Goal: Task Accomplishment & Management: Manage account settings

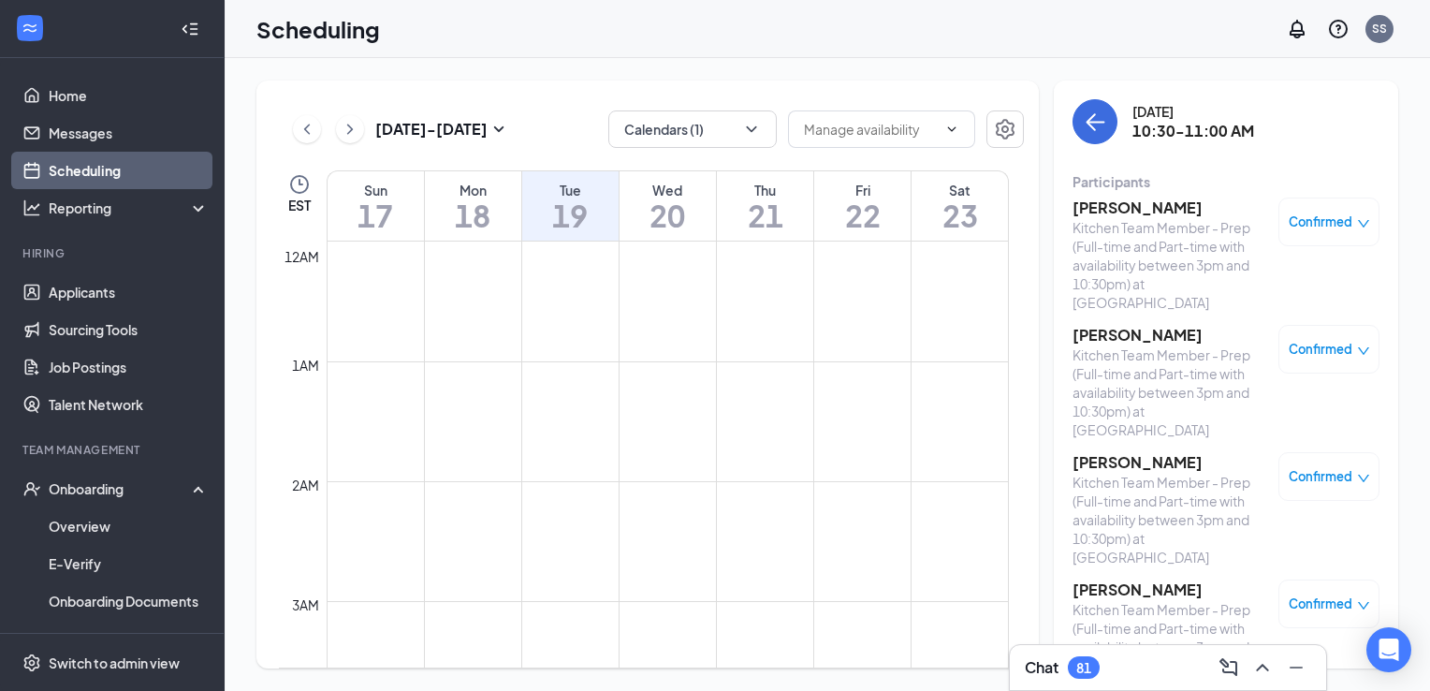
scroll to position [593, 0]
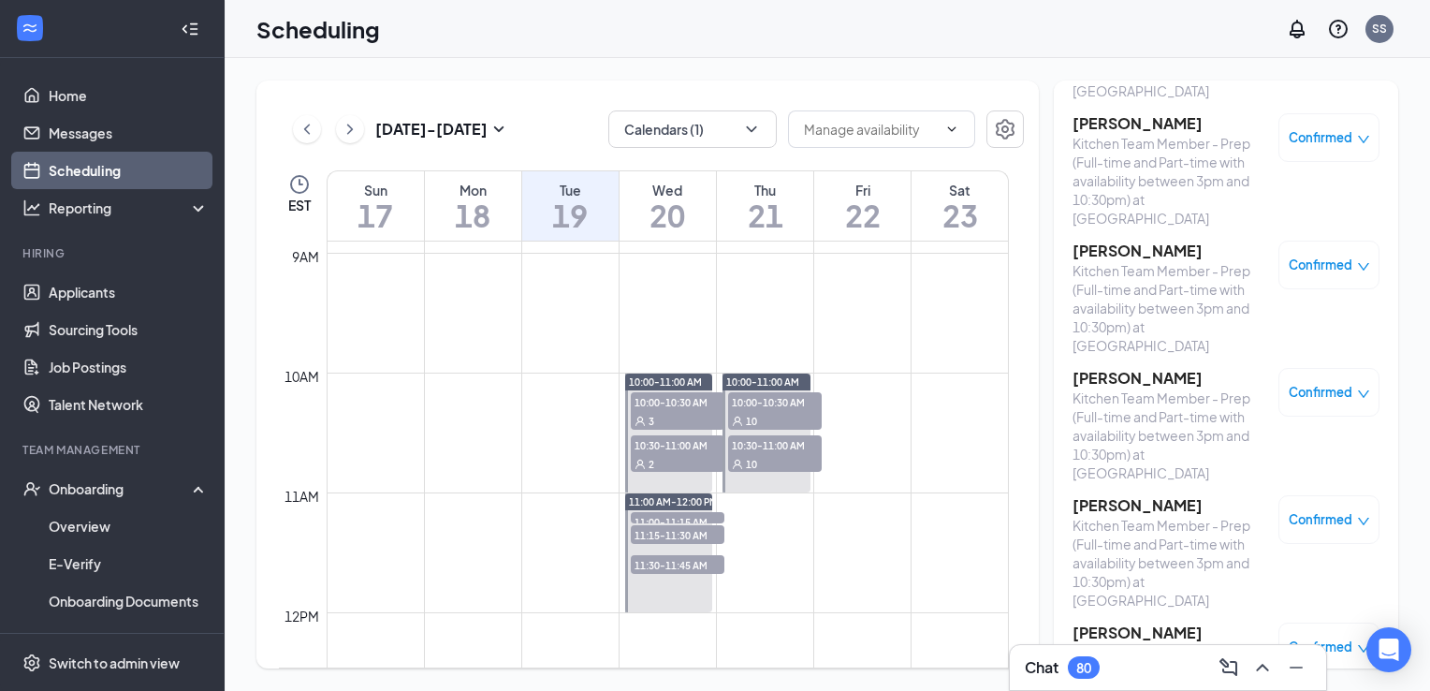
click at [1059, 674] on h3 "Chat" at bounding box center [1042, 667] width 34 height 21
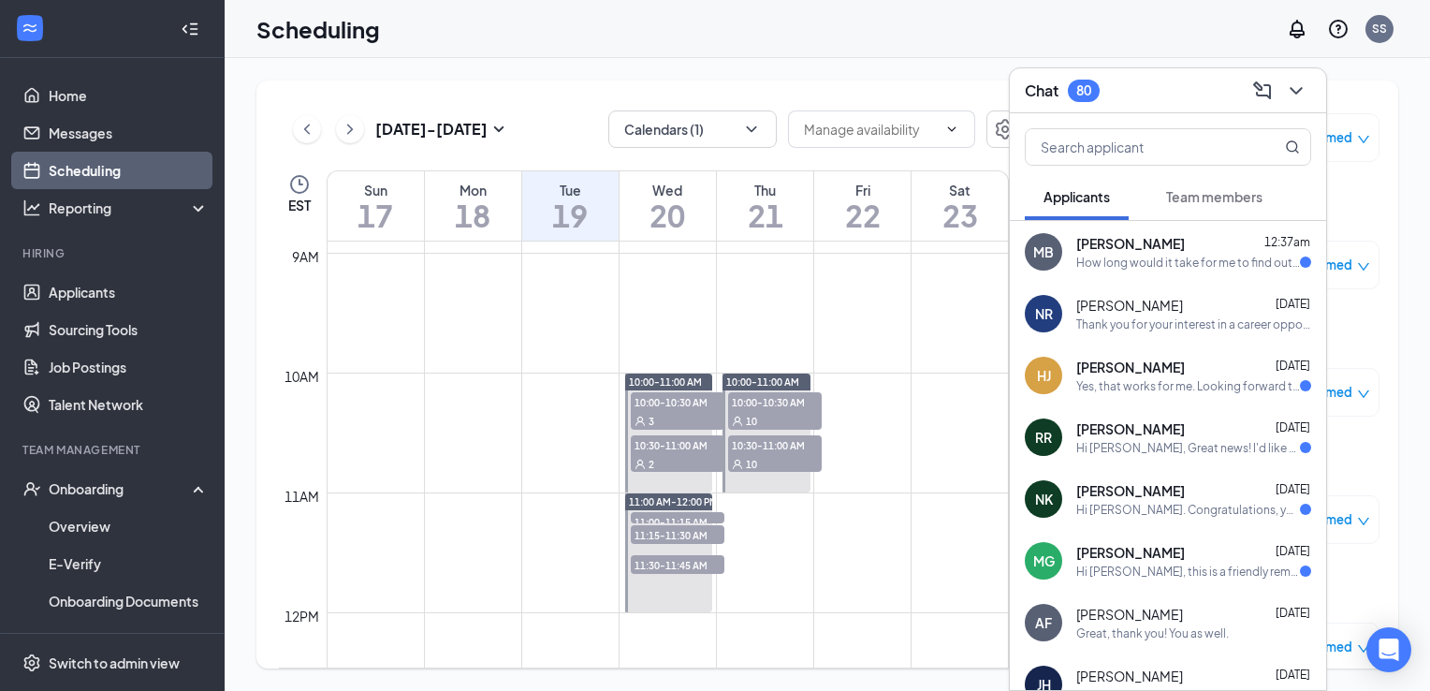
click at [1214, 209] on button "Team members" at bounding box center [1215, 196] width 134 height 47
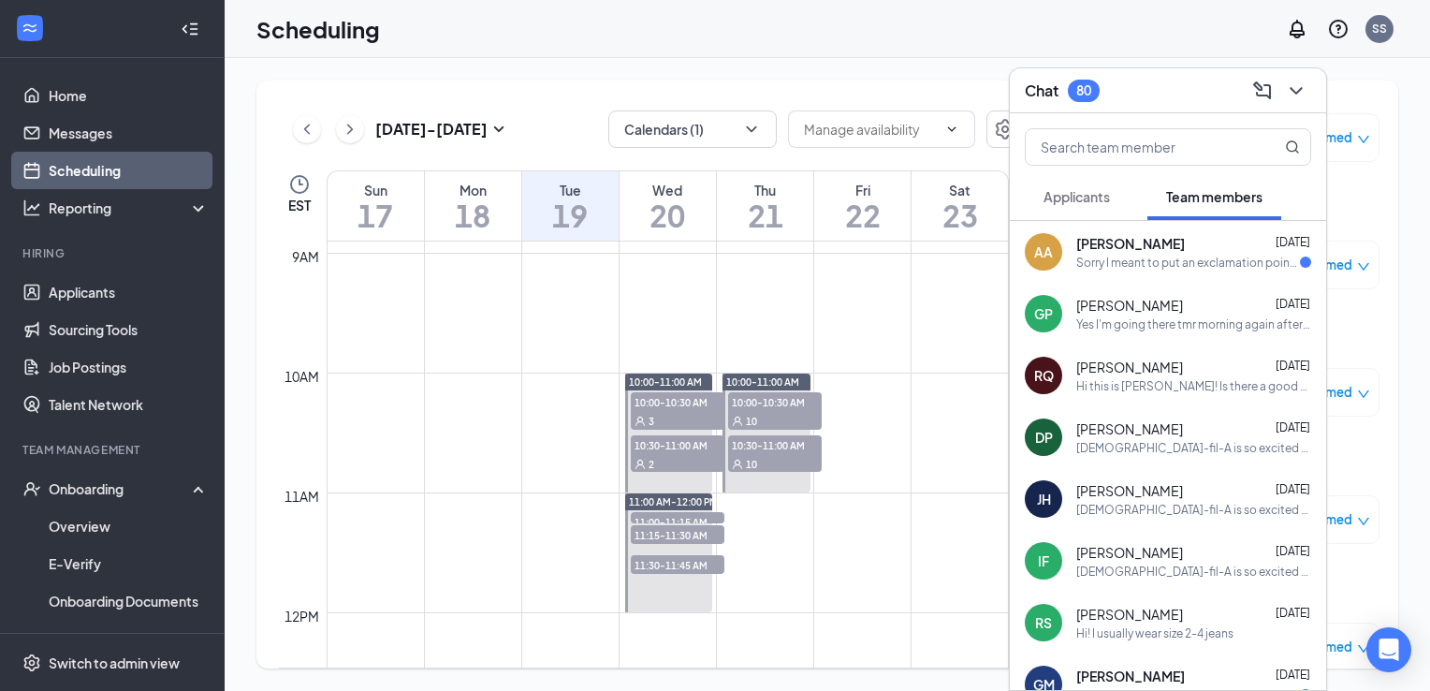
click at [1163, 240] on div "[PERSON_NAME] [DATE]" at bounding box center [1194, 243] width 235 height 19
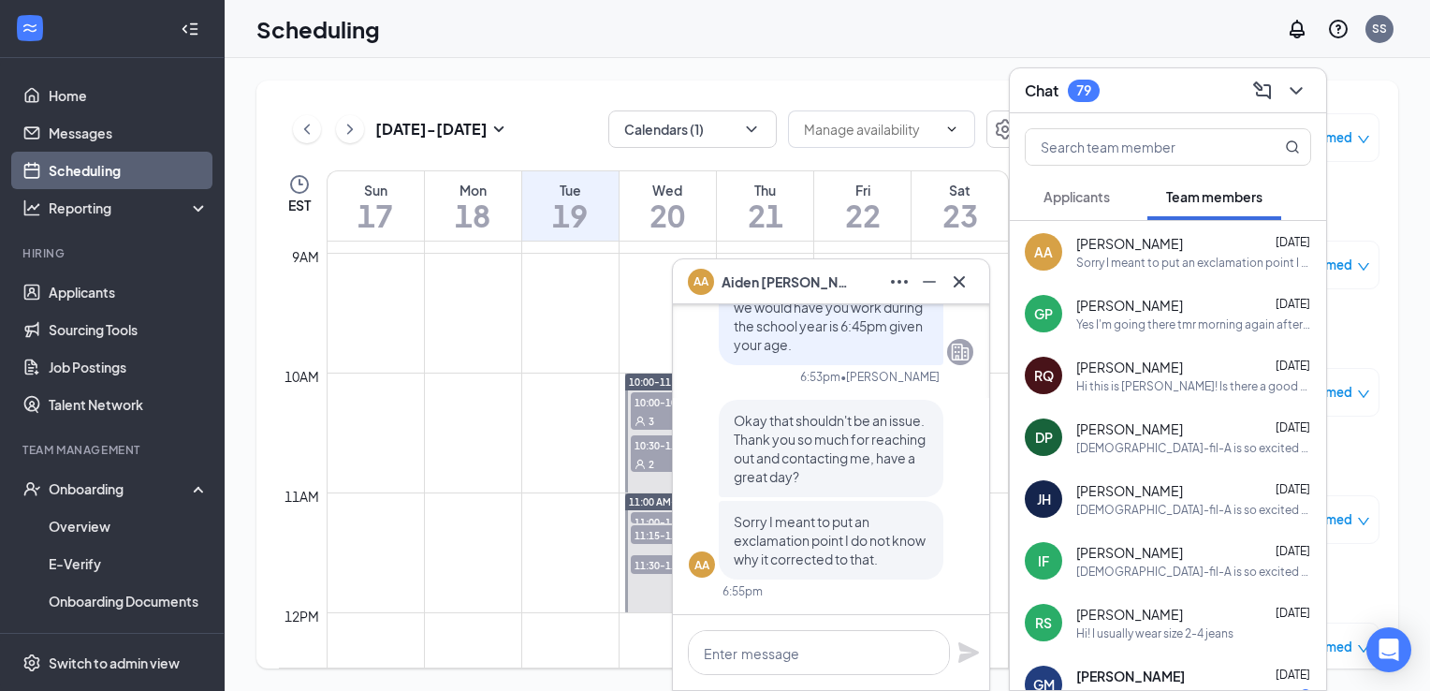
scroll to position [-183, 0]
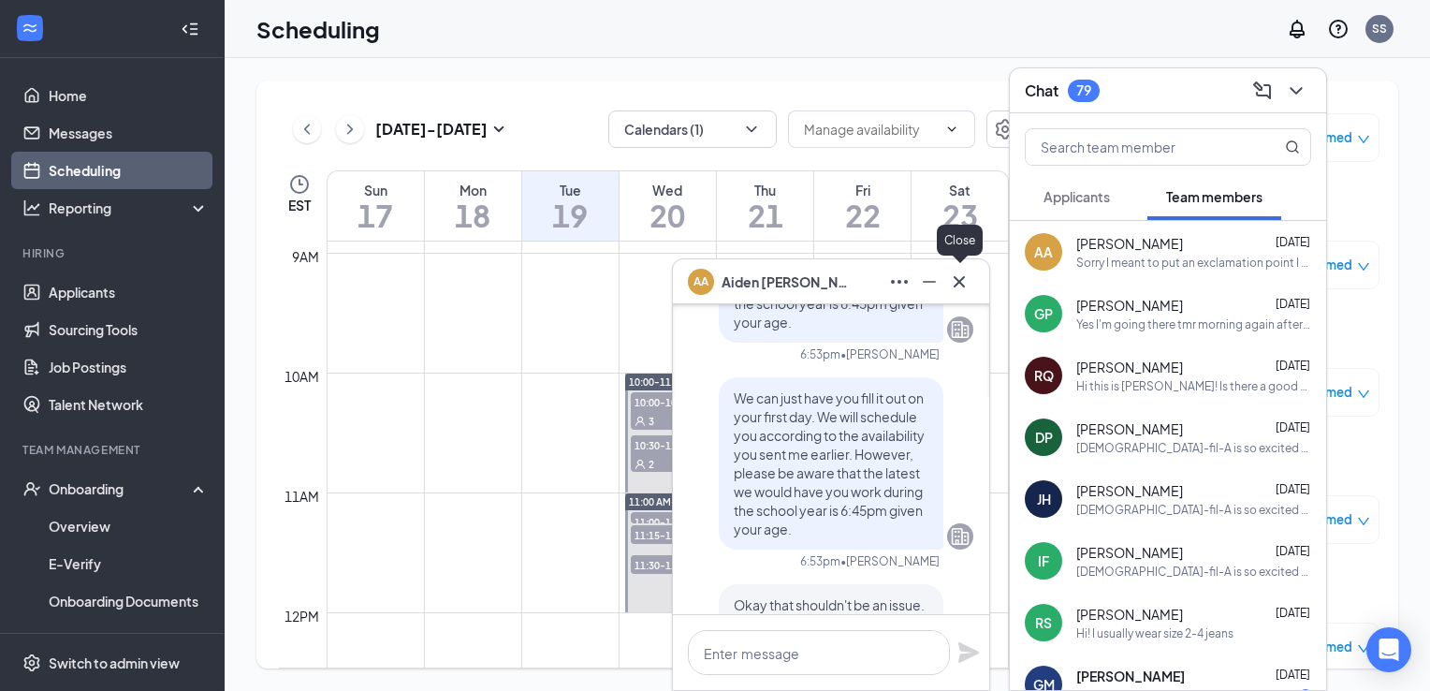
click at [961, 281] on icon "Cross" at bounding box center [959, 280] width 11 height 11
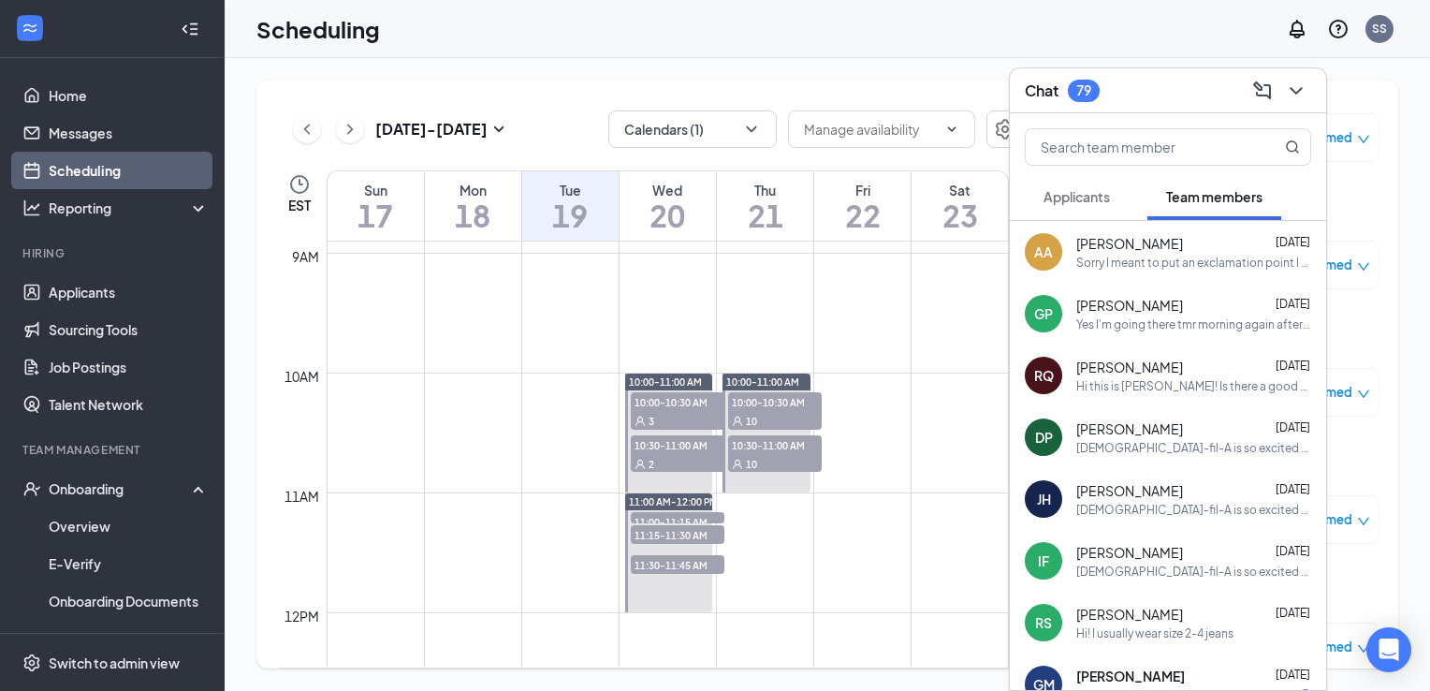
click at [1094, 198] on span "Applicants" at bounding box center [1077, 196] width 66 height 17
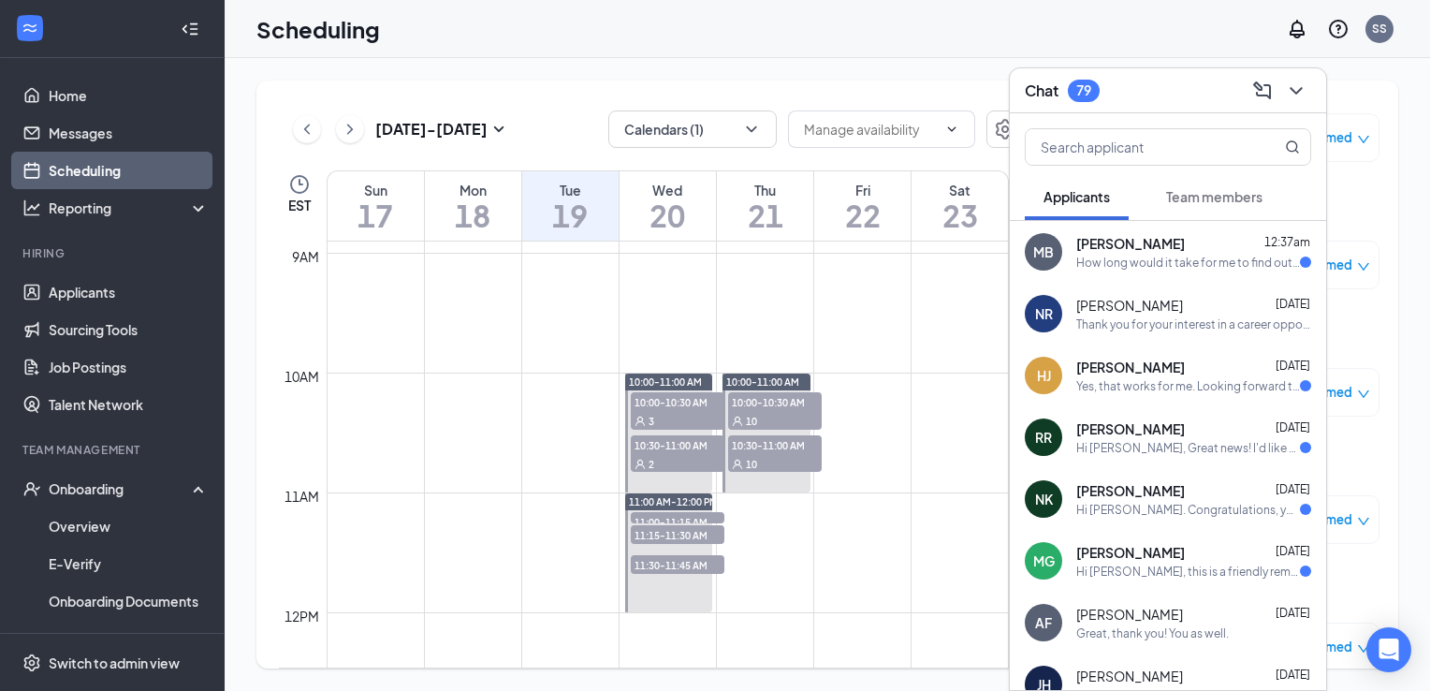
click at [1195, 203] on span "Team members" at bounding box center [1214, 196] width 96 height 17
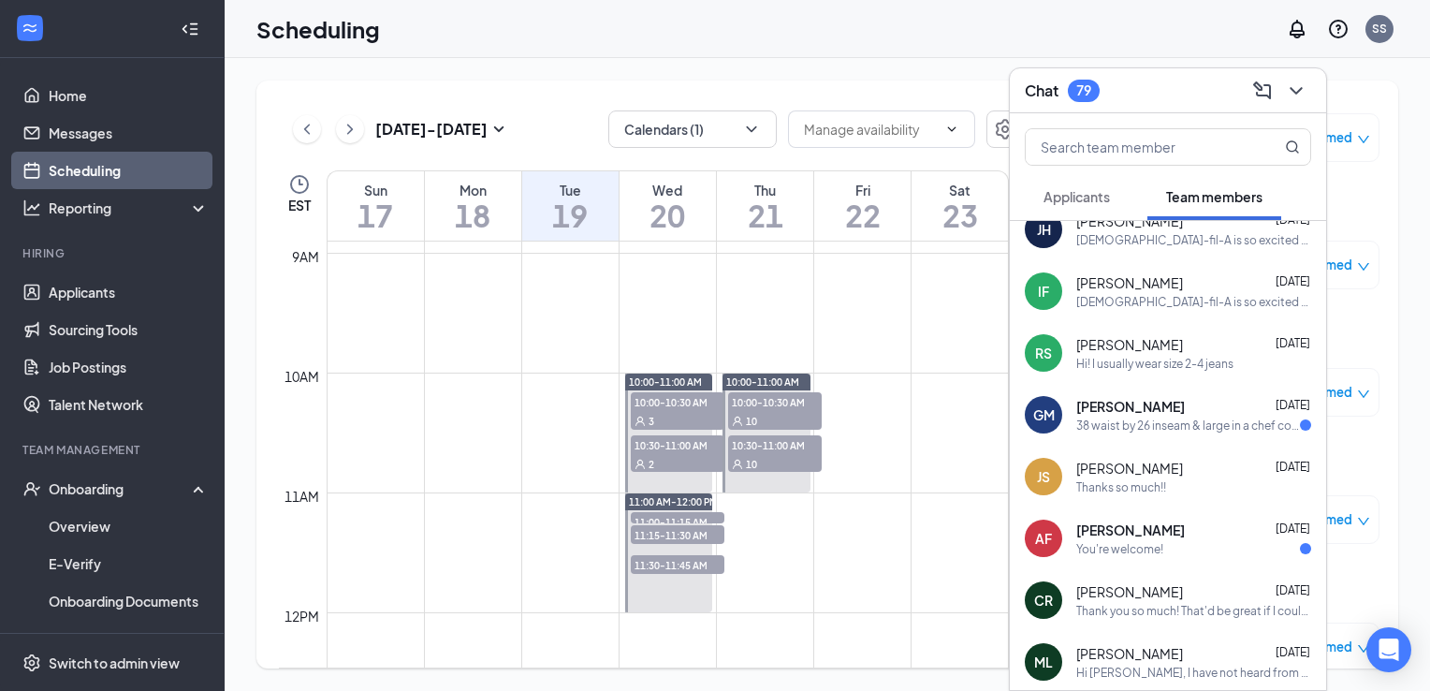
scroll to position [0, 0]
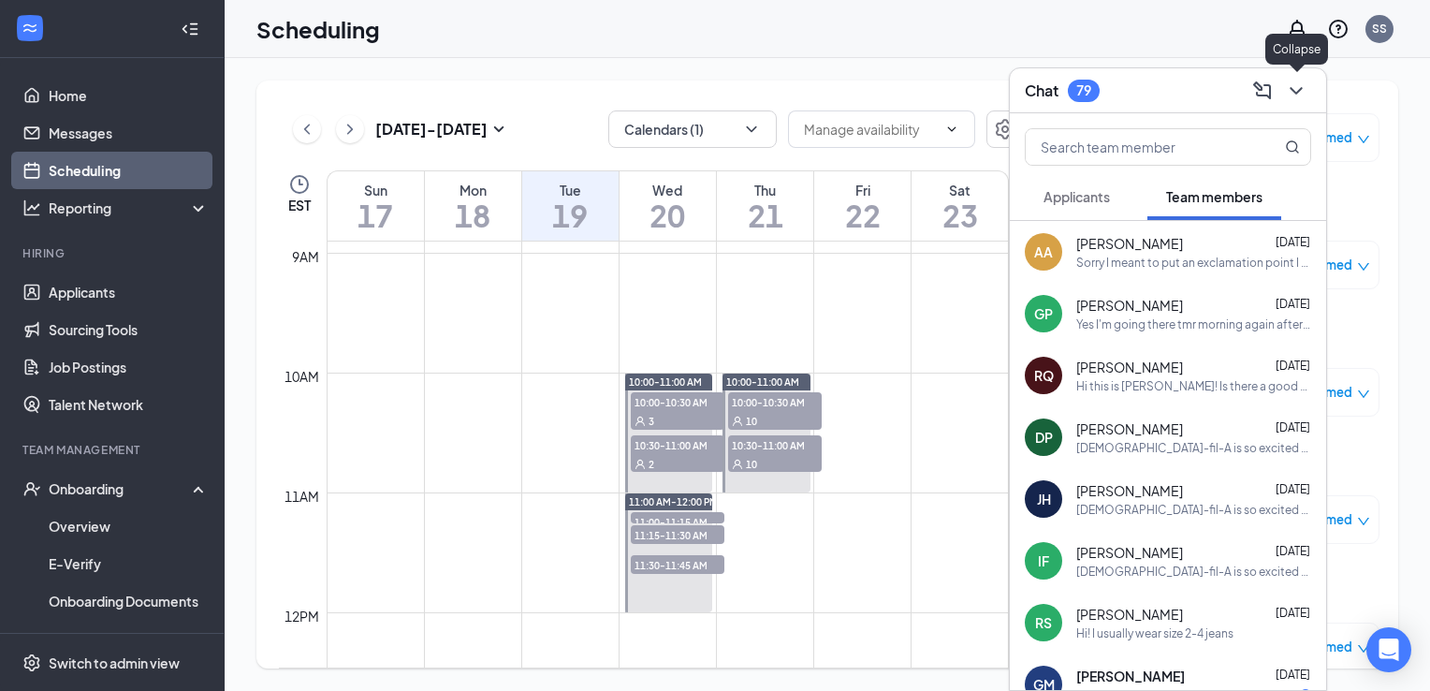
click at [1299, 83] on icon "ChevronDown" at bounding box center [1296, 91] width 22 height 22
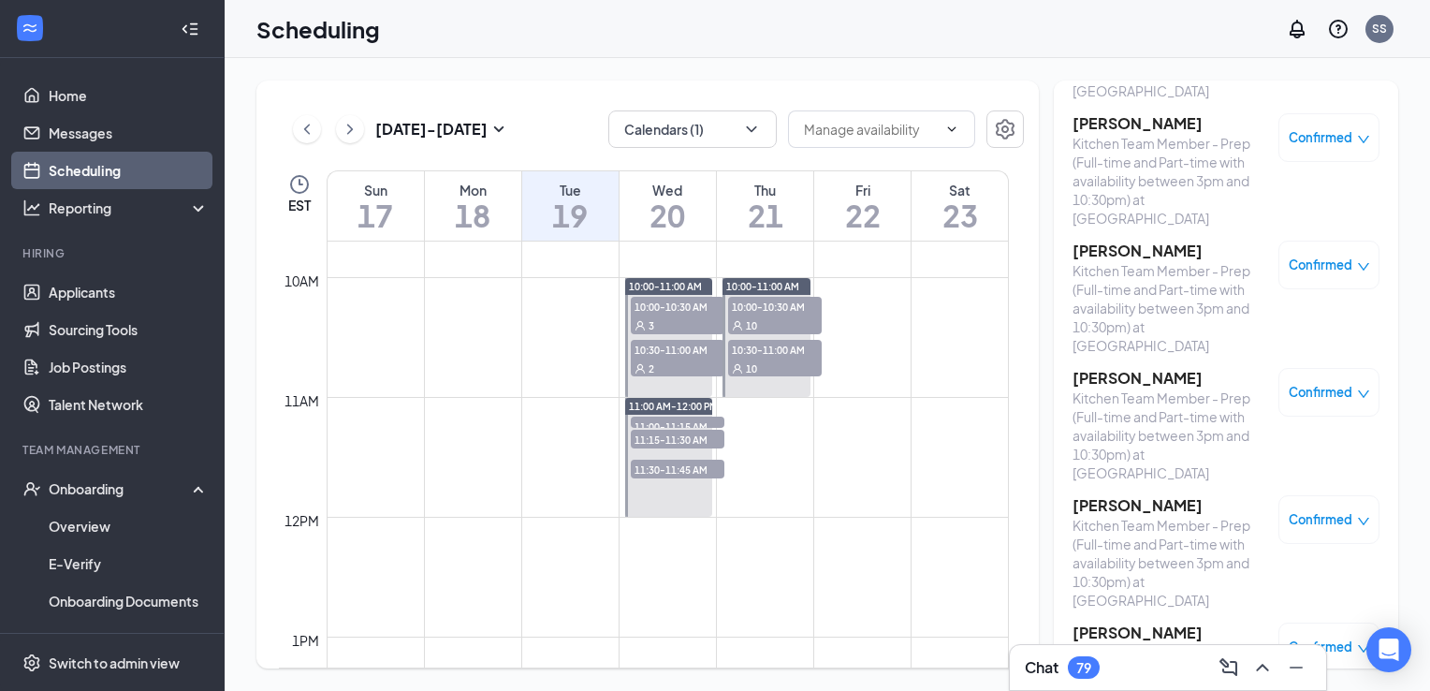
scroll to position [1160, 0]
click at [708, 421] on span "11:00-11:15 AM" at bounding box center [678, 428] width 94 height 19
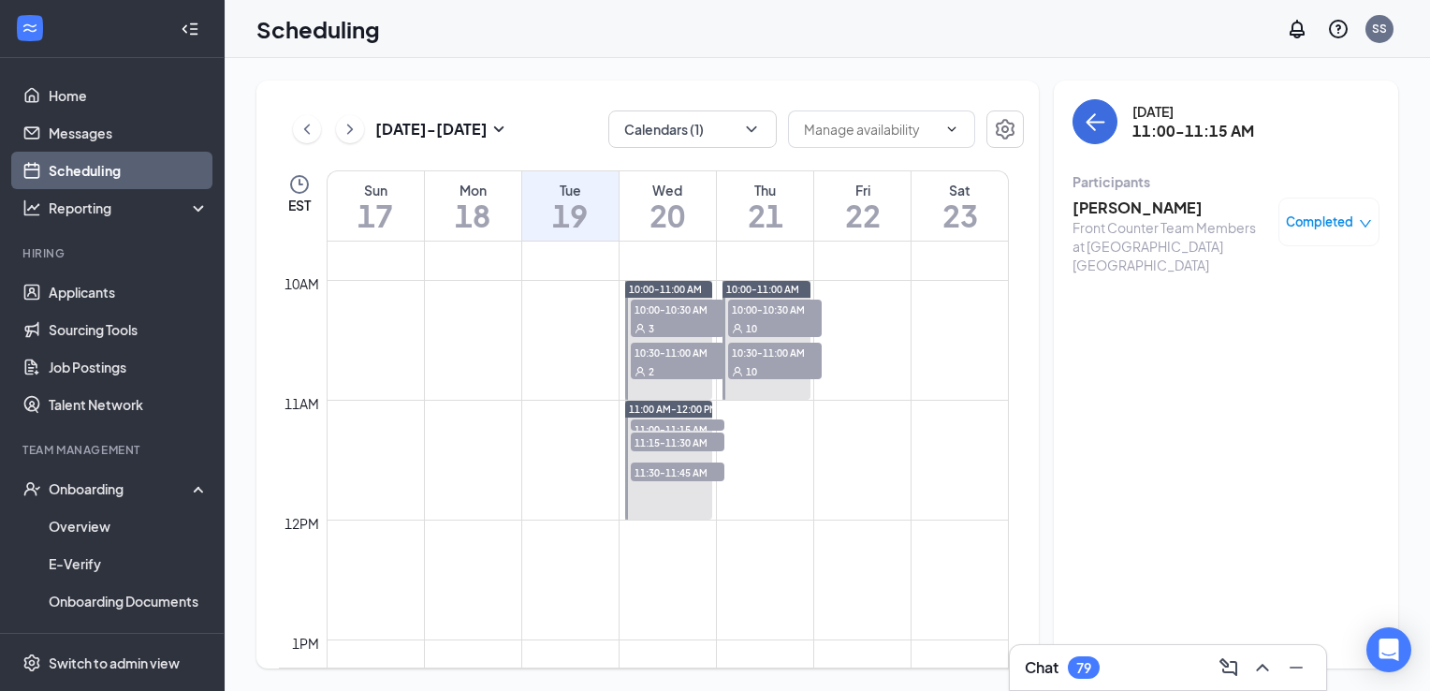
click at [703, 445] on span "11:15-11:30 AM" at bounding box center [678, 441] width 94 height 19
click at [1116, 208] on h3 "[PERSON_NAME]" at bounding box center [1171, 208] width 197 height 21
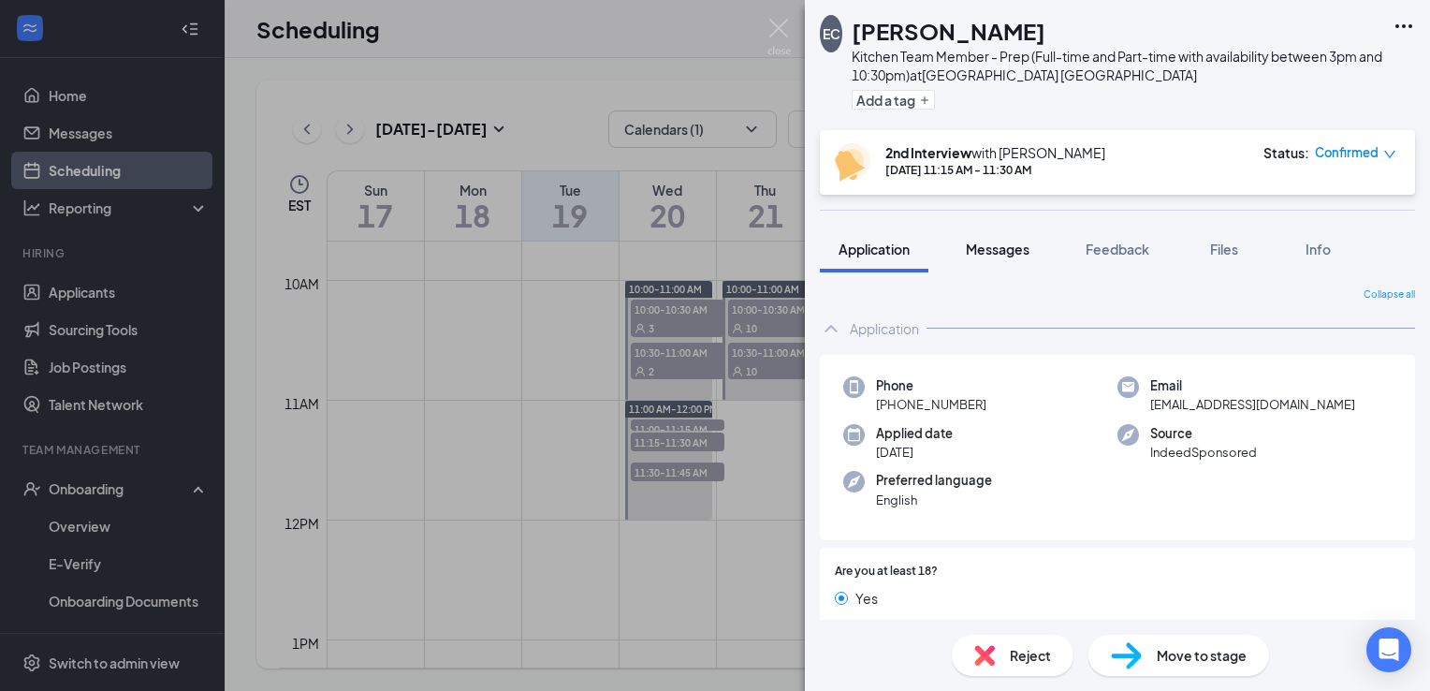
click at [1008, 253] on span "Messages" at bounding box center [998, 249] width 64 height 17
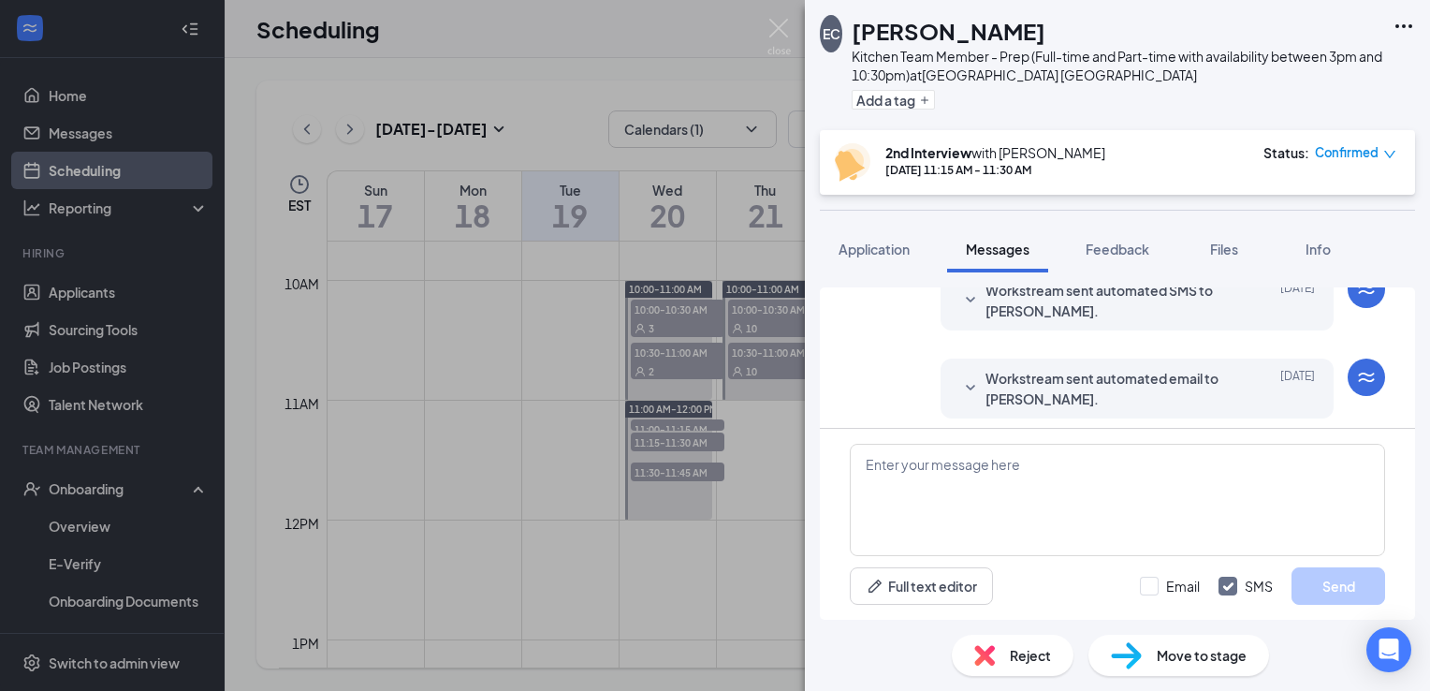
scroll to position [643, 0]
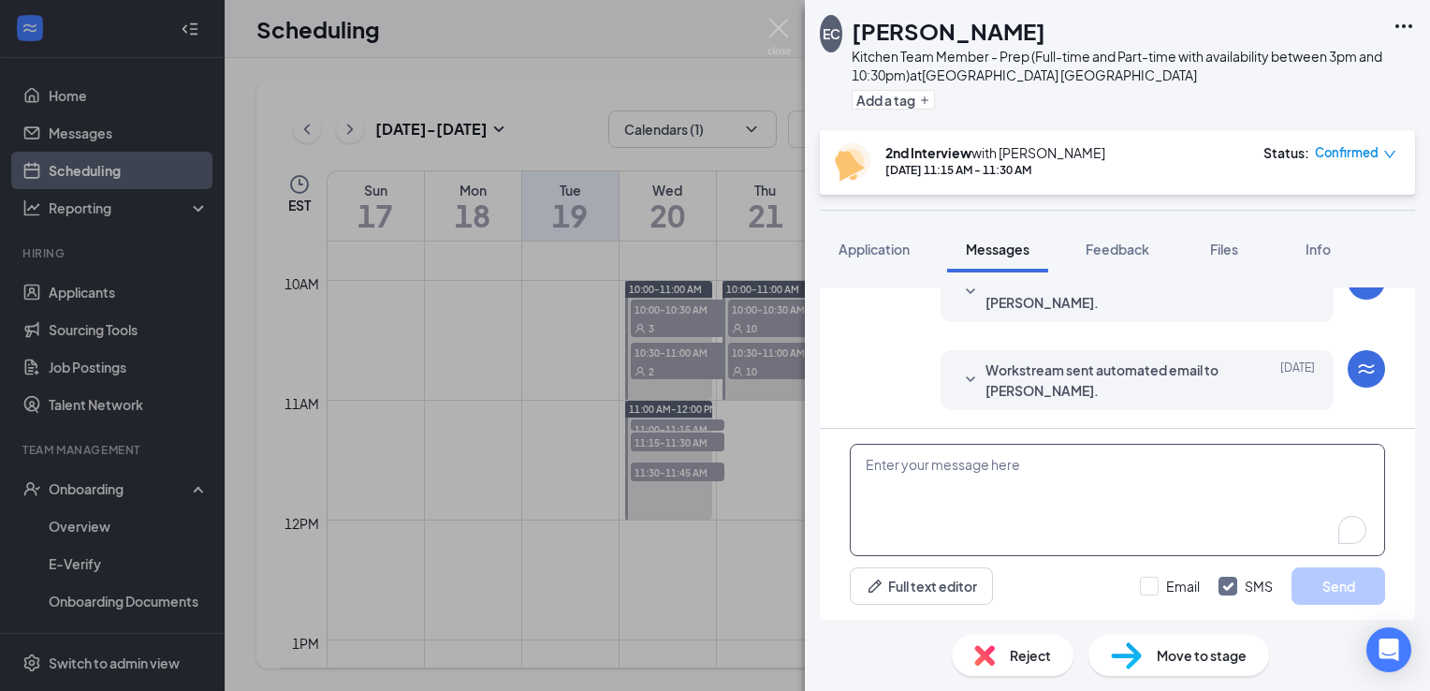
click at [952, 503] on textarea "To enrich screen reader interactions, please activate Accessibility in Grammarl…" at bounding box center [1117, 500] width 535 height 112
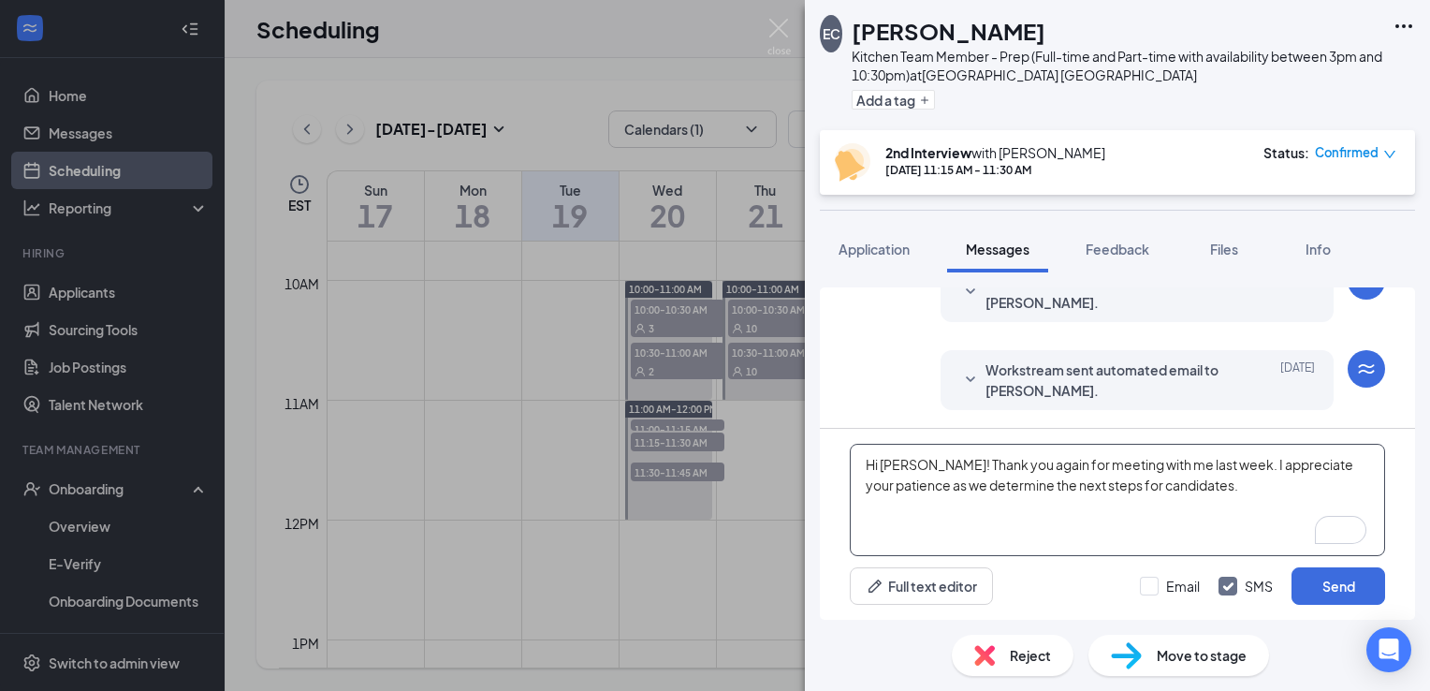
click at [1223, 484] on textarea "Hi [PERSON_NAME]! Thank you again for meeting with me last week. I appreciate y…" at bounding box center [1117, 500] width 535 height 112
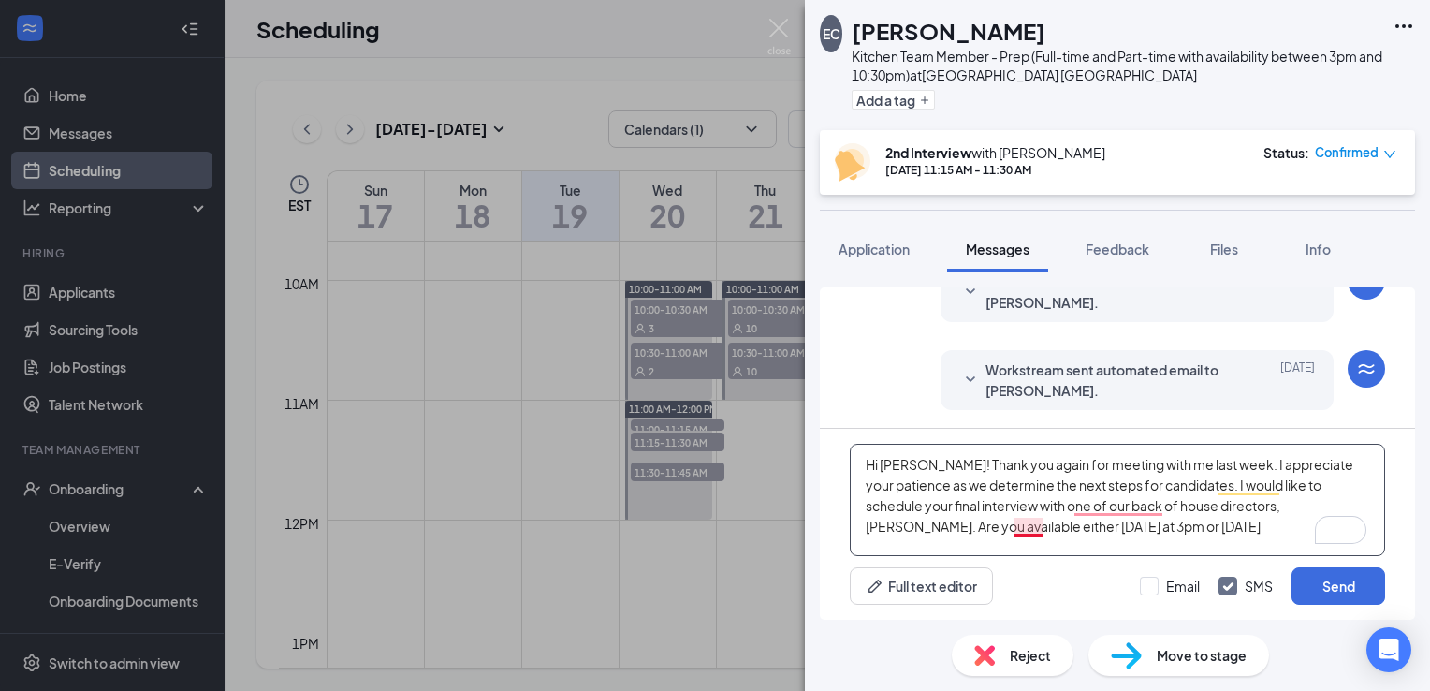
drag, startPoint x: 1084, startPoint y: 528, endPoint x: 1026, endPoint y: 527, distance: 58.0
click at [1026, 527] on textarea "Hi [PERSON_NAME]! Thank you again for meeting with me last week. I appreciate y…" at bounding box center [1117, 500] width 535 height 112
click at [1102, 523] on textarea "Hi [PERSON_NAME]! Thank you again for meeting with me last week. I appreciate y…" at bounding box center [1117, 500] width 535 height 112
type textarea "Hi [PERSON_NAME]! Thank you again for meeting with me last week. I appreciate y…"
click at [1146, 584] on input "Email" at bounding box center [1170, 586] width 60 height 19
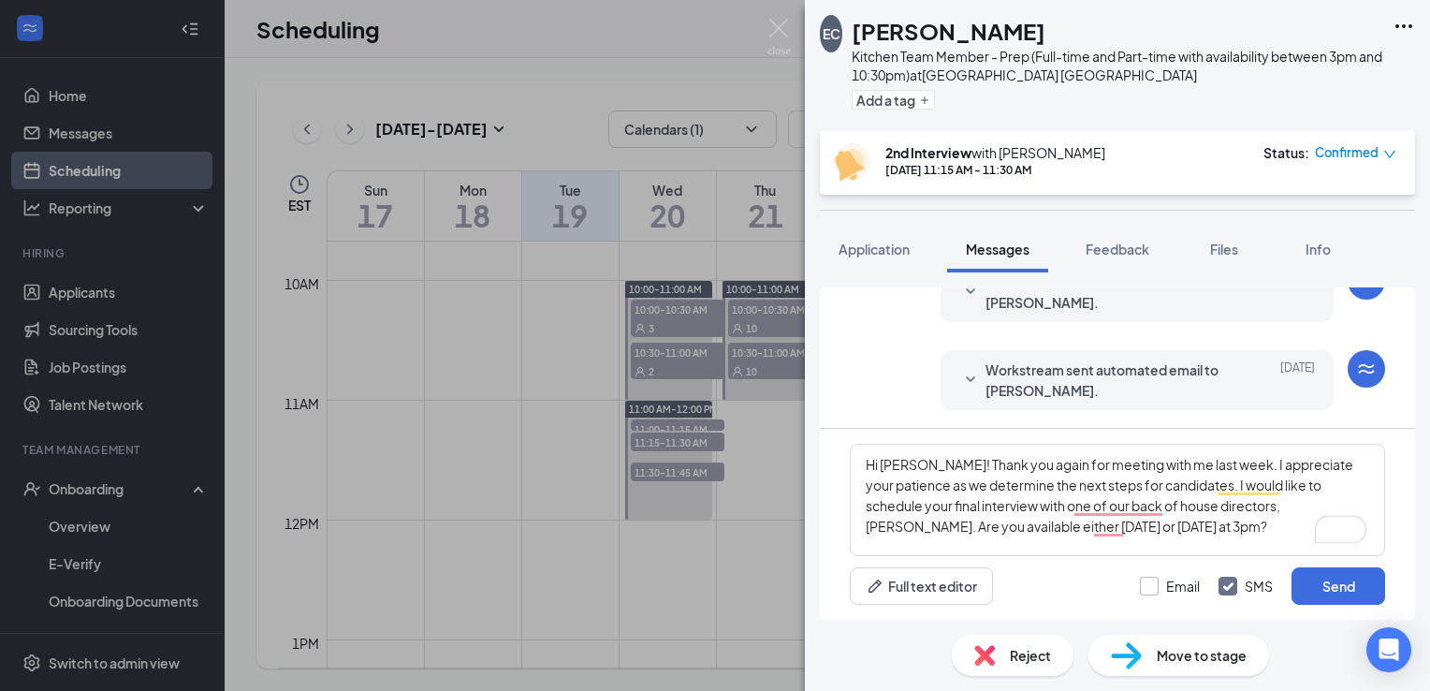
checkbox input "true"
click at [1175, 535] on textarea "Hi [PERSON_NAME]! Thank you again for meeting with me last week. I appreciate y…" at bounding box center [1117, 500] width 535 height 112
drag, startPoint x: 1165, startPoint y: 534, endPoint x: 820, endPoint y: 462, distance: 351.9
click at [820, 462] on div "Hi [PERSON_NAME]! Thank you again for meeting with me last week. I appreciate y…" at bounding box center [1117, 524] width 595 height 191
click at [1158, 528] on textarea "Hi [PERSON_NAME]! Thank you again for meeting with me last week. I appreciate y…" at bounding box center [1117, 500] width 535 height 112
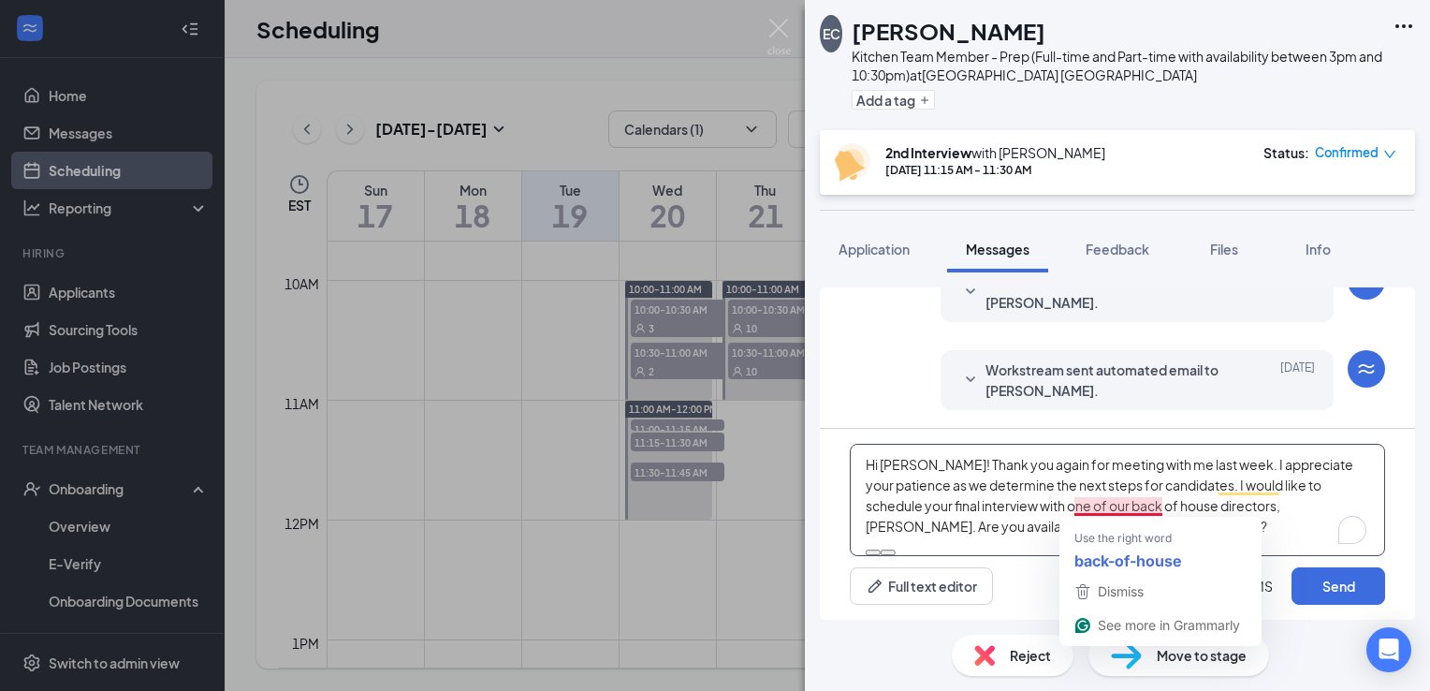
click at [1084, 506] on textarea "Hi [PERSON_NAME]! Thank you again for meeting with me last week. I appreciate y…" at bounding box center [1117, 500] width 535 height 112
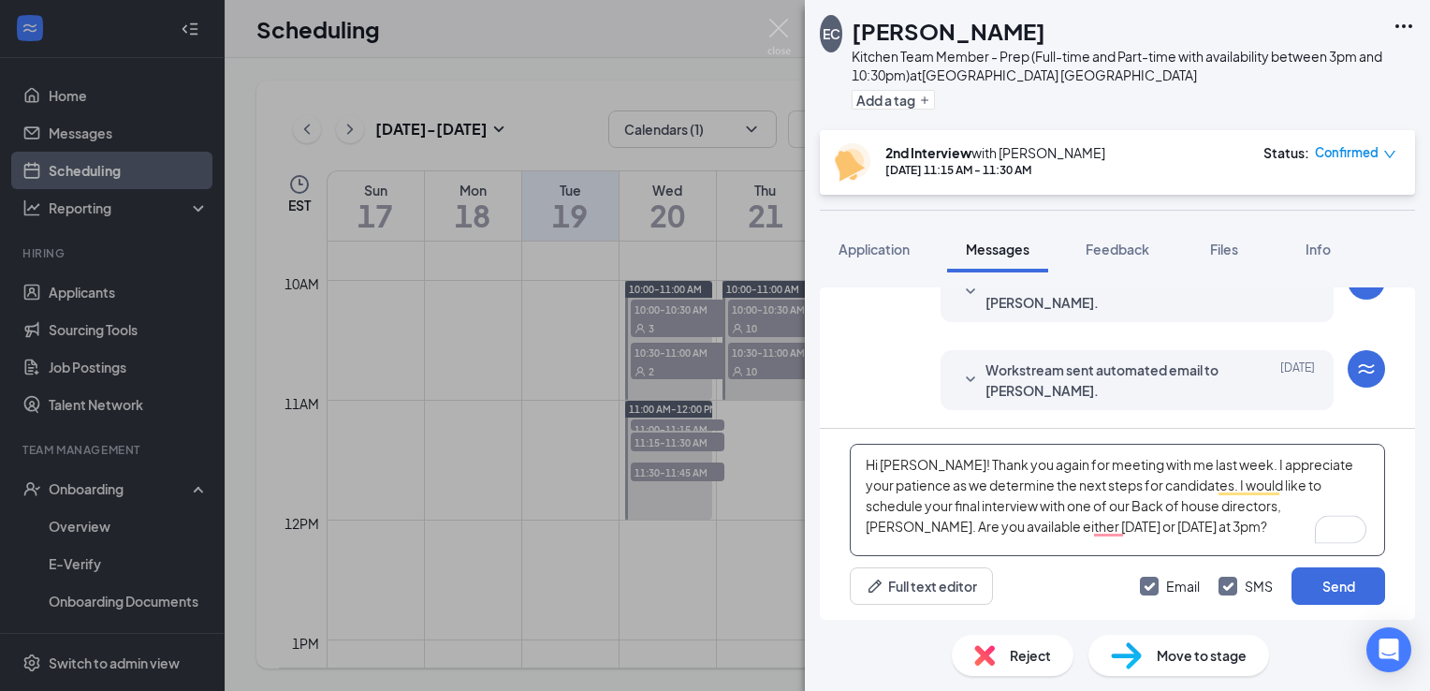
click at [1133, 500] on textarea "Hi [PERSON_NAME]! Thank you again for meeting with me last week. I appreciate y…" at bounding box center [1117, 500] width 535 height 112
click at [1172, 507] on textarea "Hi [PERSON_NAME]! Thank you again for meeting with me last week. I appreciate y…" at bounding box center [1117, 500] width 535 height 112
click at [1202, 528] on textarea "Hi [PERSON_NAME]! Thank you again for meeting with me last week. I appreciate y…" at bounding box center [1117, 500] width 535 height 112
drag, startPoint x: 1153, startPoint y: 530, endPoint x: 851, endPoint y: 455, distance: 311.5
click at [851, 455] on textarea "Hi [PERSON_NAME]! Thank you again for meeting with me last week. I appreciate y…" at bounding box center [1117, 500] width 535 height 112
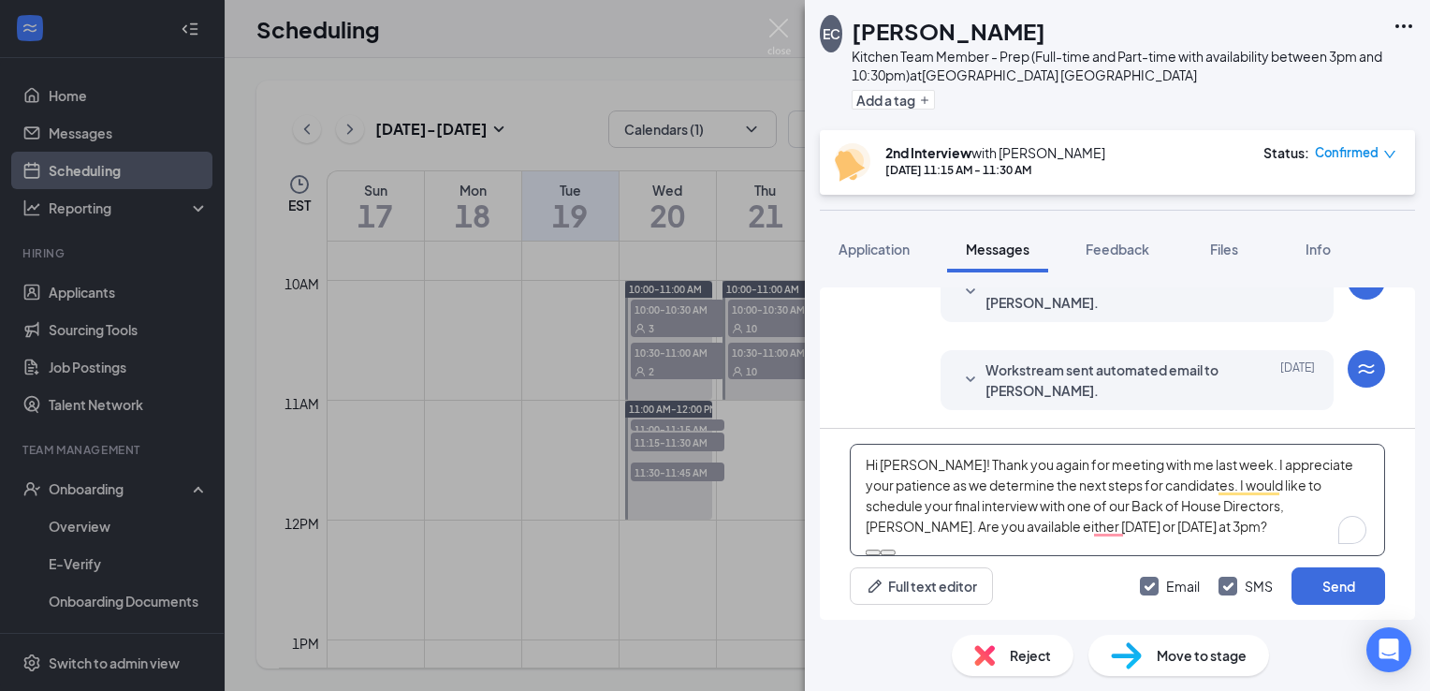
click at [1159, 529] on textarea "Hi [PERSON_NAME]! Thank you again for meeting with me last week. I appreciate y…" at bounding box center [1117, 500] width 535 height 112
click at [1178, 520] on textarea "Hi [PERSON_NAME]! Thank you again for meeting with me last week. I appreciate y…" at bounding box center [1117, 500] width 535 height 112
type textarea "Hi [PERSON_NAME]! Thank you again for meeting with me last week. I appreciate y…"
click at [1318, 582] on button "Send" at bounding box center [1339, 585] width 94 height 37
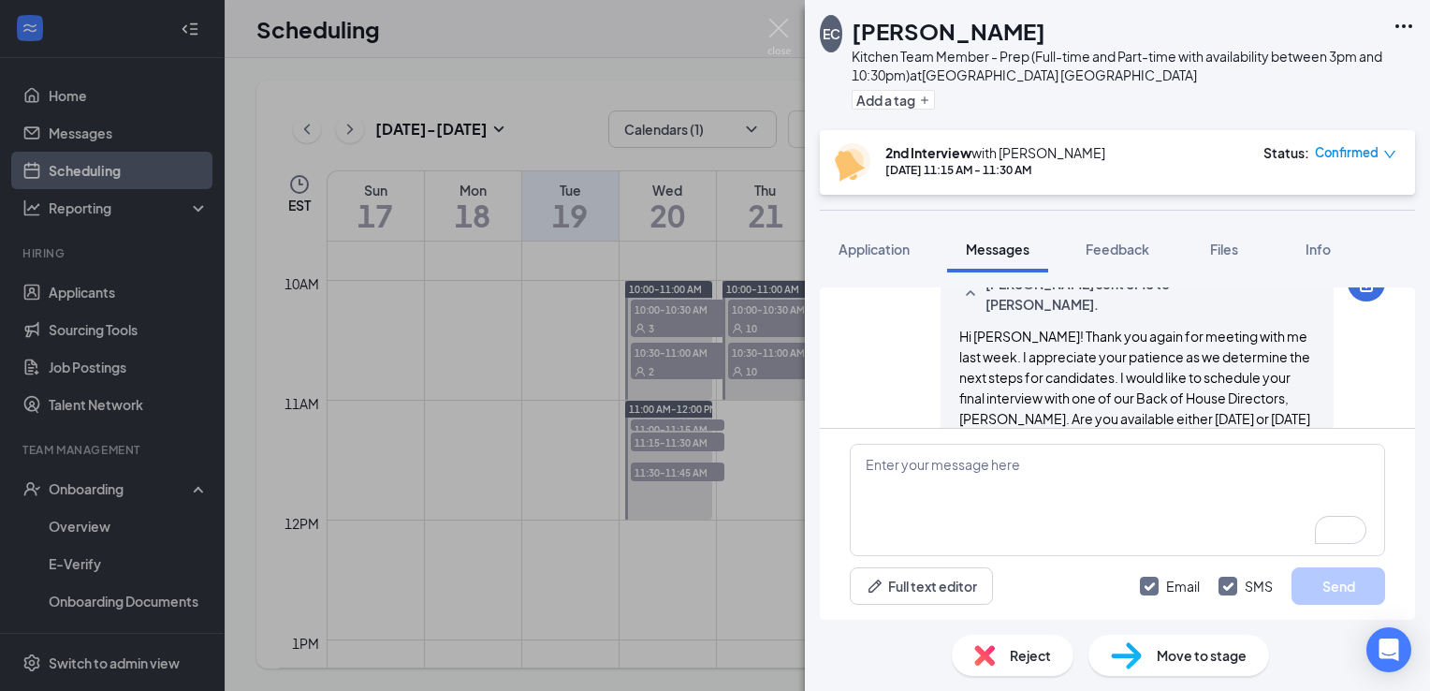
scroll to position [1048, 0]
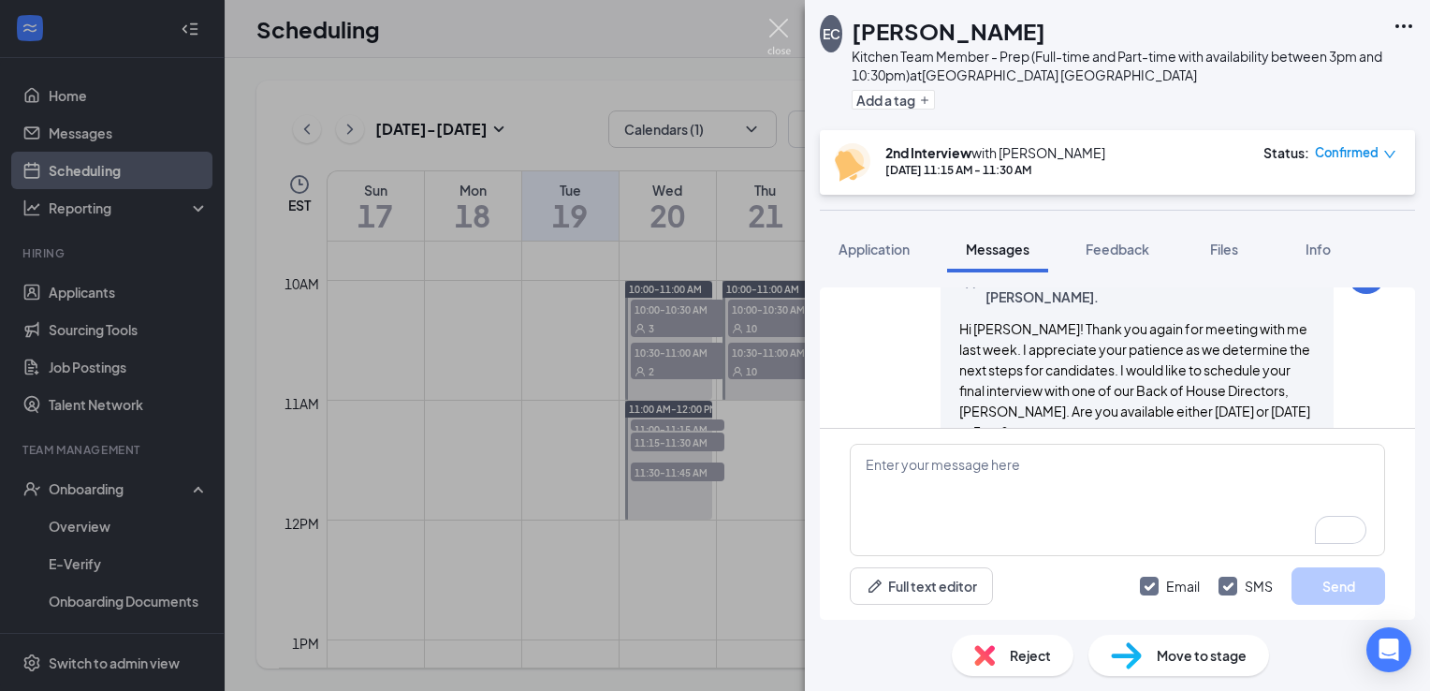
click at [782, 37] on img at bounding box center [779, 37] width 23 height 37
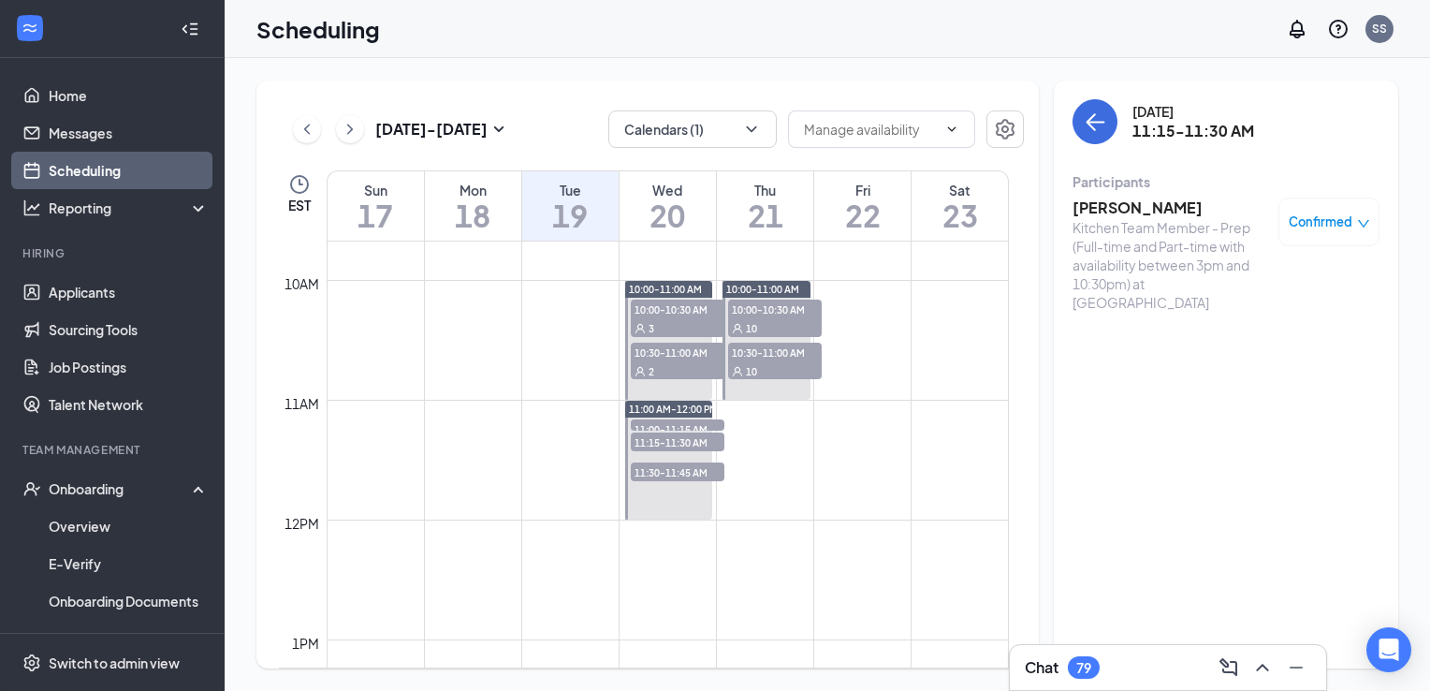
click at [1069, 654] on div "Chat 79" at bounding box center [1168, 667] width 286 height 30
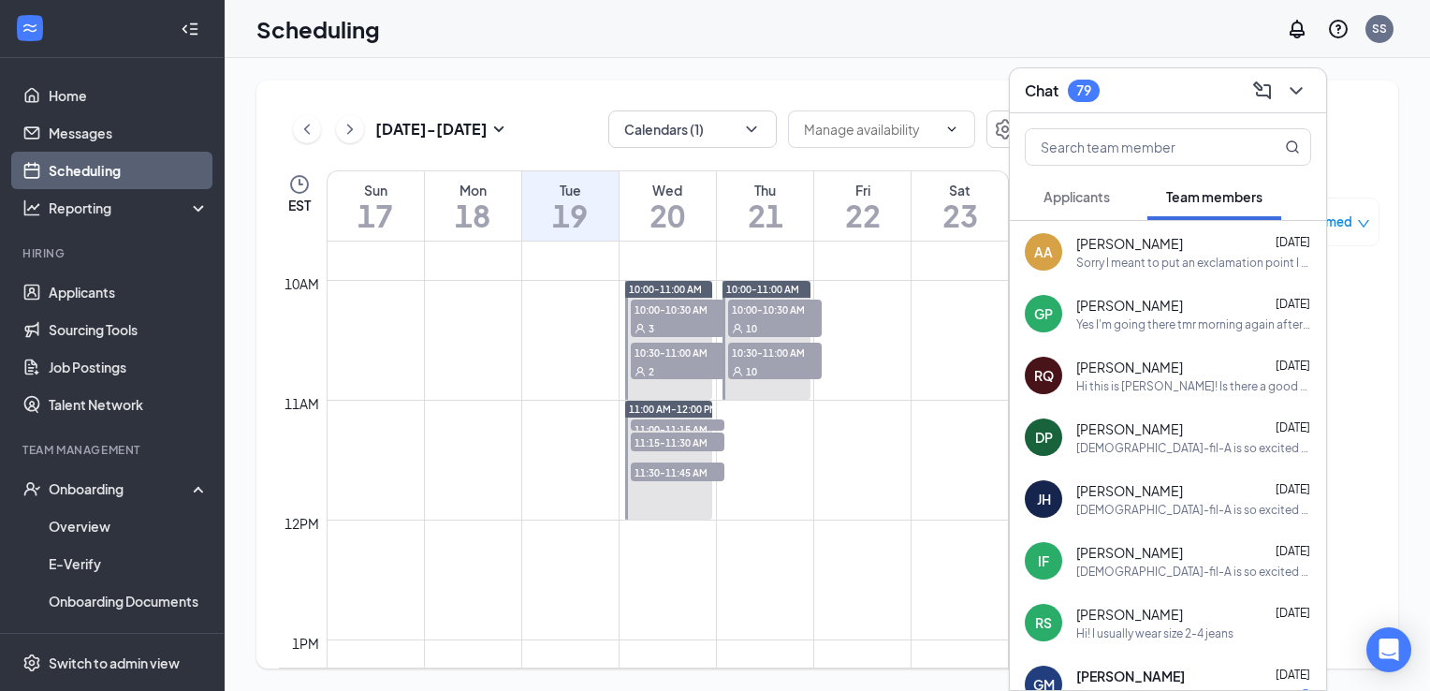
click at [689, 478] on span "11:30-11:45 AM" at bounding box center [678, 471] width 94 height 19
click at [1289, 83] on icon "ChevronDown" at bounding box center [1296, 91] width 22 height 22
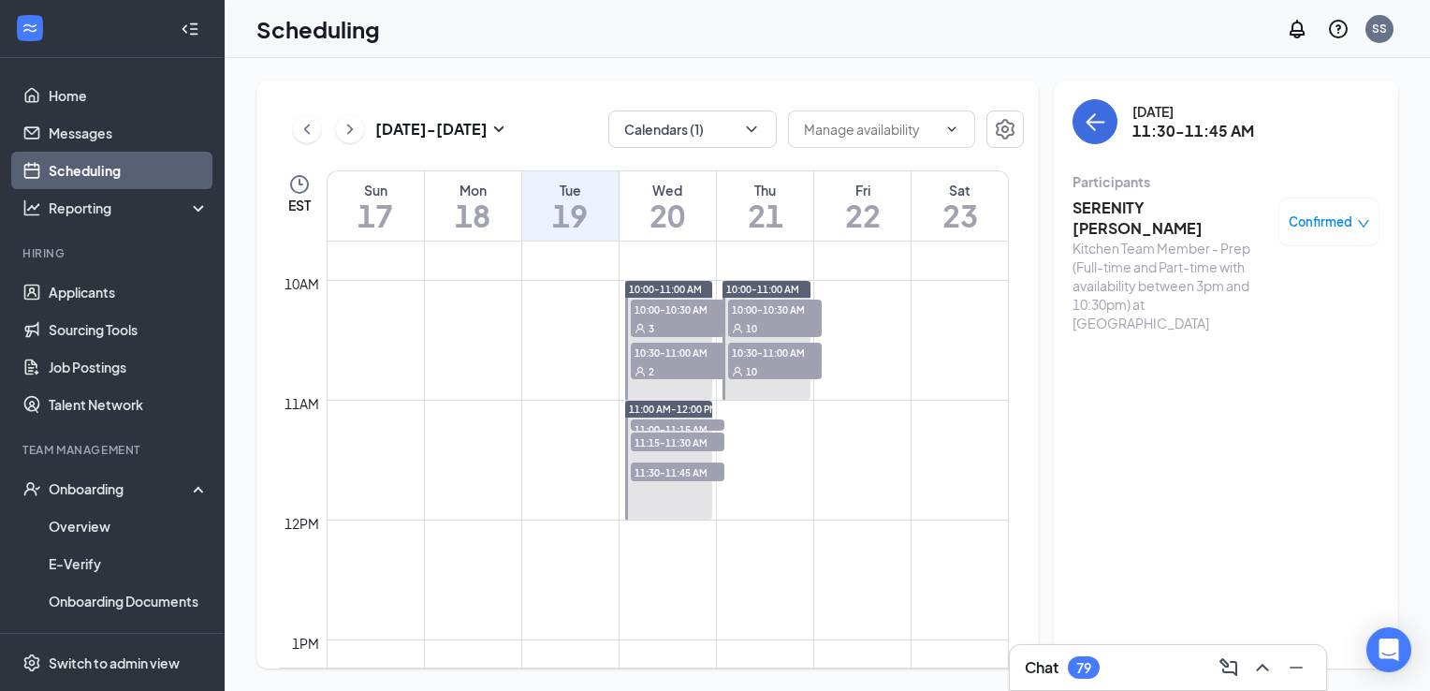
click at [1113, 203] on h3 "SERENITY [PERSON_NAME]" at bounding box center [1171, 218] width 197 height 41
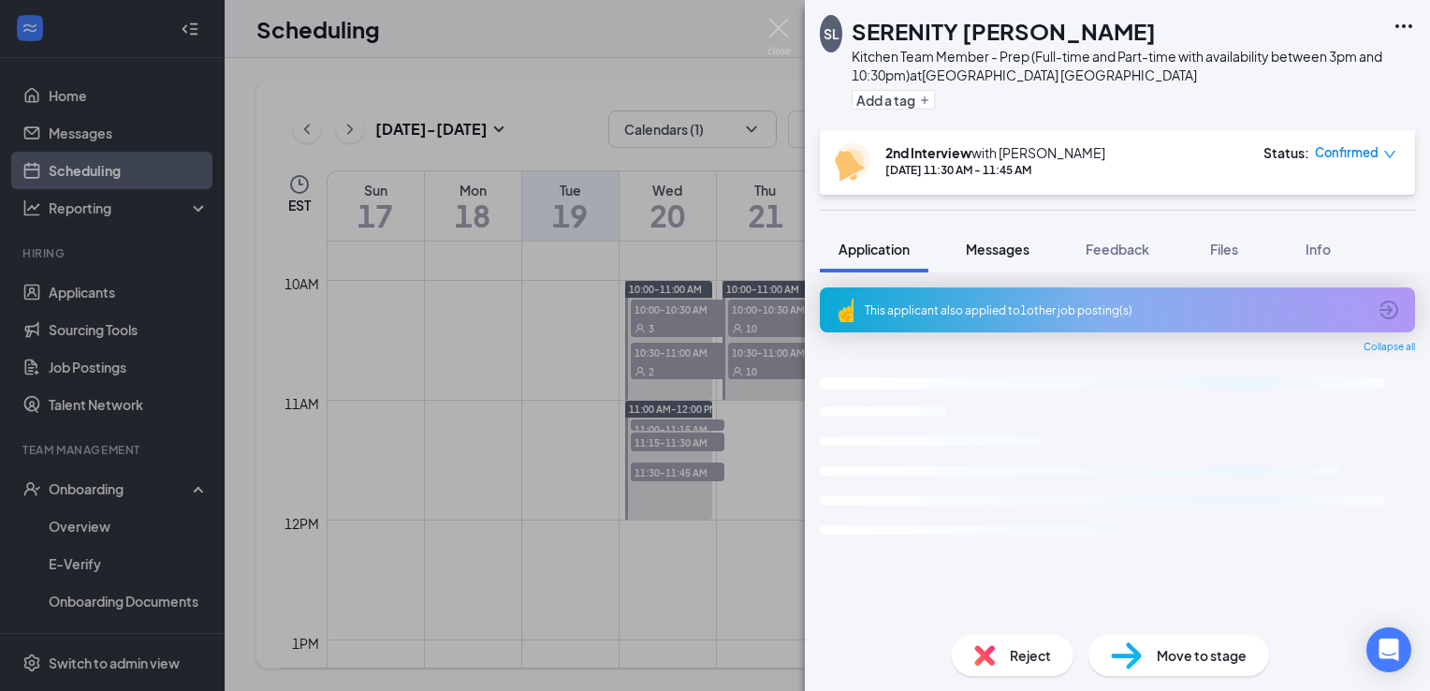
click at [1002, 253] on span "Messages" at bounding box center [998, 249] width 64 height 17
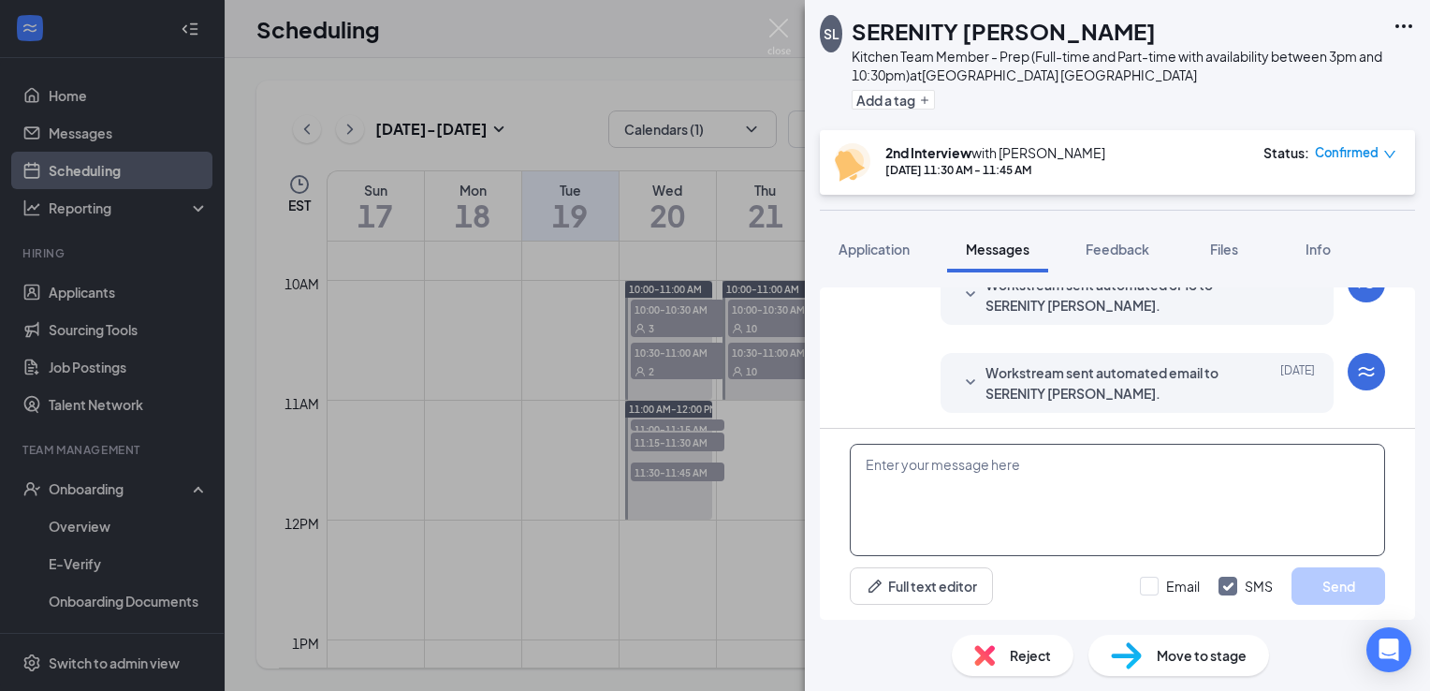
scroll to position [643, 0]
click at [960, 483] on textarea at bounding box center [1117, 500] width 535 height 112
paste textarea "Hi [PERSON_NAME]! Thank you again for meeting with me last week. I appreciate y…"
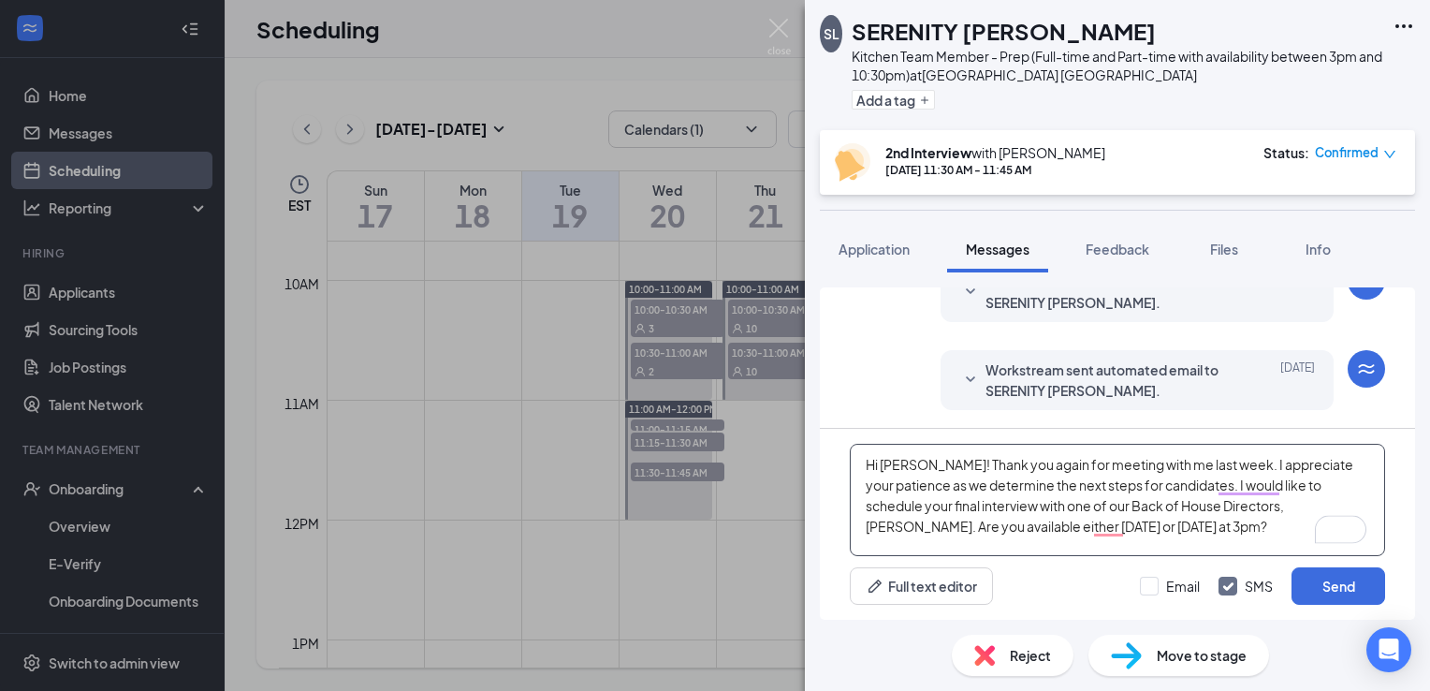
click at [905, 458] on textarea "Hi [PERSON_NAME]! Thank you again for meeting with me last week. I appreciate y…" at bounding box center [1117, 500] width 535 height 112
click at [1165, 525] on textarea "Hi Serenity! Thank you again for meeting with me last week. I appreciate your p…" at bounding box center [1117, 500] width 535 height 112
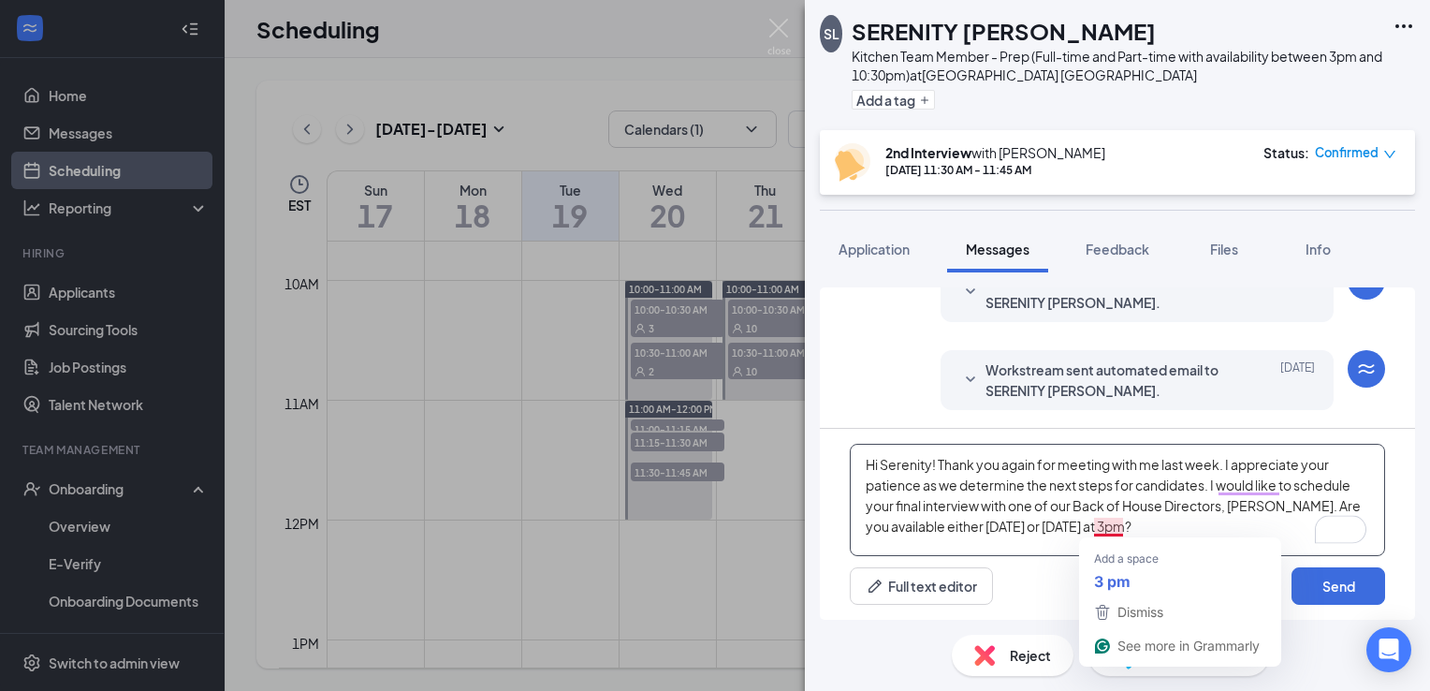
click at [1100, 527] on textarea "Hi Serenity! Thank you again for meeting with me last week. I appreciate your p…" at bounding box center [1117, 500] width 535 height 112
click at [1169, 525] on textarea "Hi Serenity! Thank you again for meeting with me last week. I appreciate your p…" at bounding box center [1117, 500] width 535 height 112
type textarea "Hi Serenity! Thank you again for meeting with me last week. I appreciate your p…"
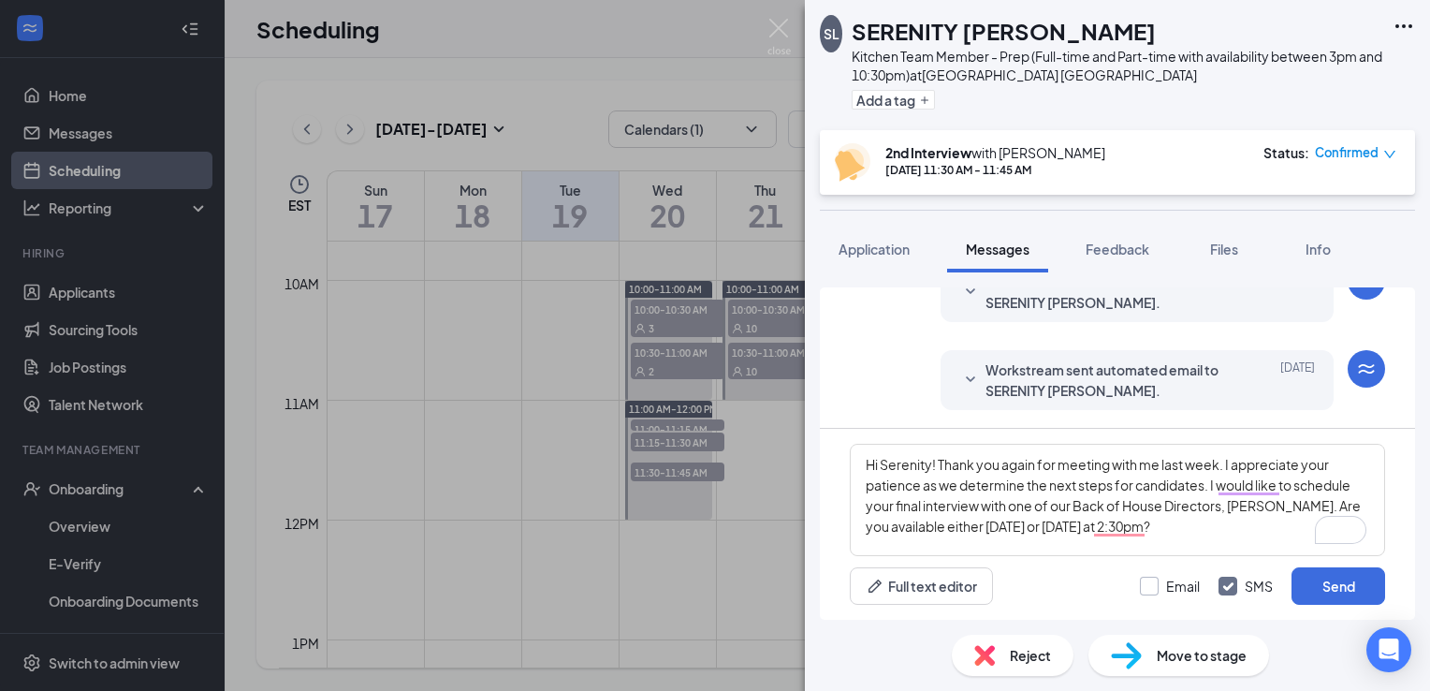
click at [1148, 585] on input "Email" at bounding box center [1170, 586] width 60 height 19
checkbox input "true"
click at [1179, 530] on textarea "Hi Serenity! Thank you again for meeting with me last week. I appreciate your p…" at bounding box center [1117, 500] width 535 height 112
click at [1327, 586] on button "Send" at bounding box center [1339, 585] width 94 height 37
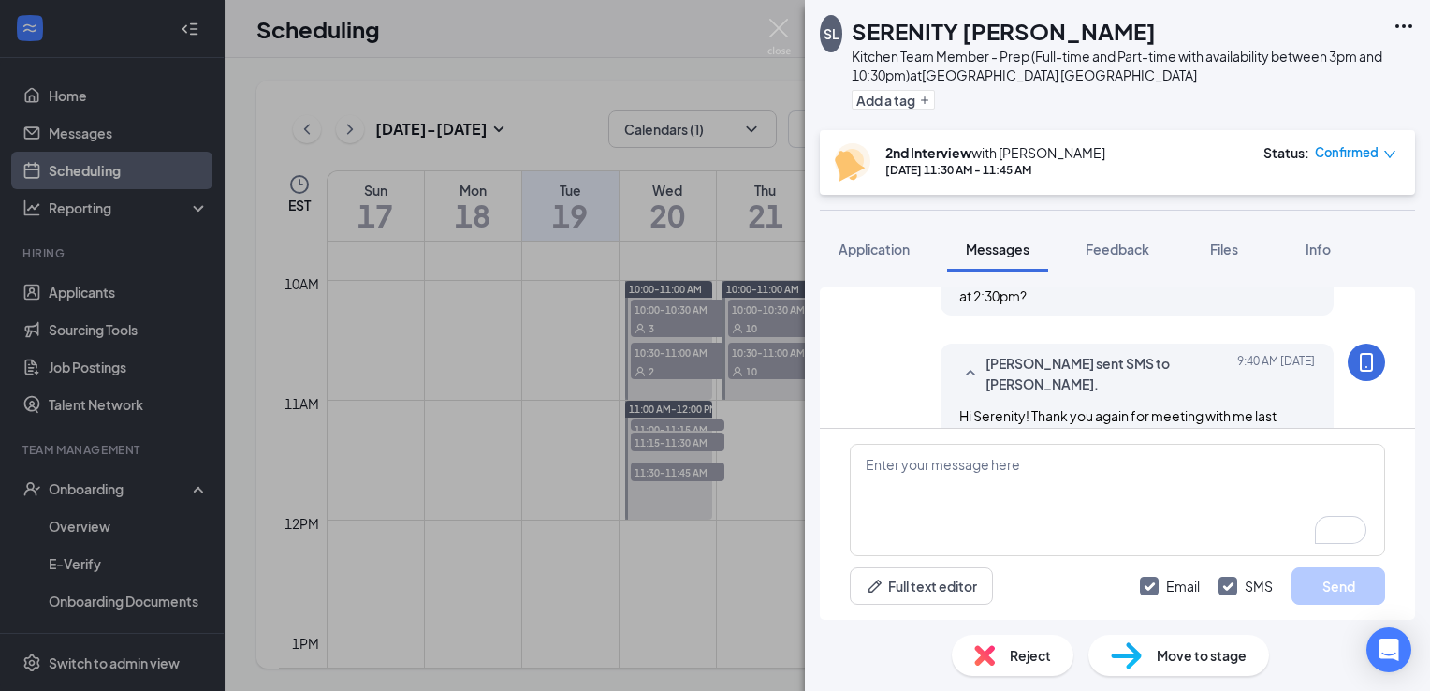
scroll to position [1089, 0]
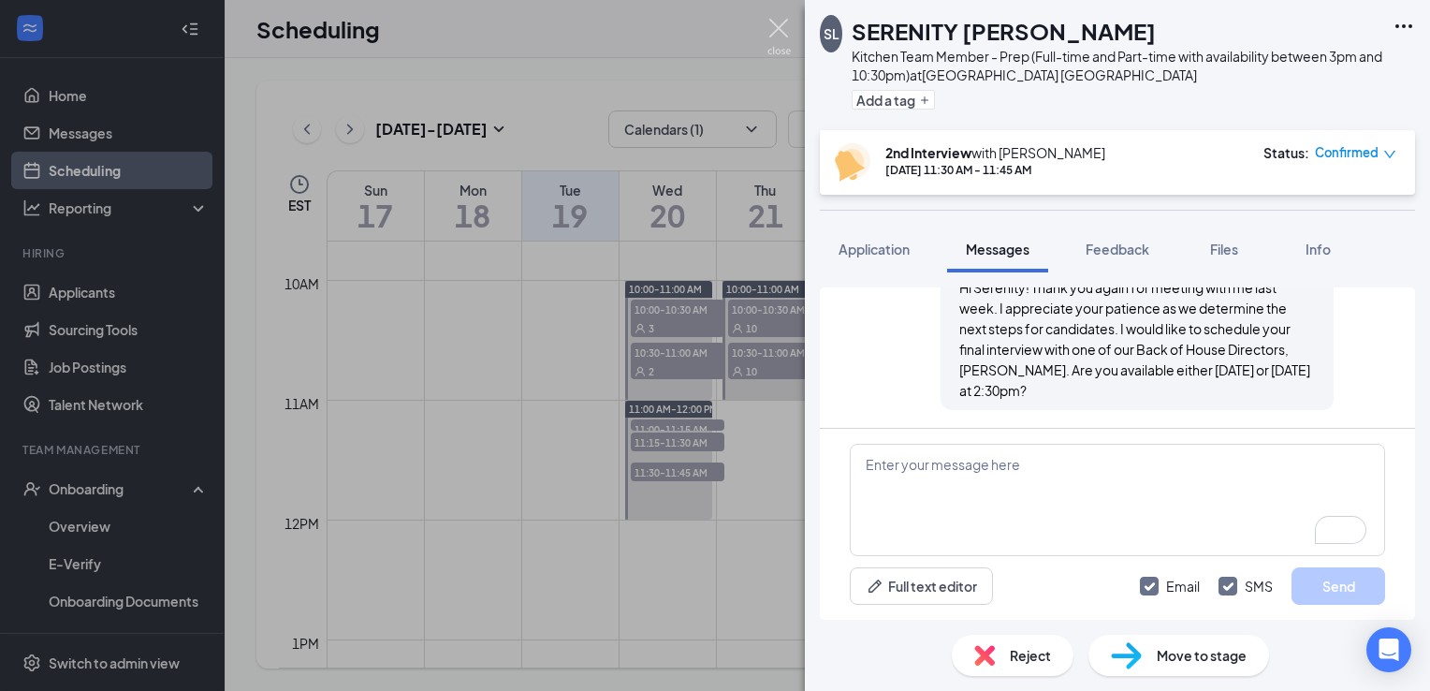
click at [781, 29] on img at bounding box center [779, 37] width 23 height 37
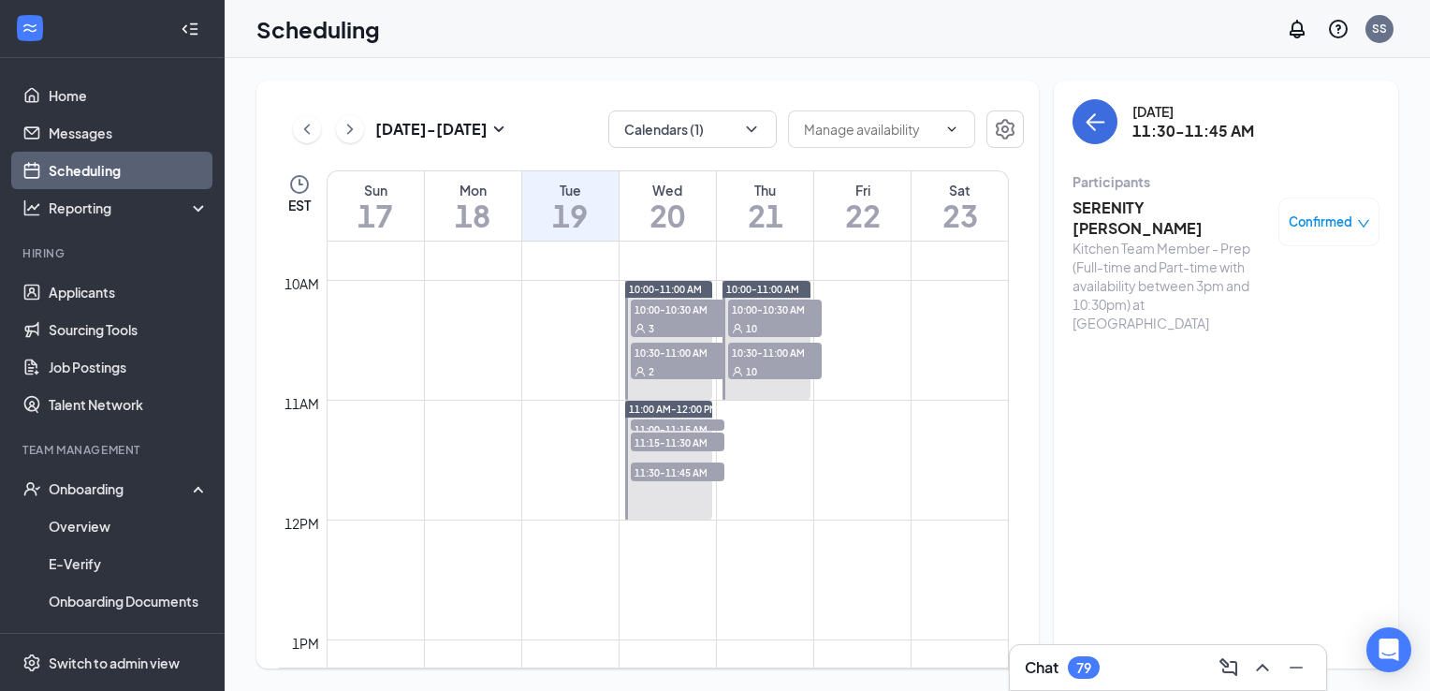
click at [1114, 668] on div "Chat 79" at bounding box center [1168, 667] width 286 height 30
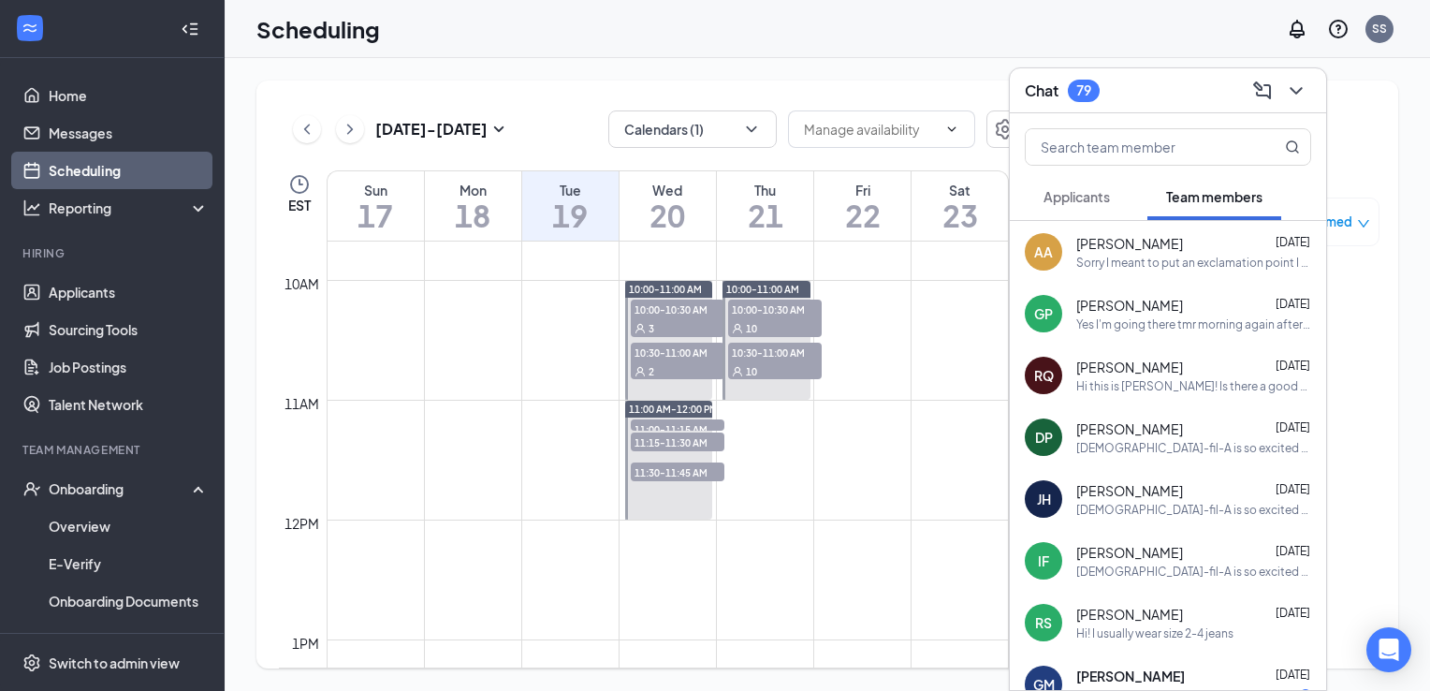
click at [1086, 201] on span "Applicants" at bounding box center [1077, 196] width 66 height 17
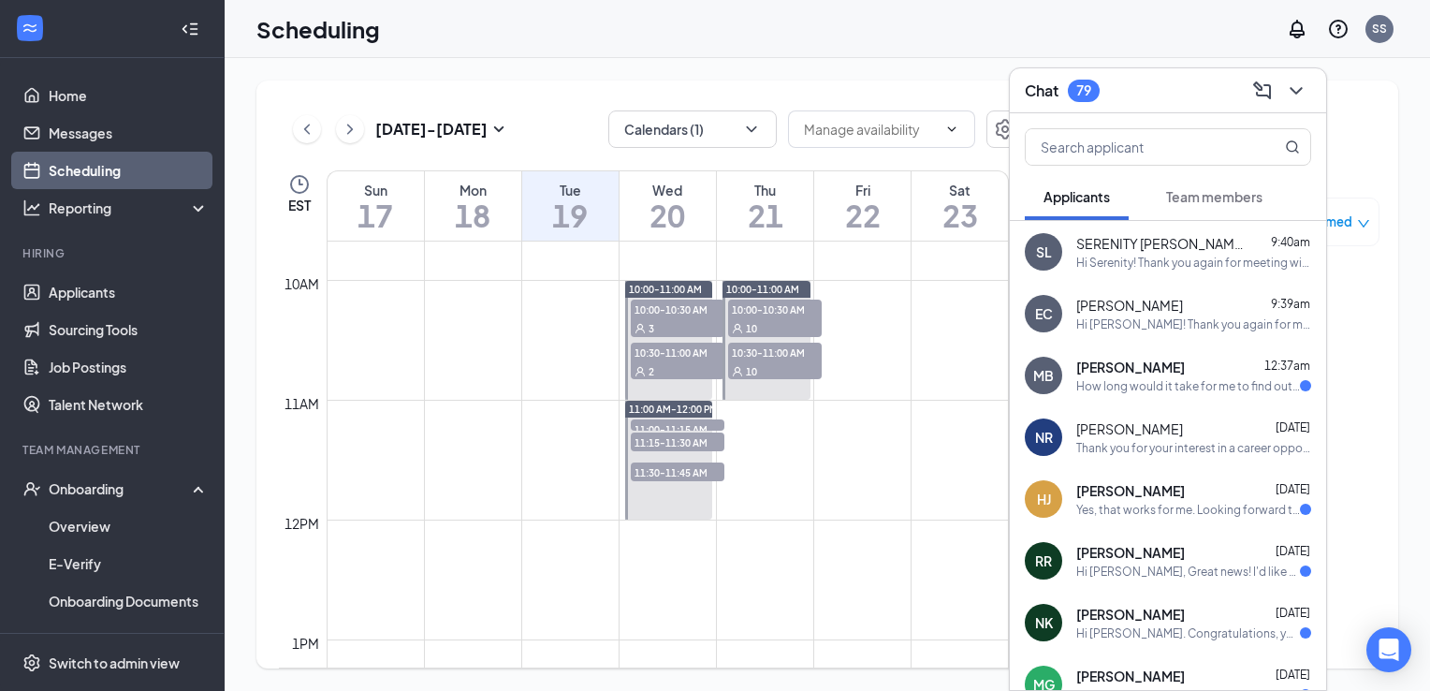
click at [1243, 252] on div "SERENITY [PERSON_NAME] 9:40am" at bounding box center [1194, 243] width 235 height 19
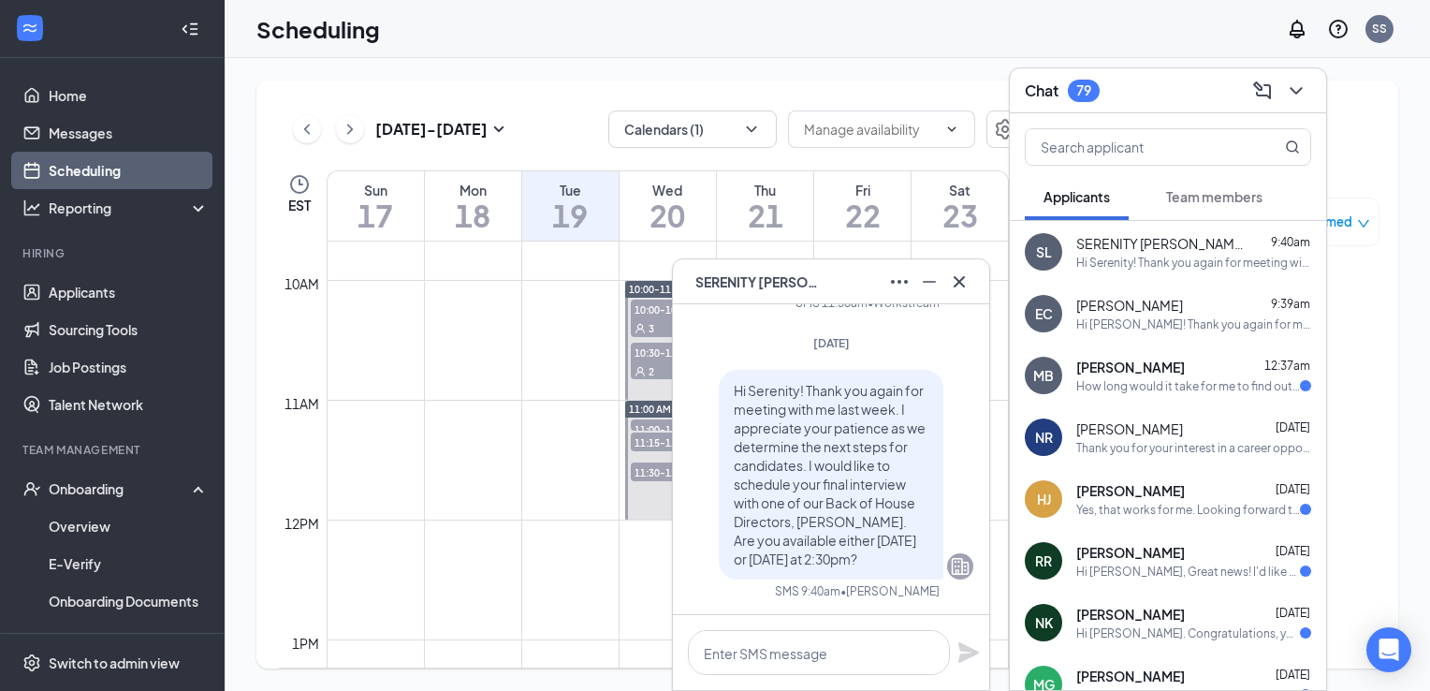
click at [1142, 332] on div "EC [PERSON_NAME] 9:39am Hi [PERSON_NAME]! Thank you again for meeting with me l…" at bounding box center [1168, 314] width 316 height 62
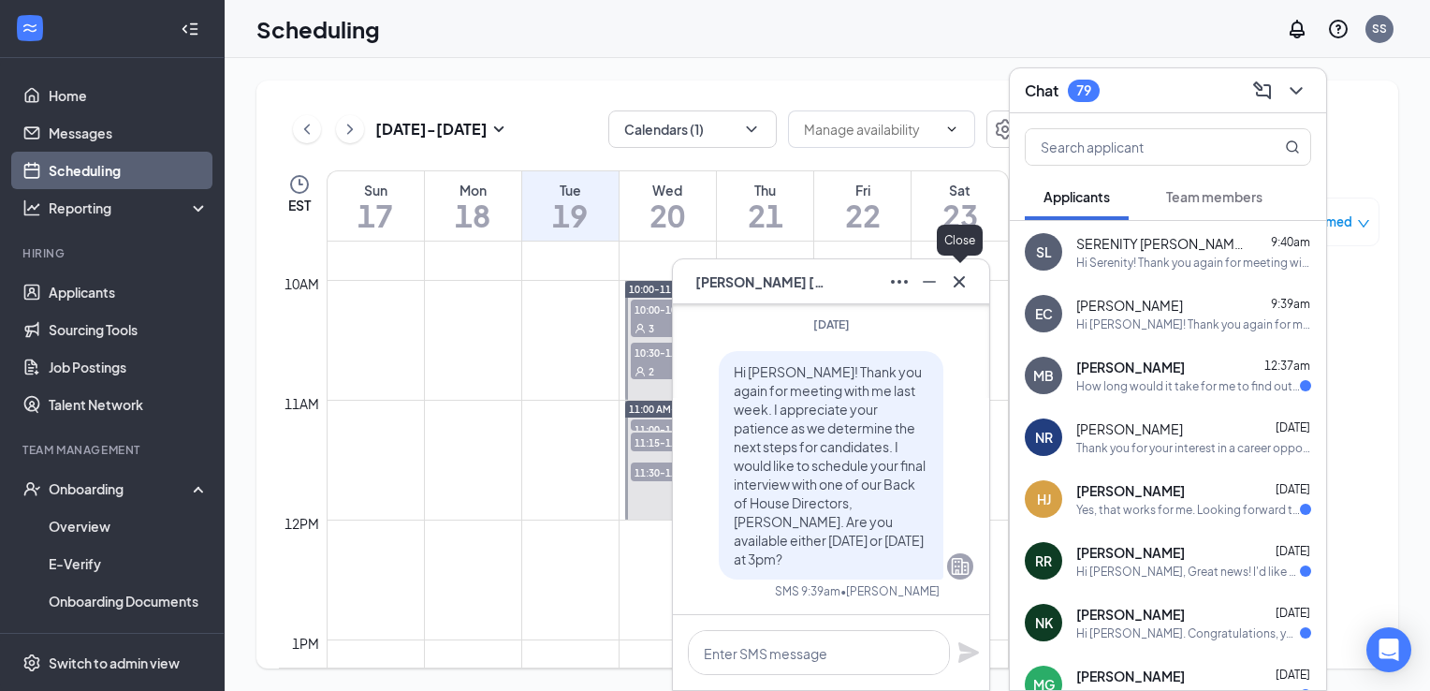
click at [957, 286] on icon "Cross" at bounding box center [959, 282] width 22 height 22
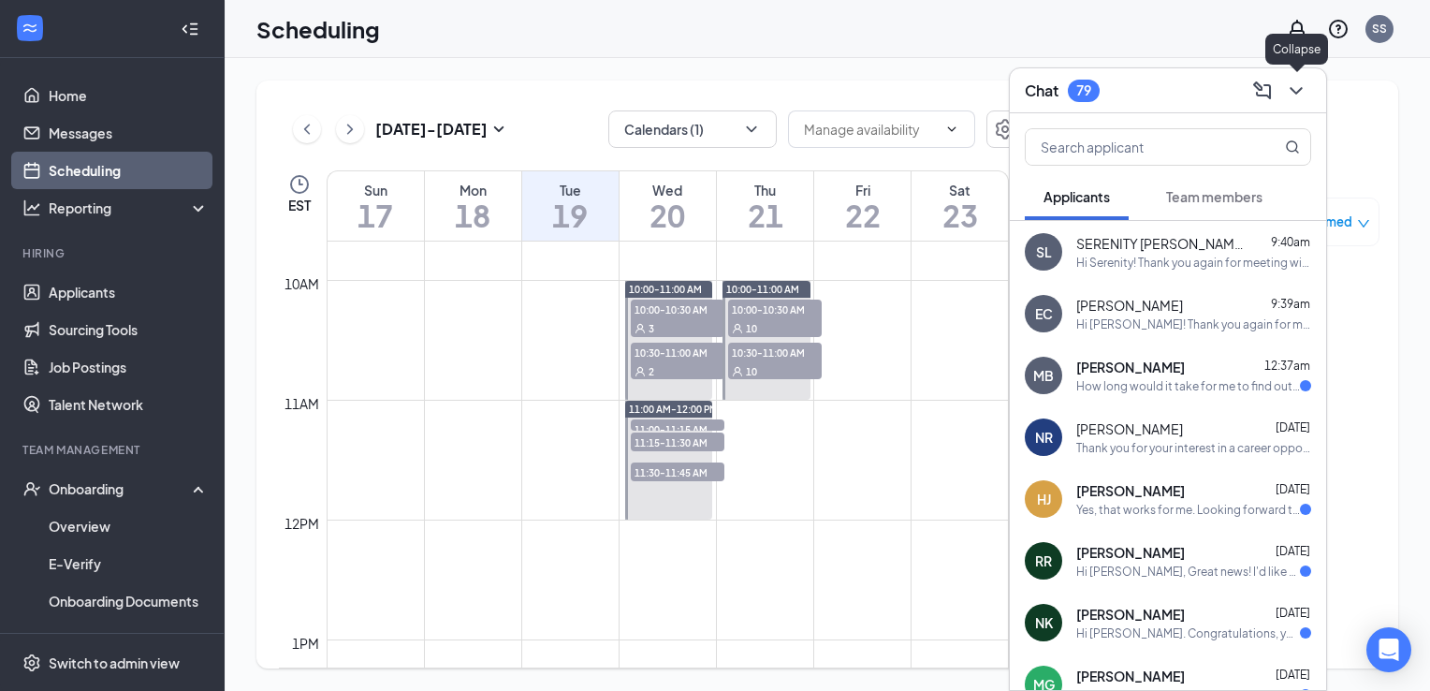
click at [1296, 90] on icon "ChevronDown" at bounding box center [1296, 91] width 22 height 22
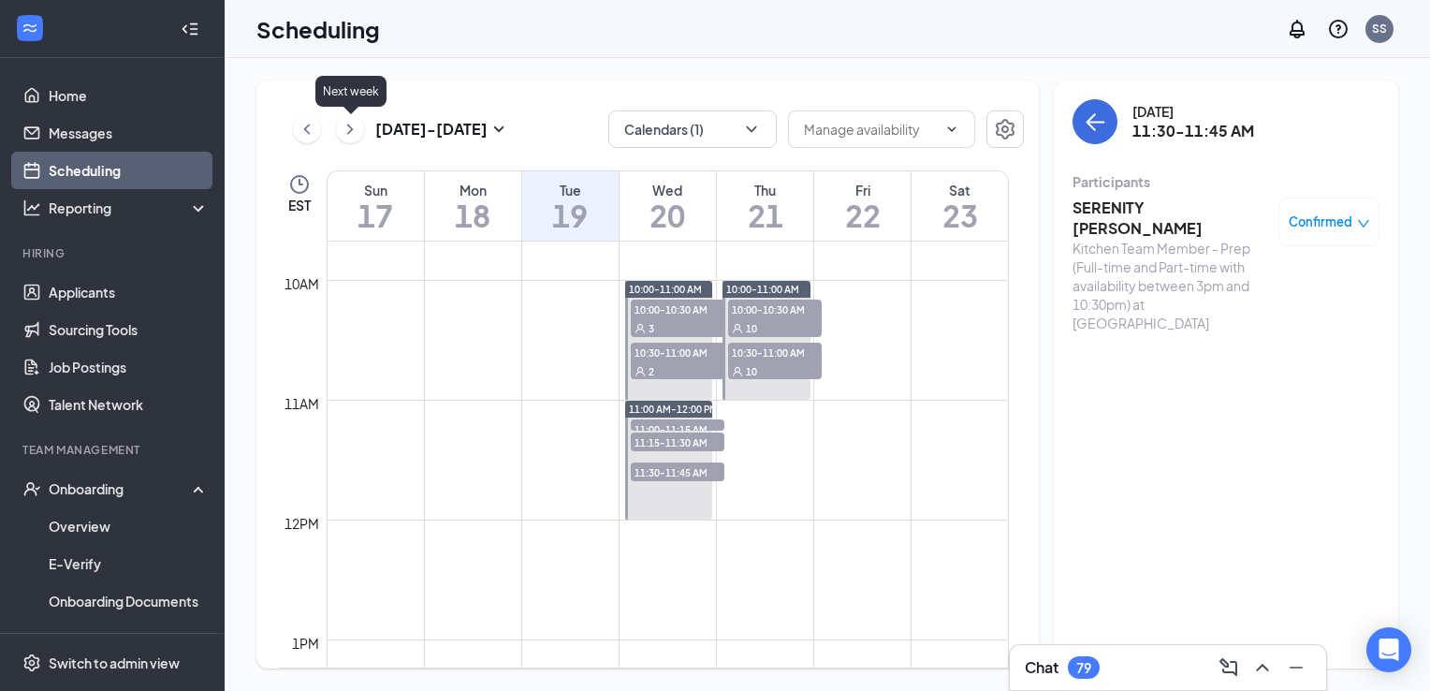
click at [344, 118] on icon "ChevronRight" at bounding box center [350, 129] width 19 height 22
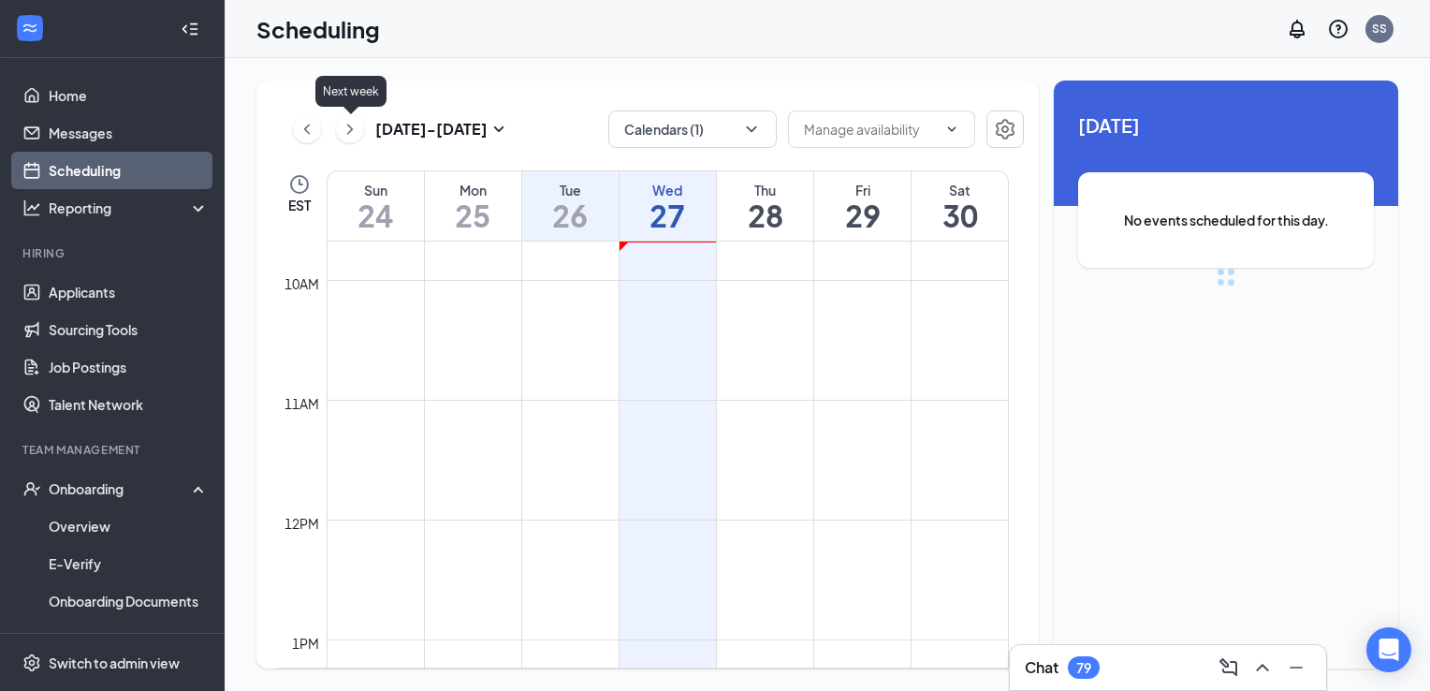
scroll to position [920, 0]
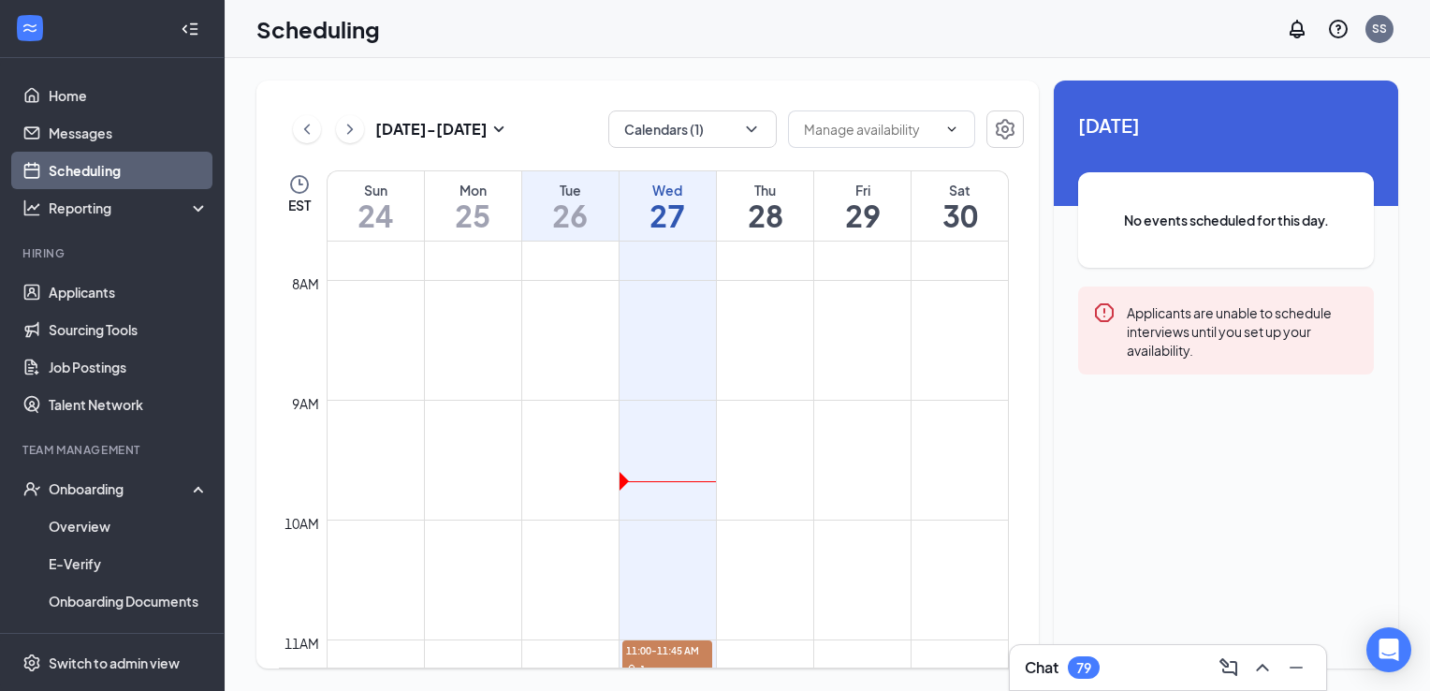
click at [1055, 652] on div "Chat 79" at bounding box center [1168, 667] width 316 height 45
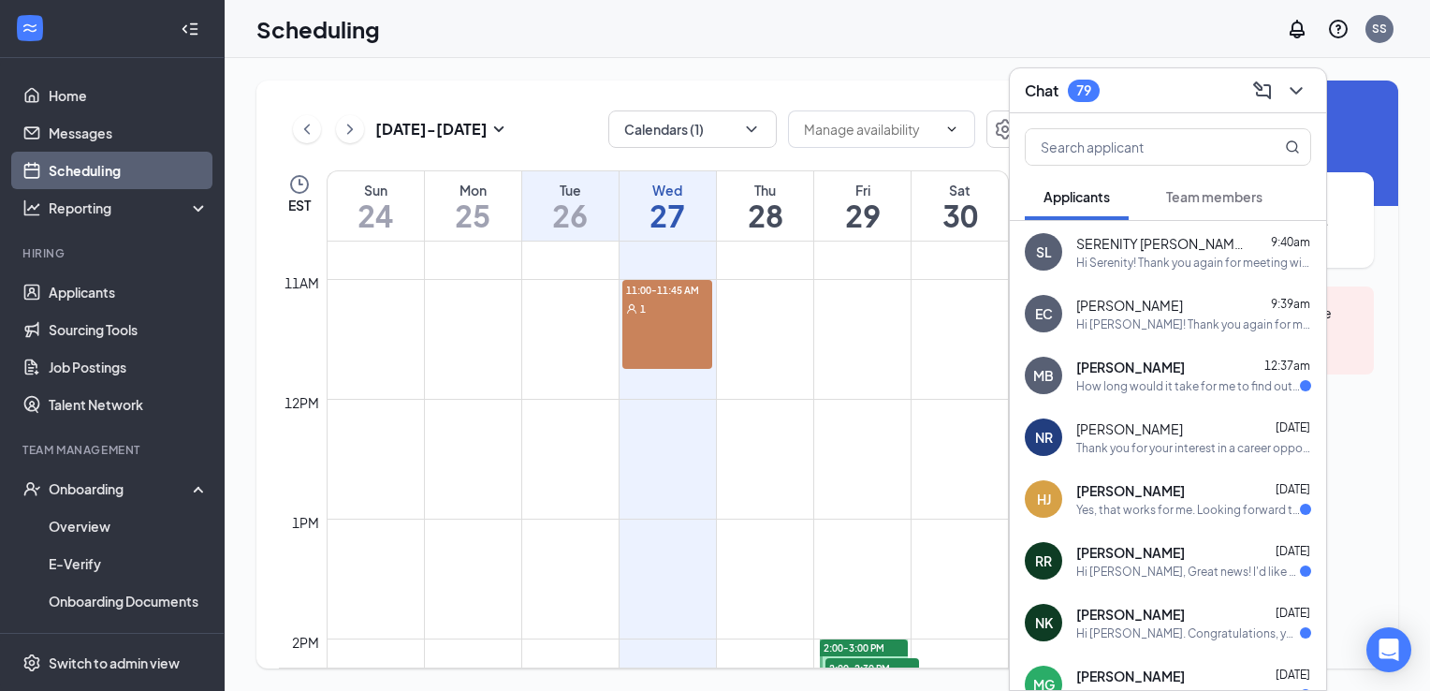
scroll to position [1281, 0]
click at [1167, 492] on span "[PERSON_NAME]" at bounding box center [1131, 490] width 109 height 19
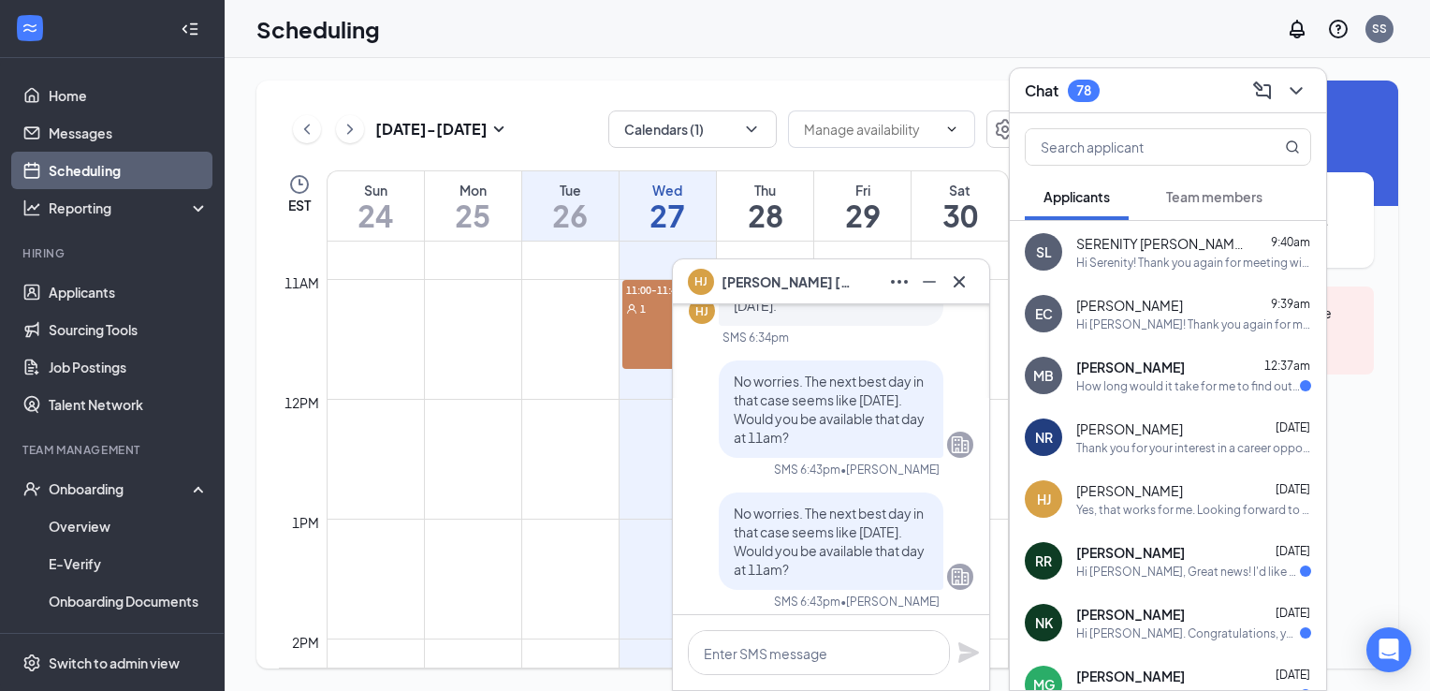
scroll to position [0, 0]
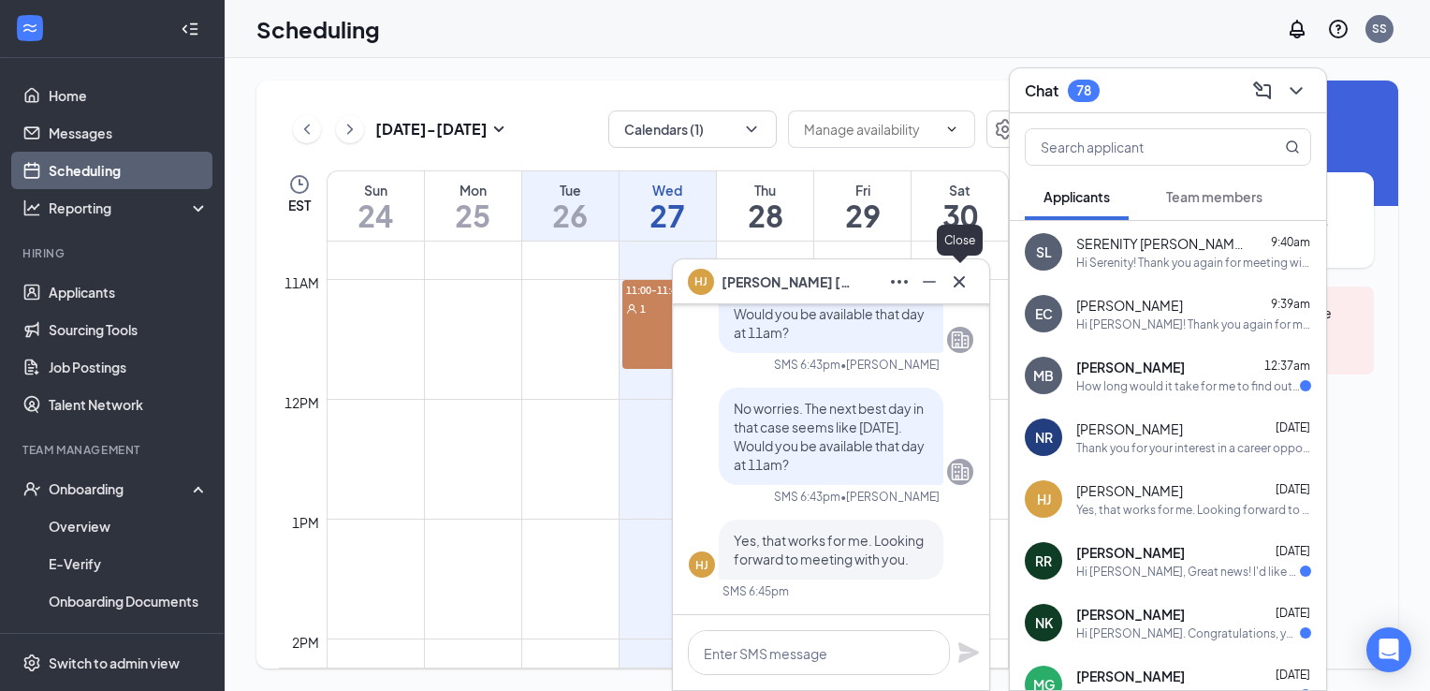
click at [955, 278] on icon "Cross" at bounding box center [959, 280] width 11 height 11
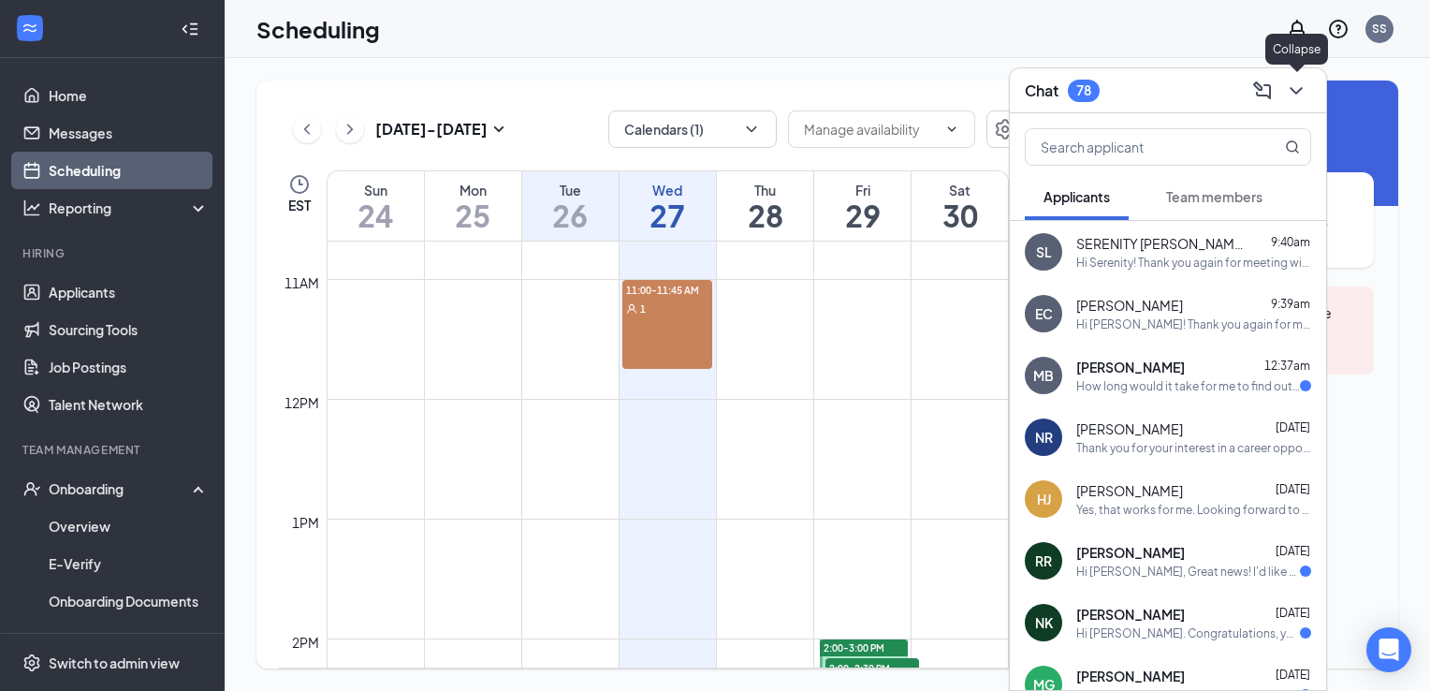
click at [1297, 95] on icon "ChevronDown" at bounding box center [1296, 91] width 22 height 22
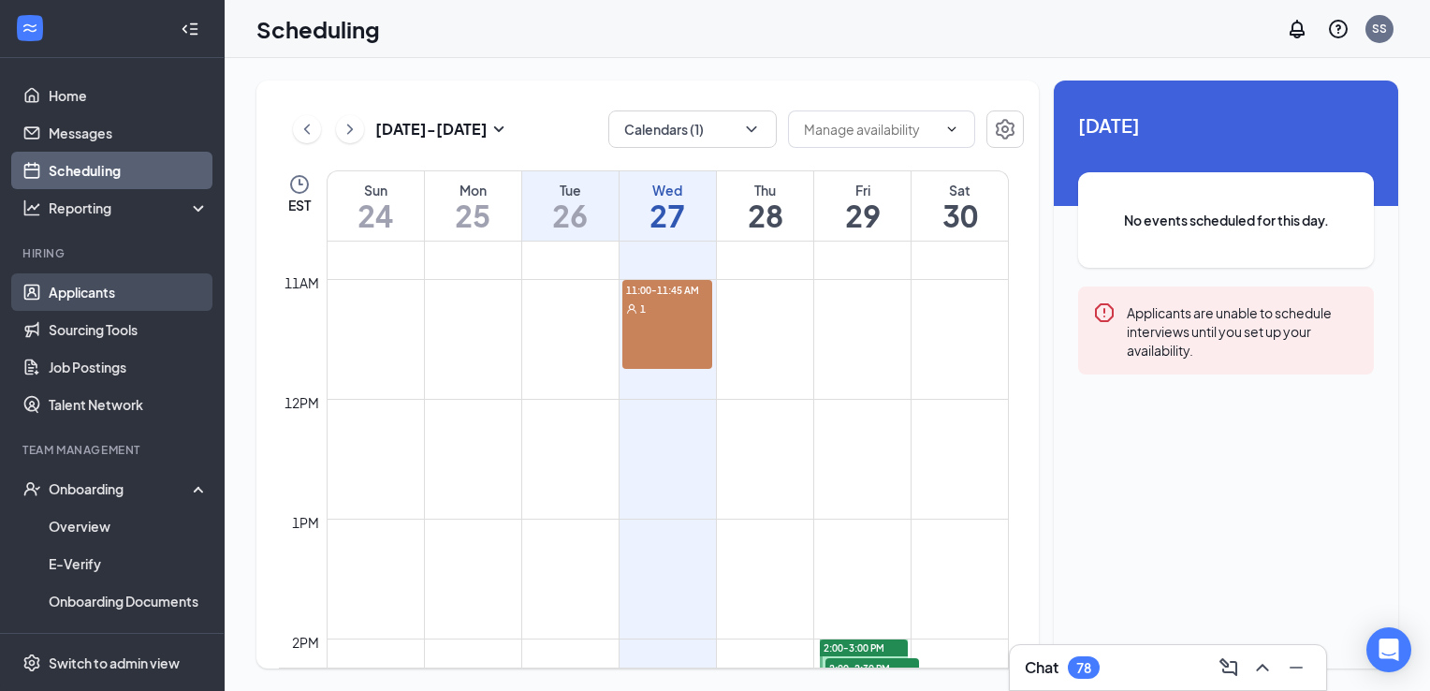
click at [105, 297] on link "Applicants" at bounding box center [129, 291] width 160 height 37
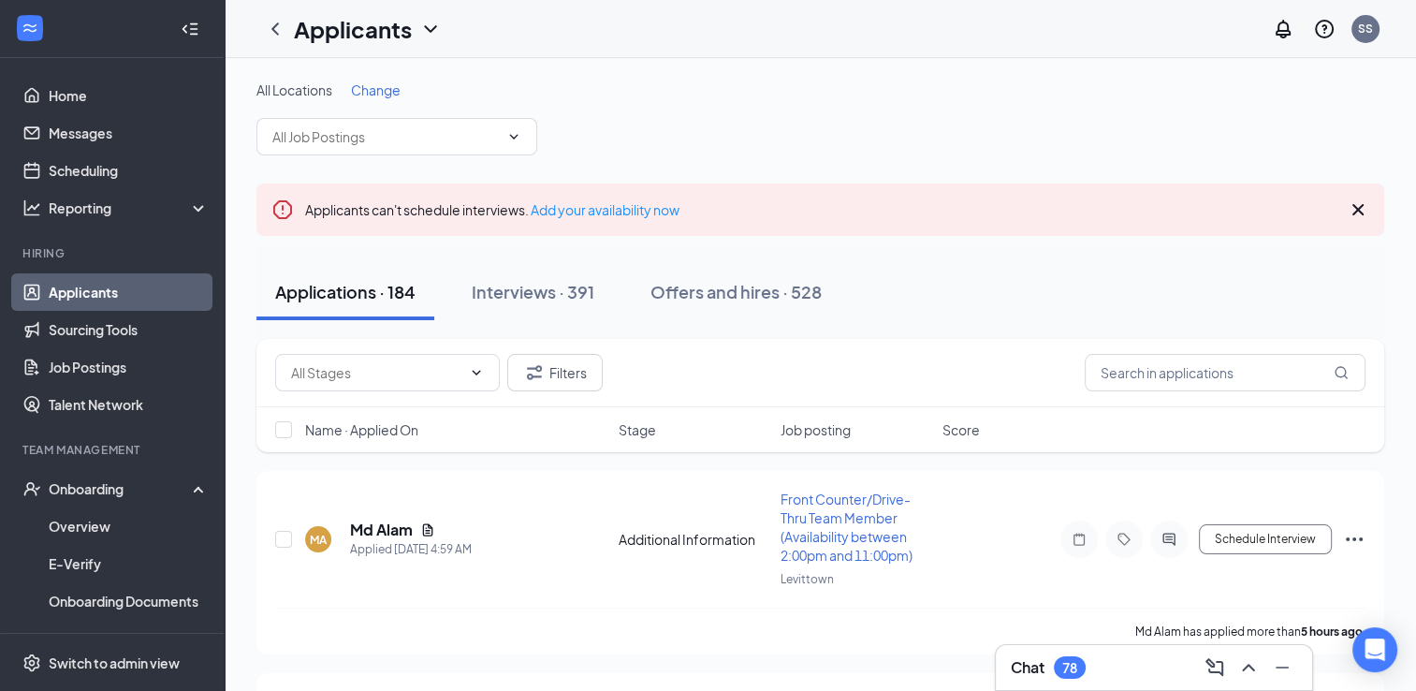
click at [1063, 674] on div "78" at bounding box center [1069, 668] width 15 height 16
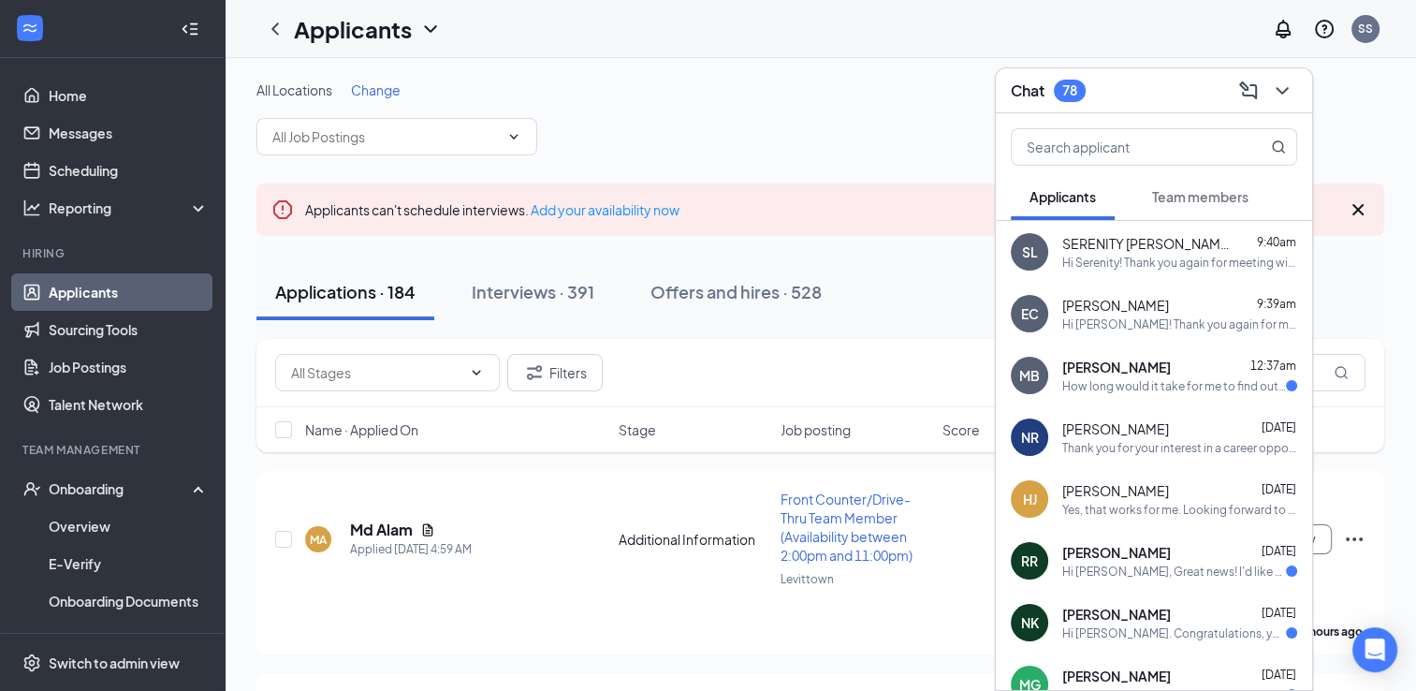
click at [1206, 198] on span "Team members" at bounding box center [1200, 196] width 96 height 17
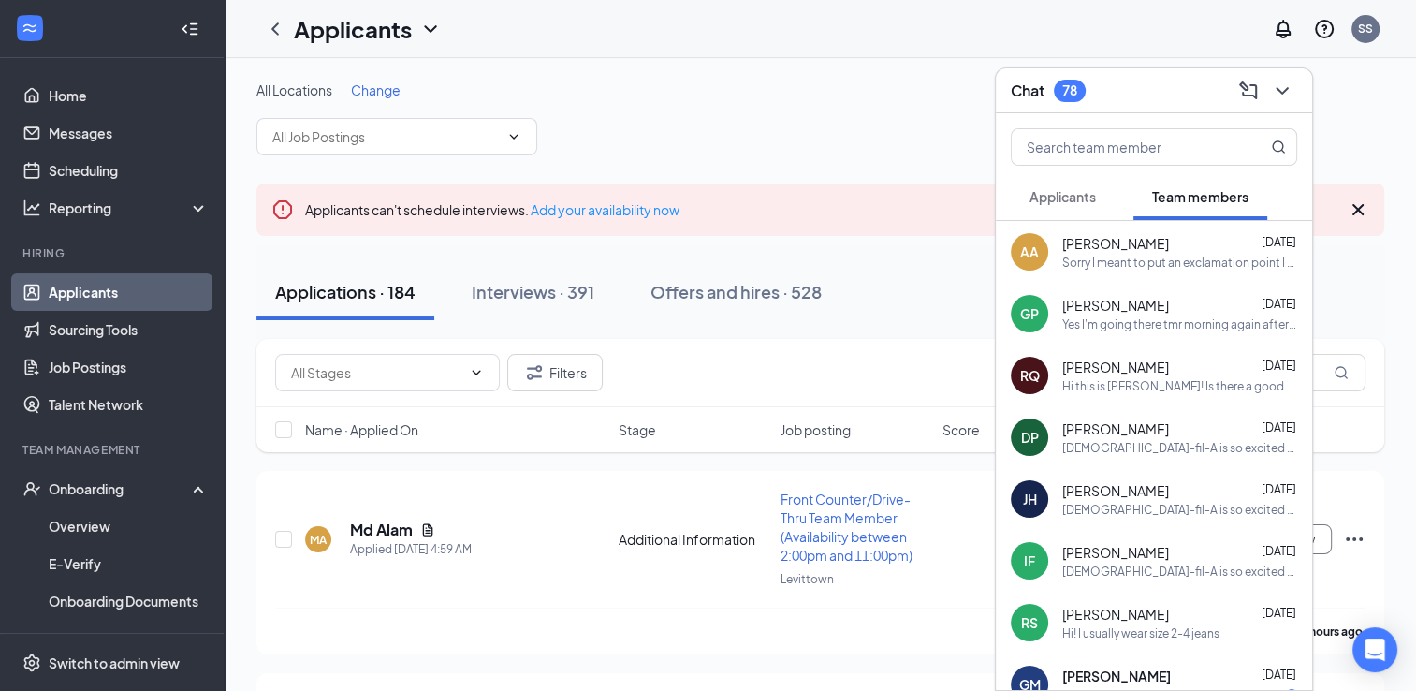
click at [1084, 192] on span "Applicants" at bounding box center [1063, 196] width 66 height 17
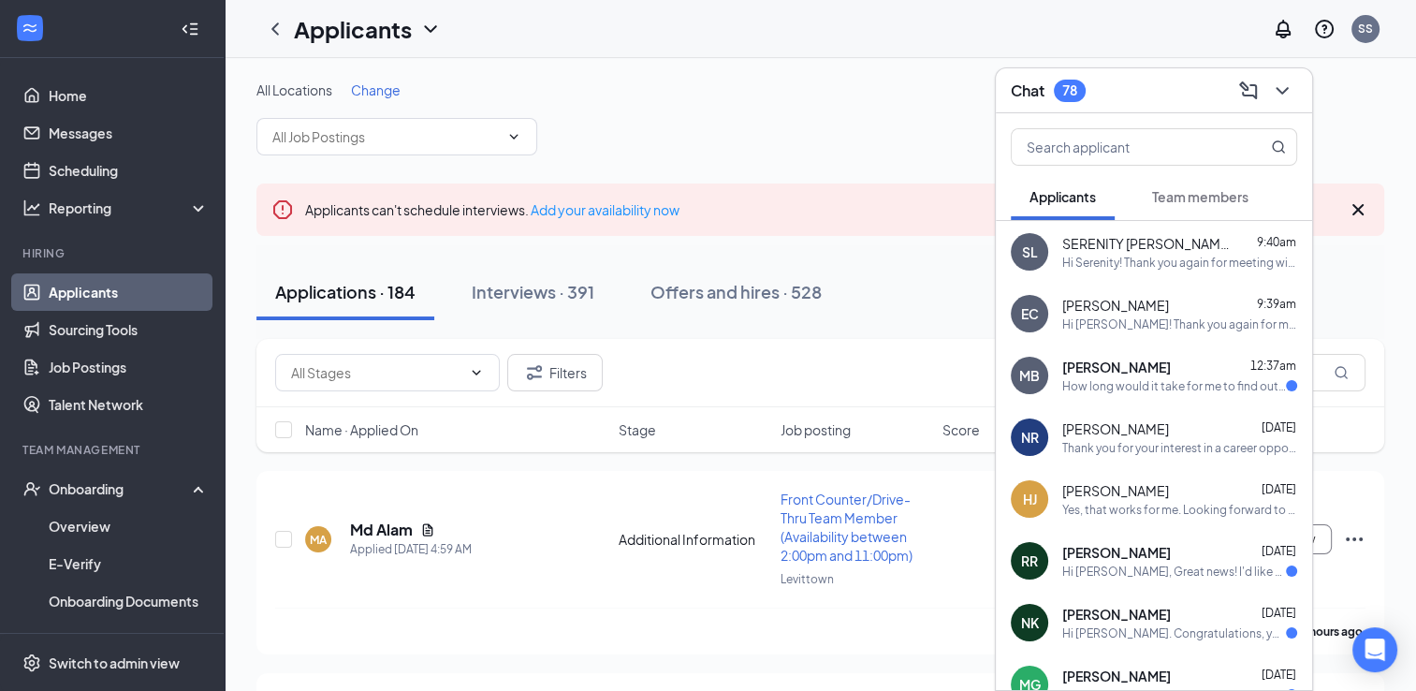
click at [1125, 483] on span "[PERSON_NAME]" at bounding box center [1115, 490] width 107 height 19
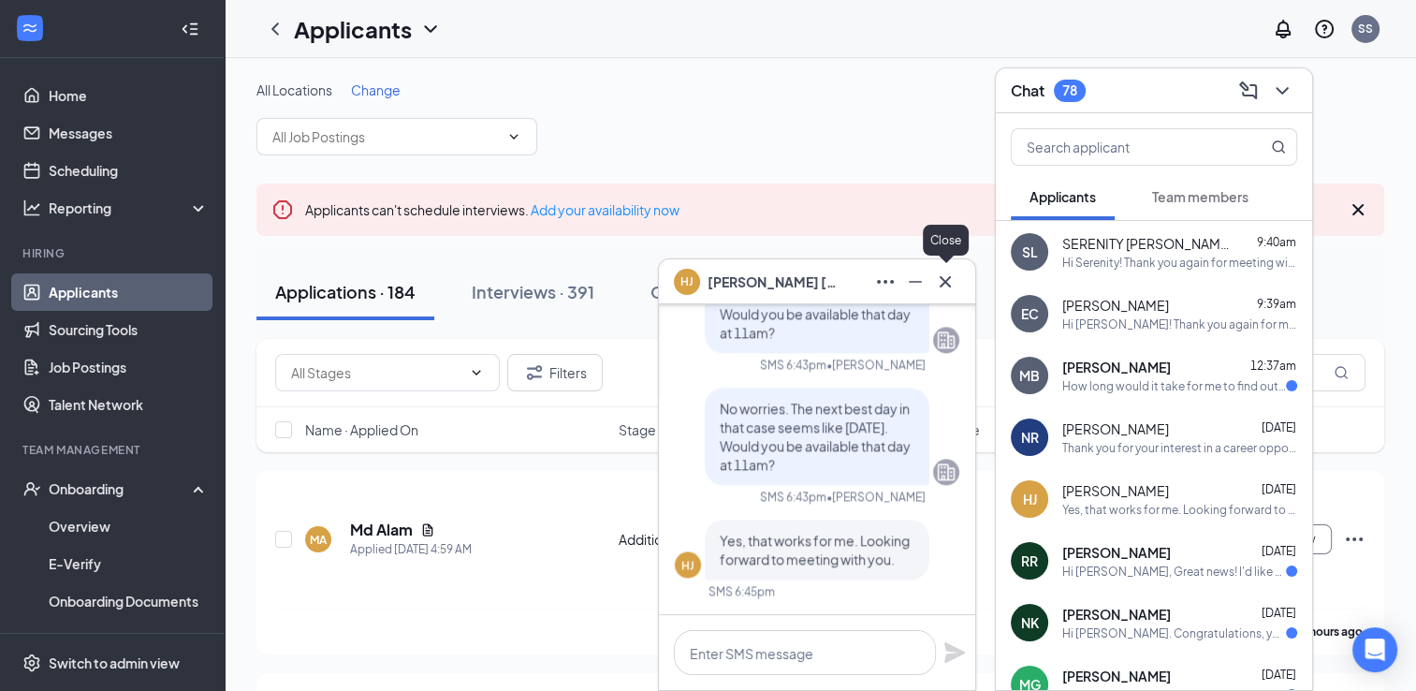
click at [940, 284] on icon "Cross" at bounding box center [945, 282] width 22 height 22
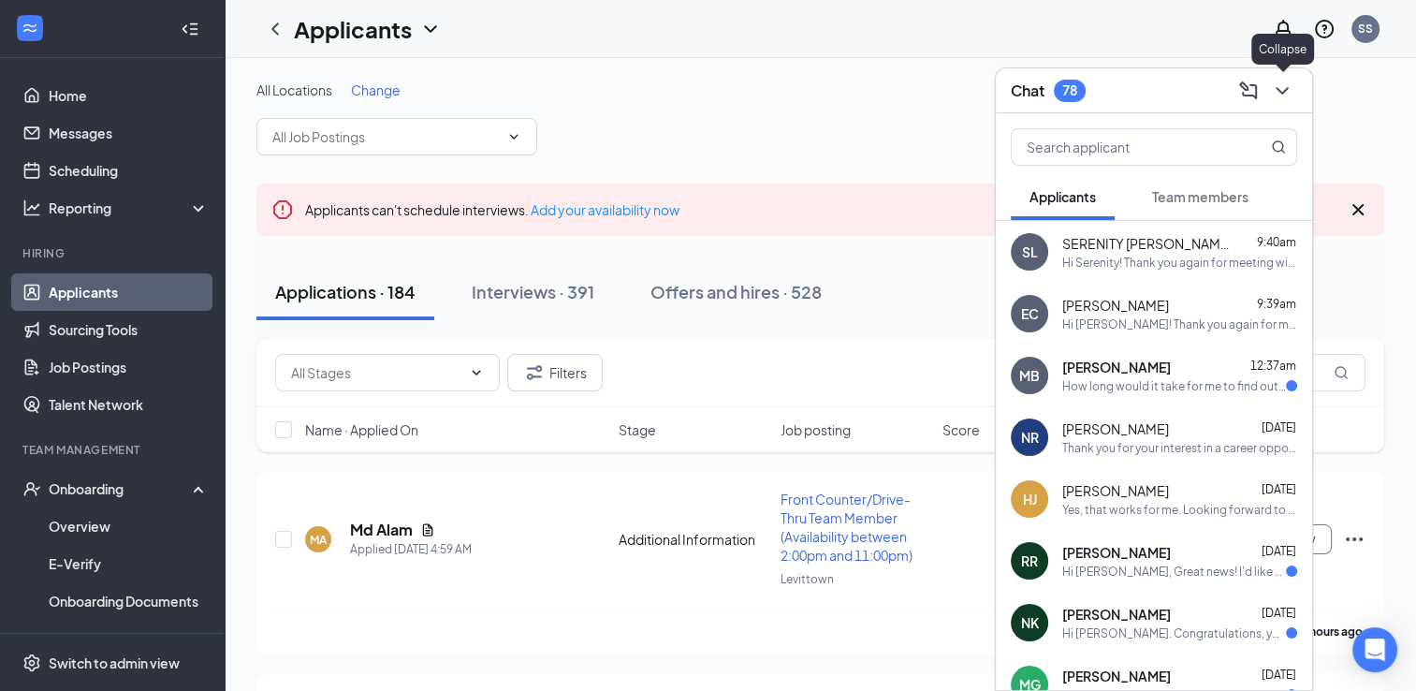
click at [1272, 100] on icon "ChevronDown" at bounding box center [1282, 91] width 22 height 22
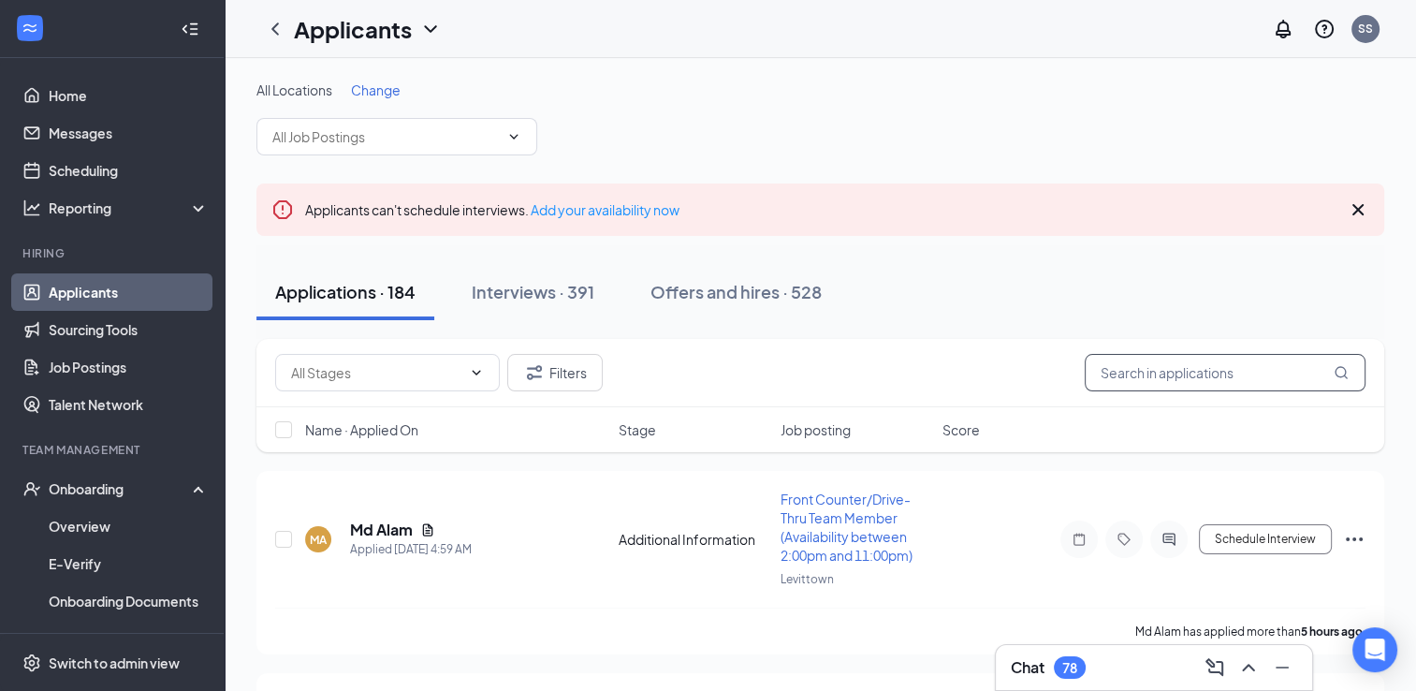
click at [1120, 374] on input "text" at bounding box center [1225, 372] width 281 height 37
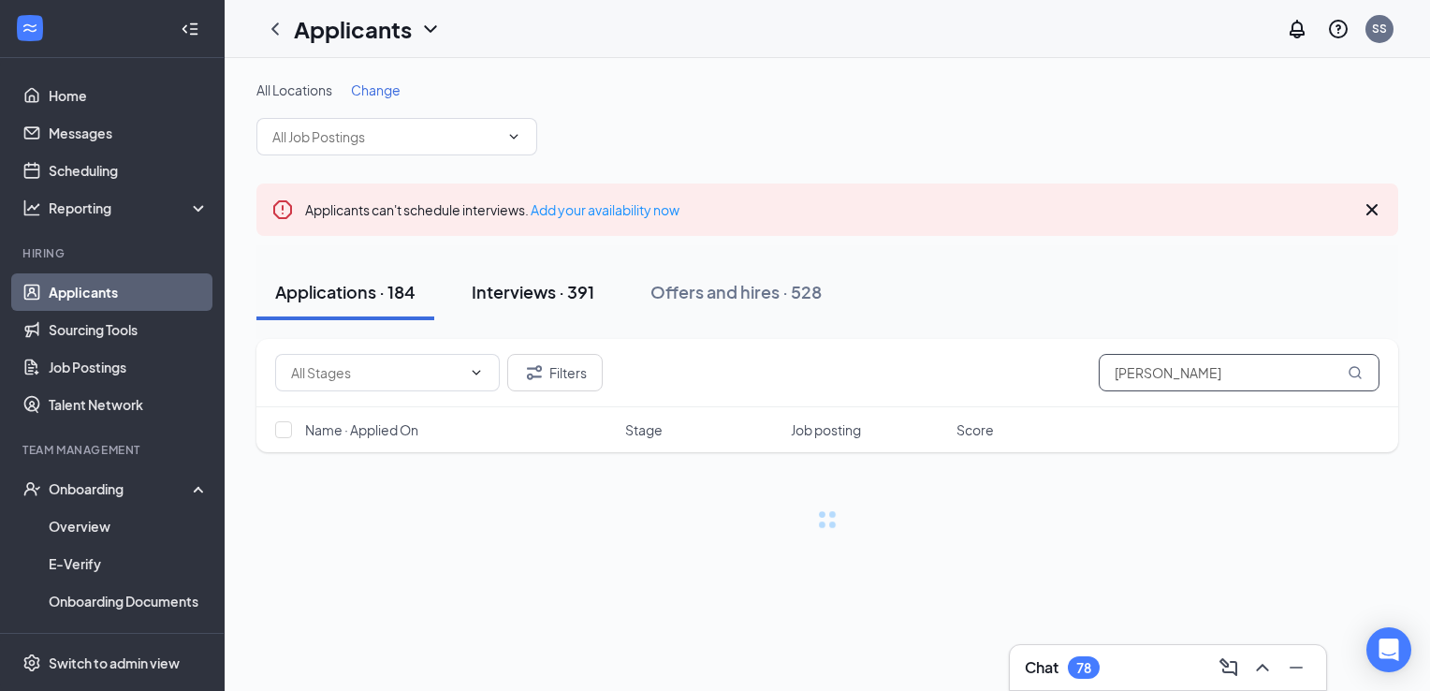
type input "[PERSON_NAME]"
click at [513, 306] on button "Interviews · 391" at bounding box center [533, 292] width 160 height 56
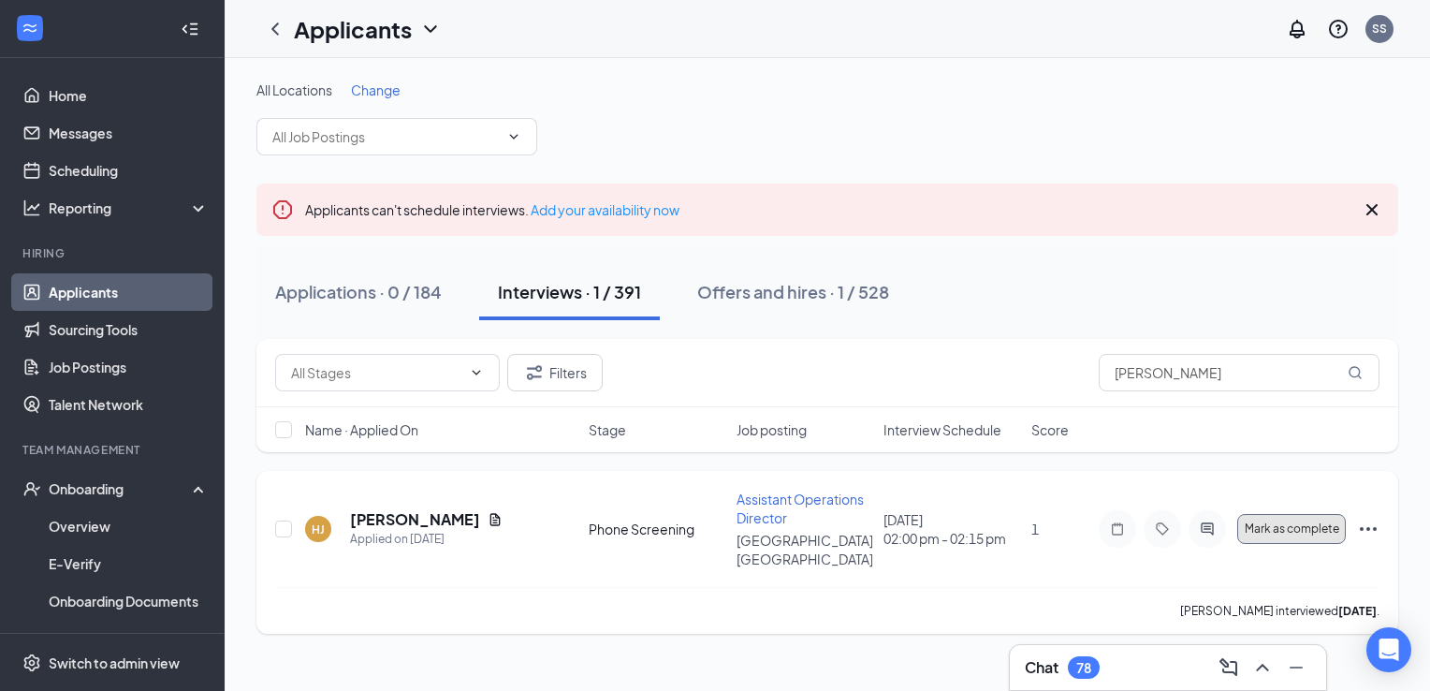
click at [1307, 522] on span "Mark as complete" at bounding box center [1292, 528] width 95 height 13
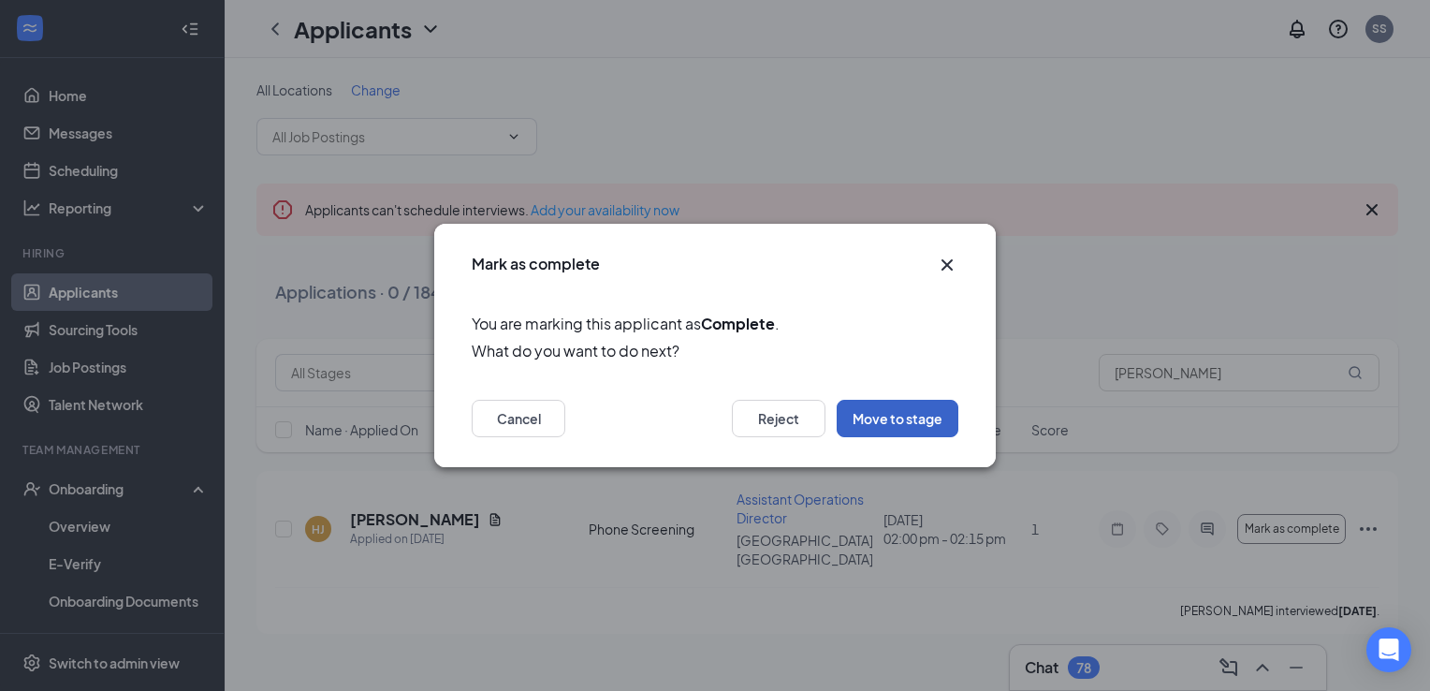
click at [882, 411] on button "Move to stage" at bounding box center [898, 418] width 122 height 37
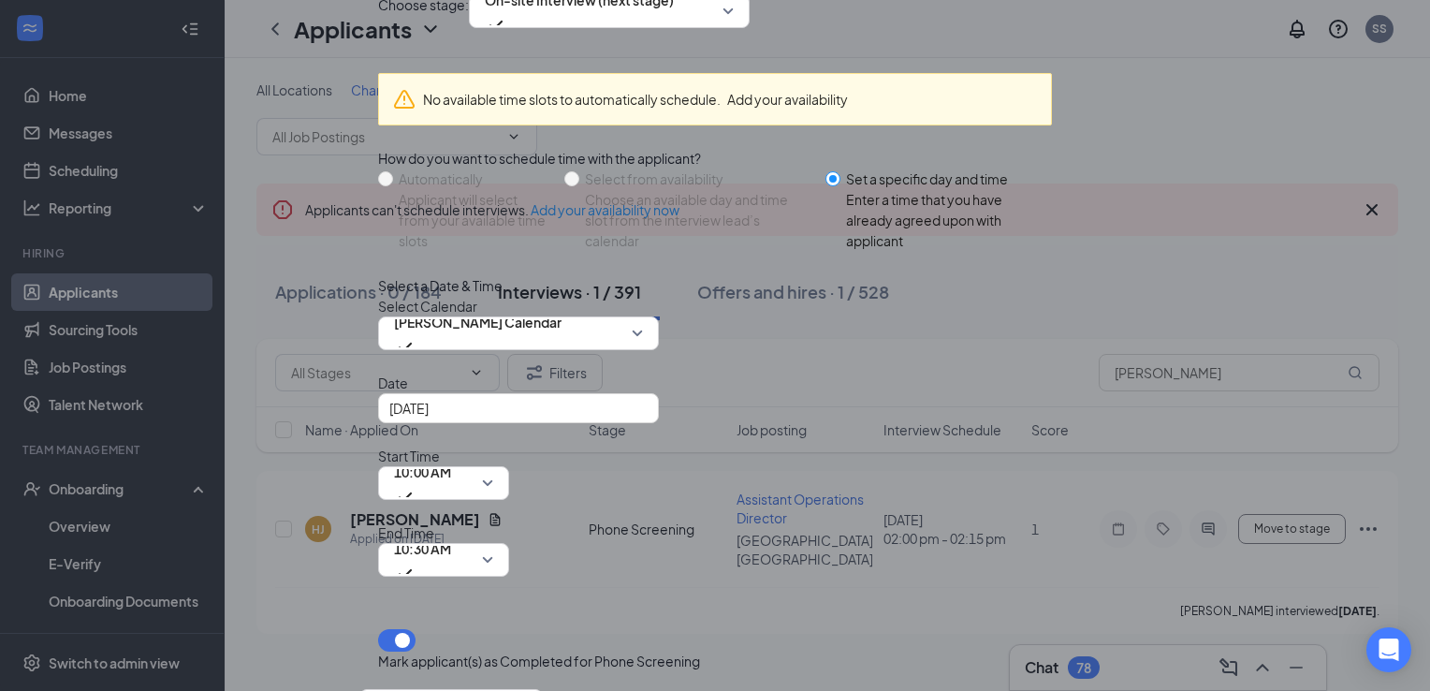
scroll to position [135, 0]
click at [636, 418] on div "[DATE]" at bounding box center [518, 408] width 258 height 21
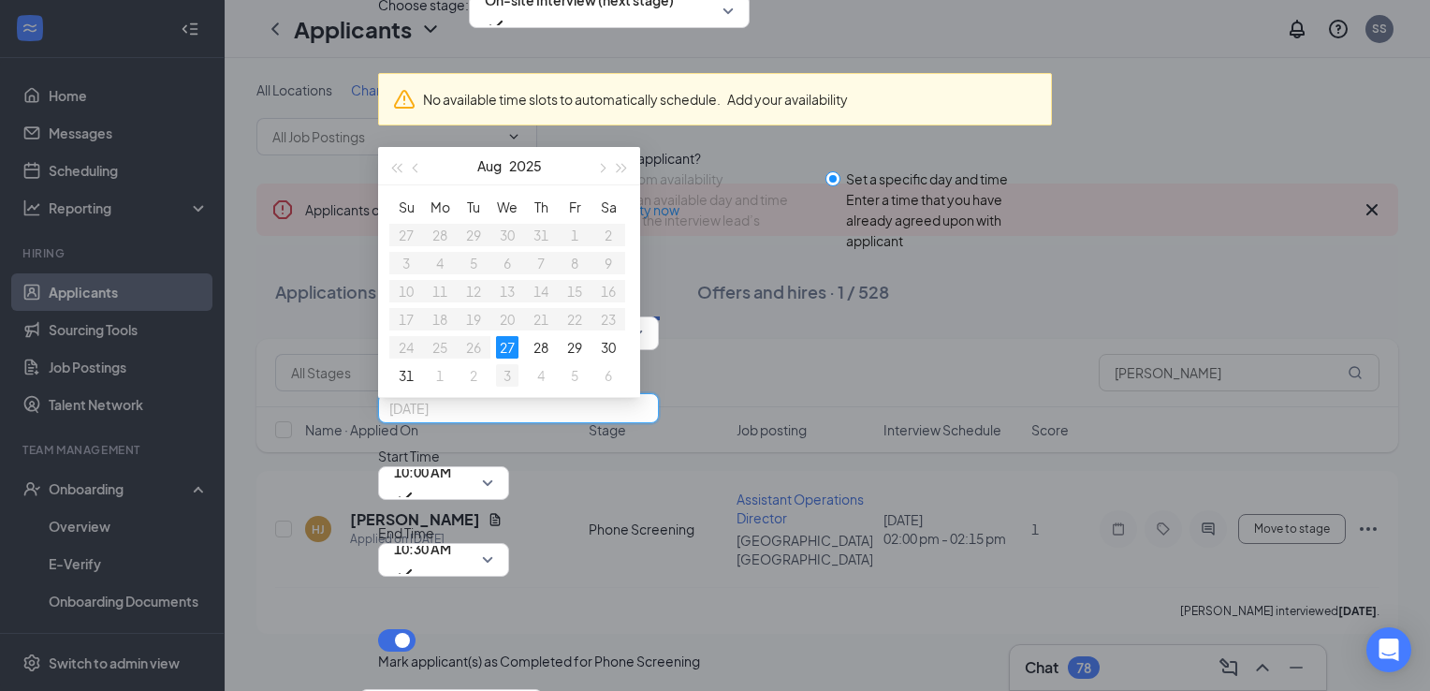
type input "[DATE]"
click at [509, 387] on div "3" at bounding box center [507, 375] width 22 height 22
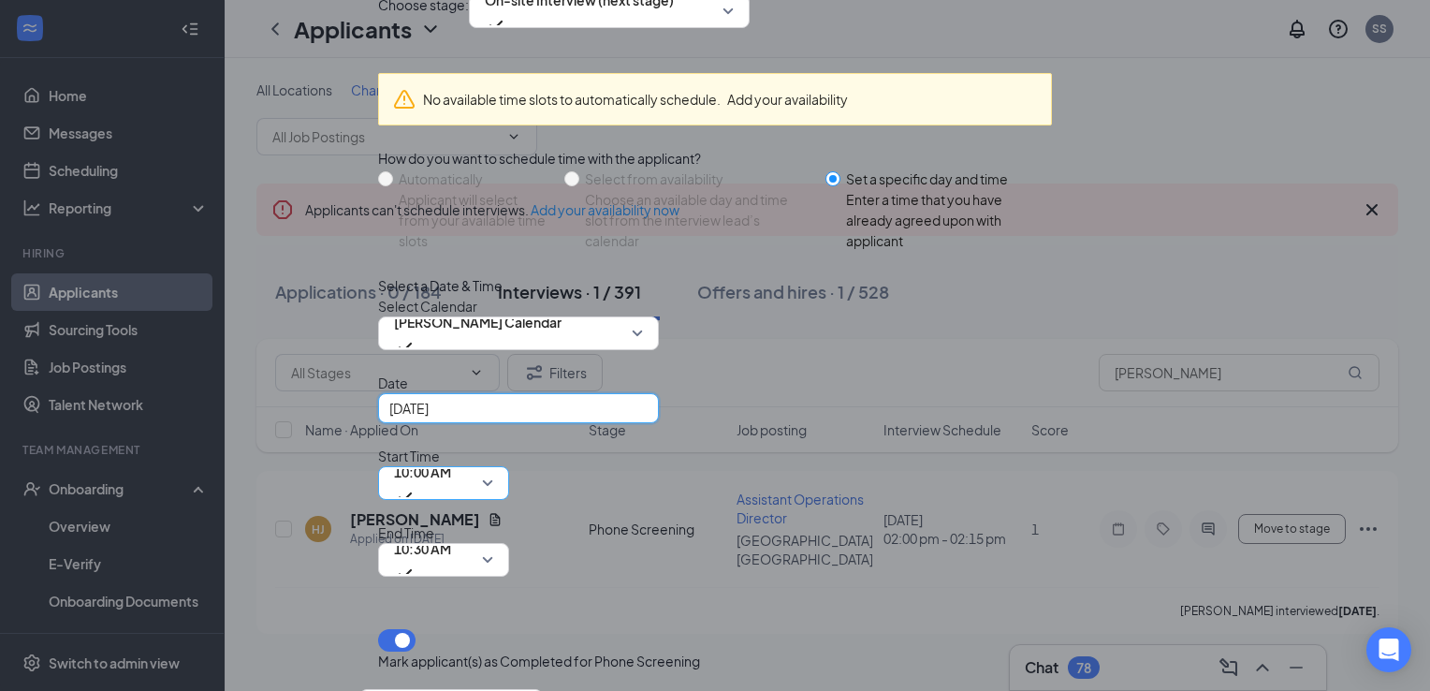
click at [451, 458] on span "10:00 AM" at bounding box center [422, 472] width 57 height 28
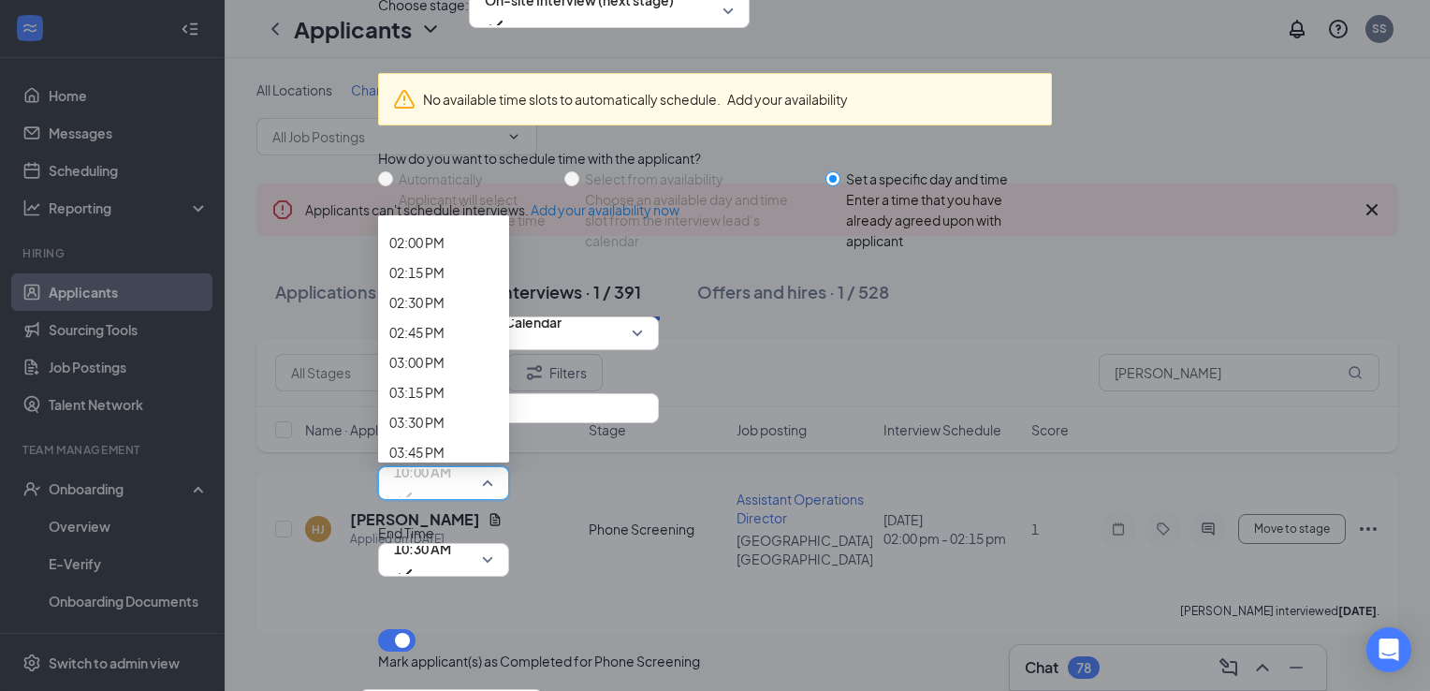
scroll to position [1692, 0]
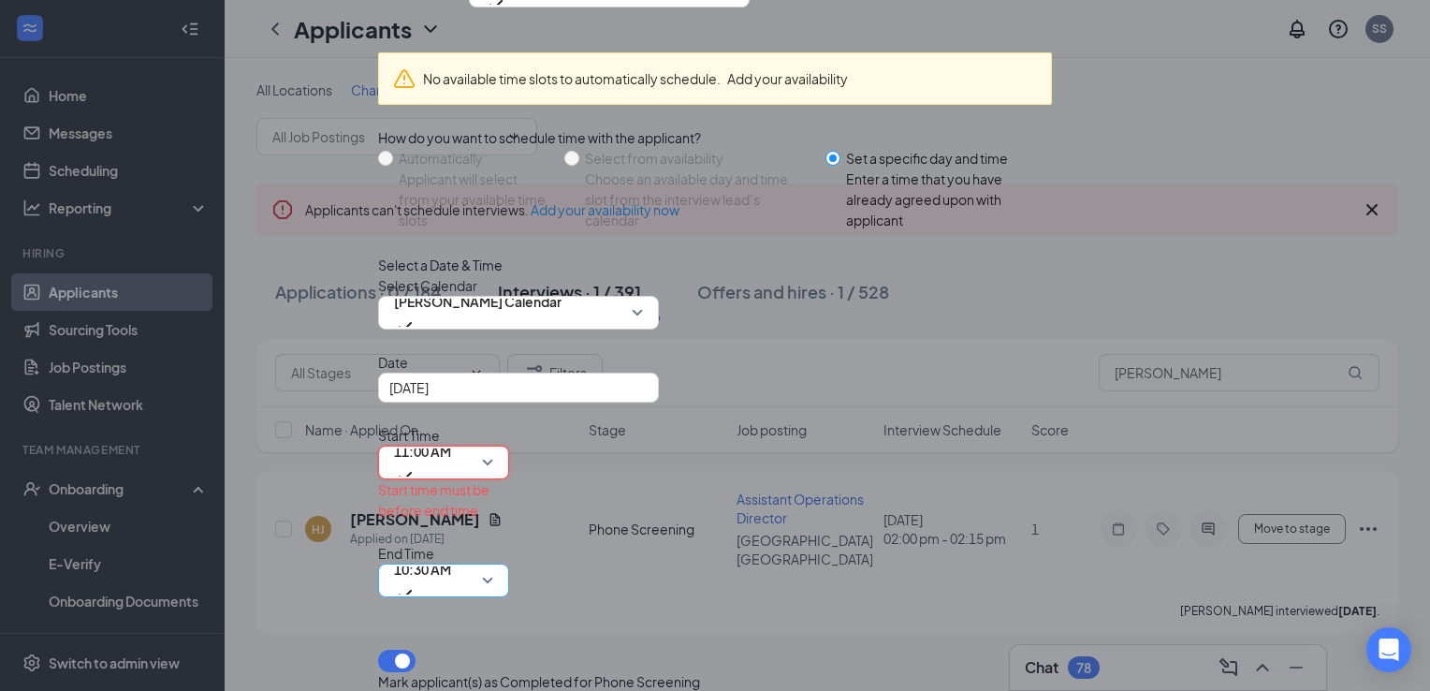
click at [451, 555] on span "10:30 AM" at bounding box center [422, 569] width 57 height 28
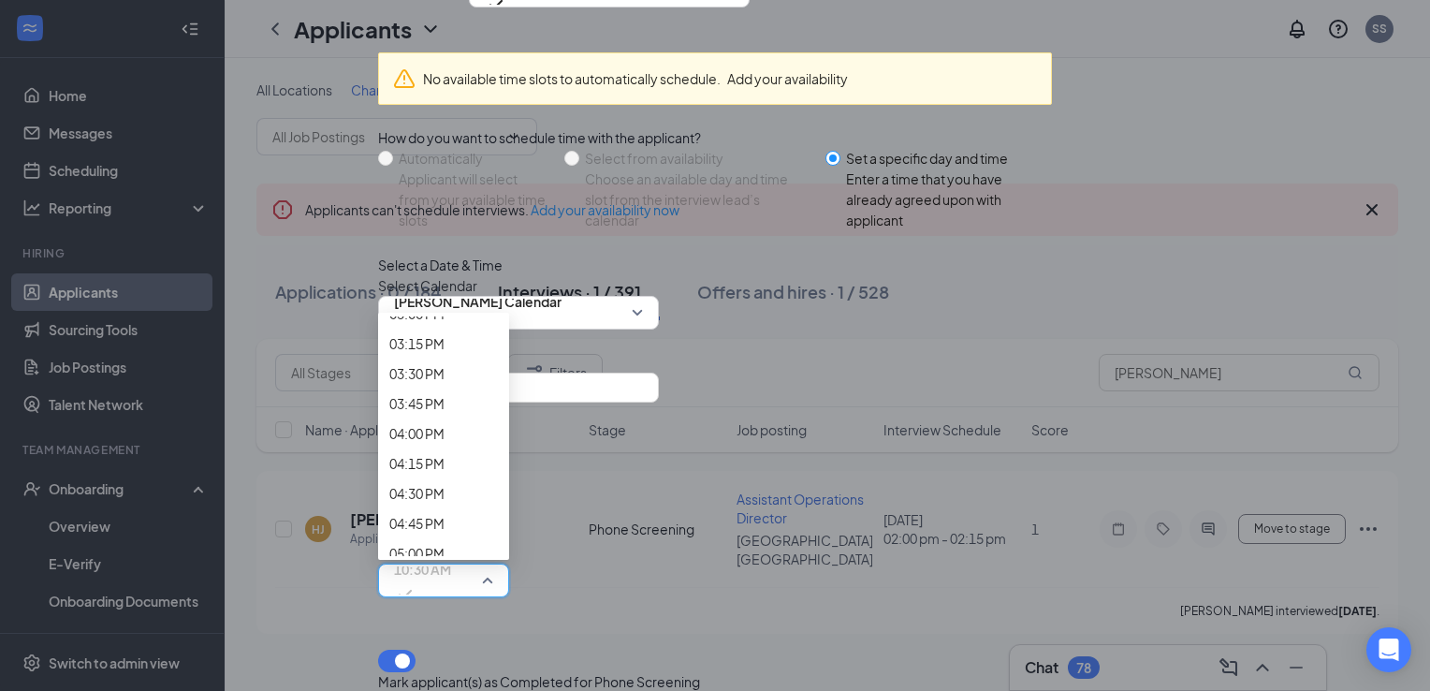
scroll to position [1902, 0]
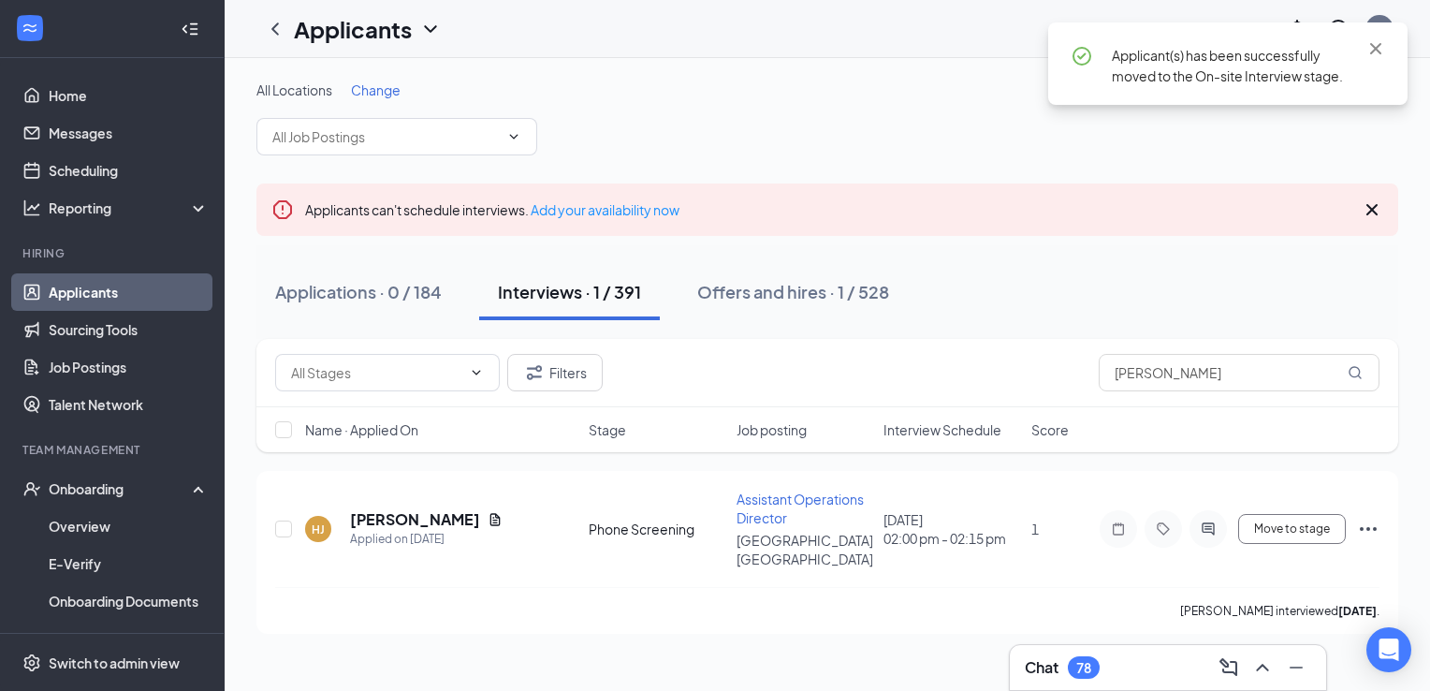
click at [1077, 653] on div "Chat 78" at bounding box center [1168, 667] width 286 height 30
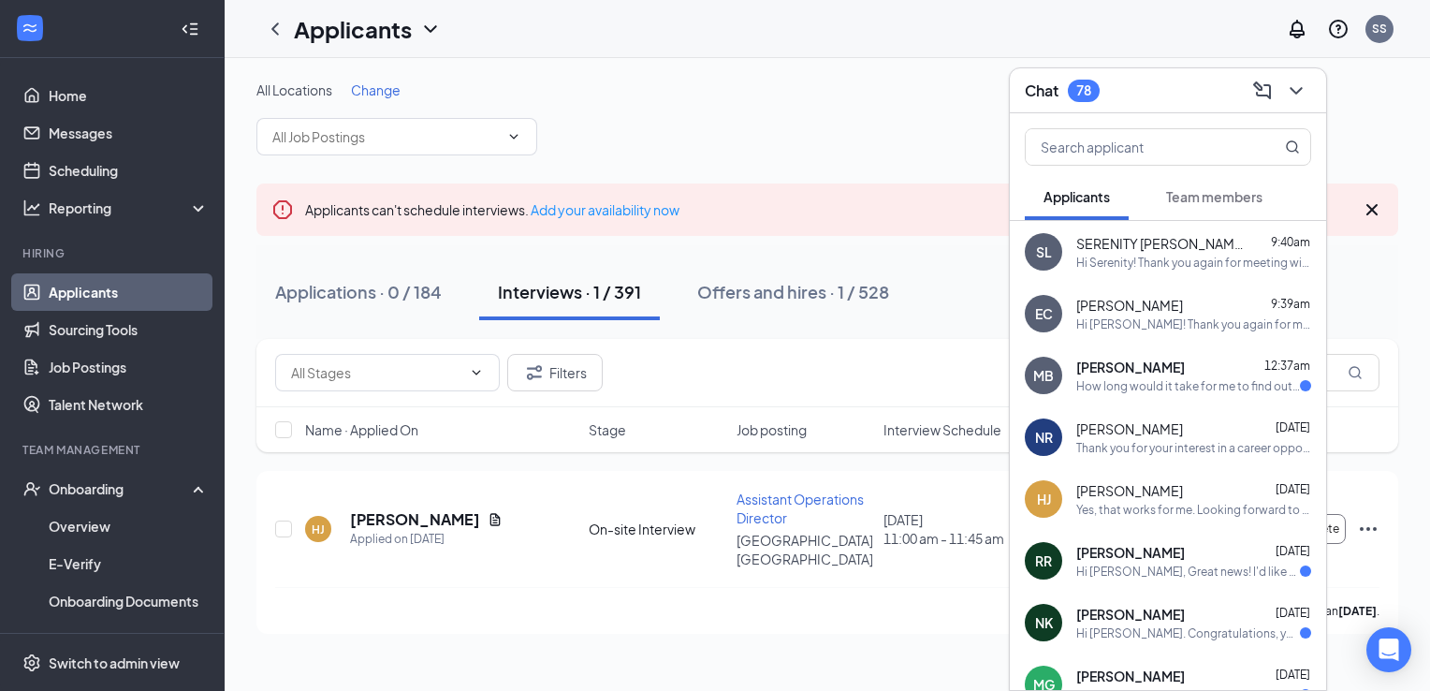
click at [1122, 507] on div "Yes, that works for me. Looking forward to meeting with you." at bounding box center [1194, 510] width 235 height 16
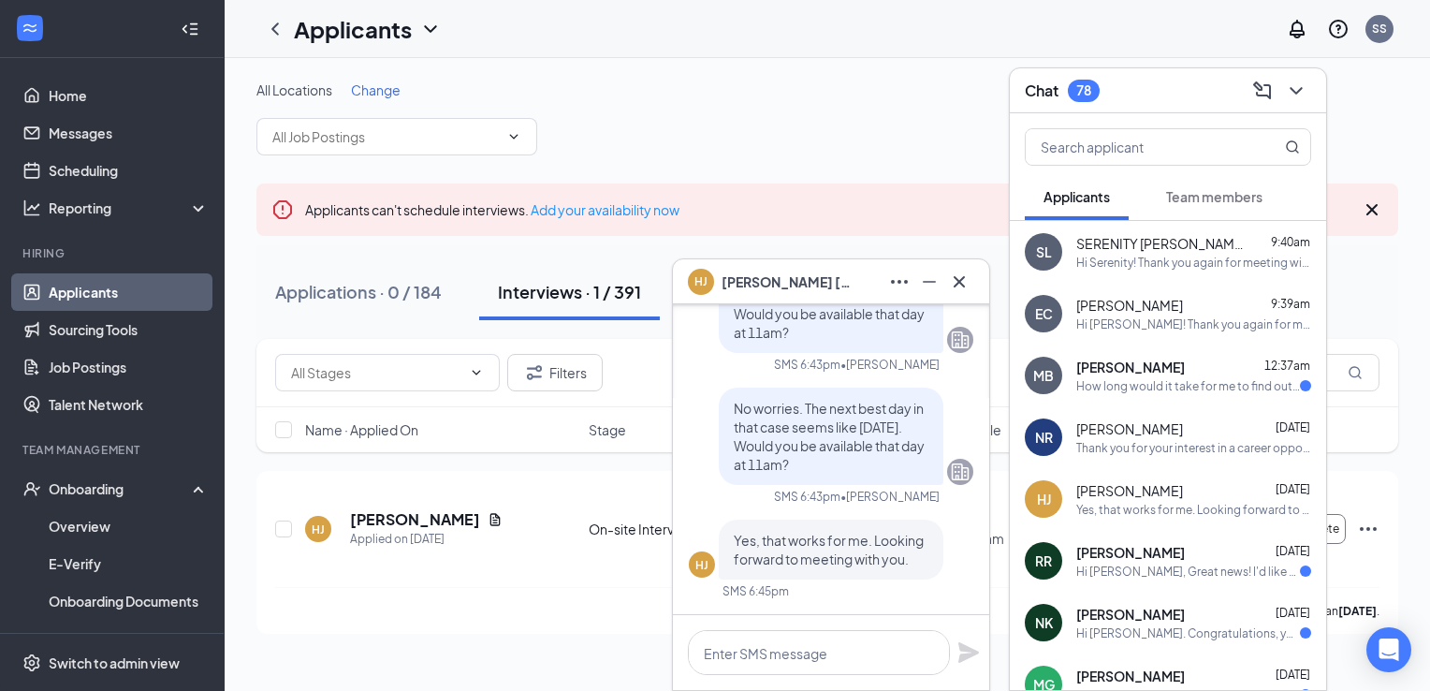
scroll to position [0, 0]
click at [957, 288] on icon "Cross" at bounding box center [959, 282] width 22 height 22
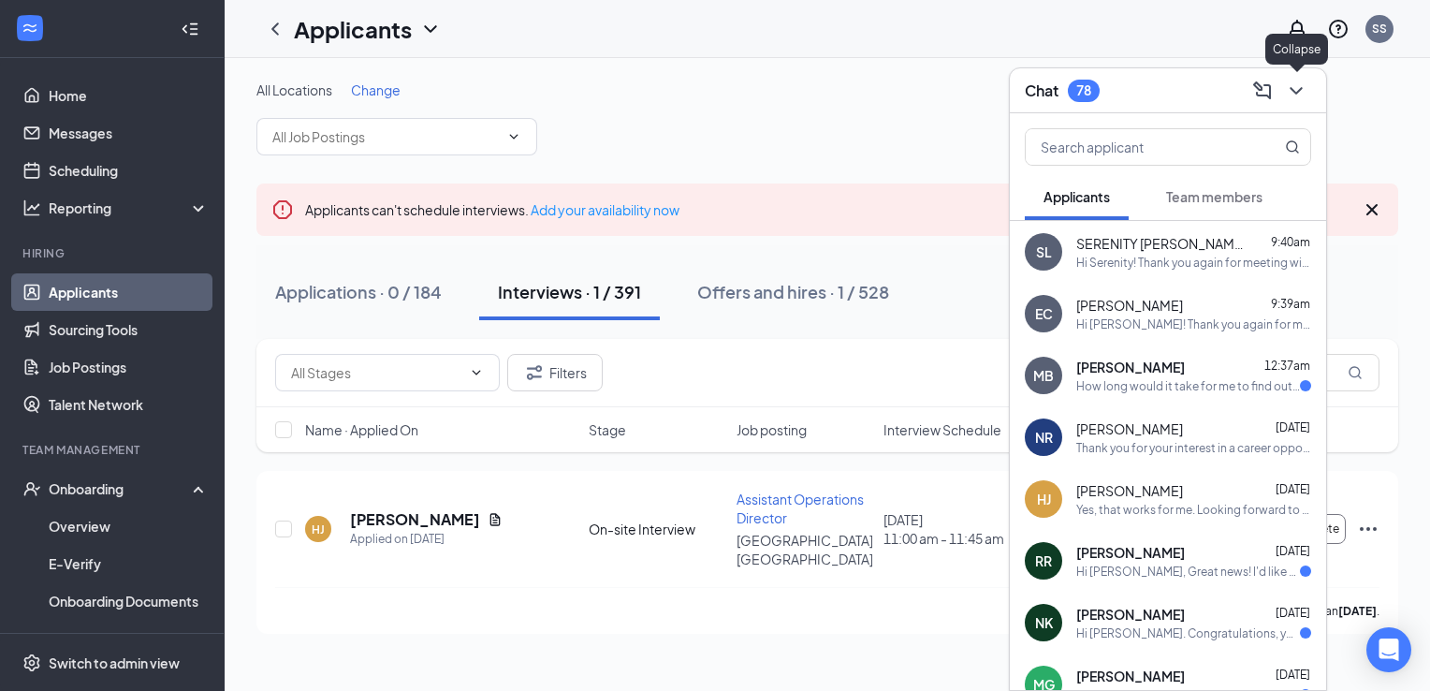
click at [1289, 92] on icon "ChevronDown" at bounding box center [1296, 91] width 22 height 22
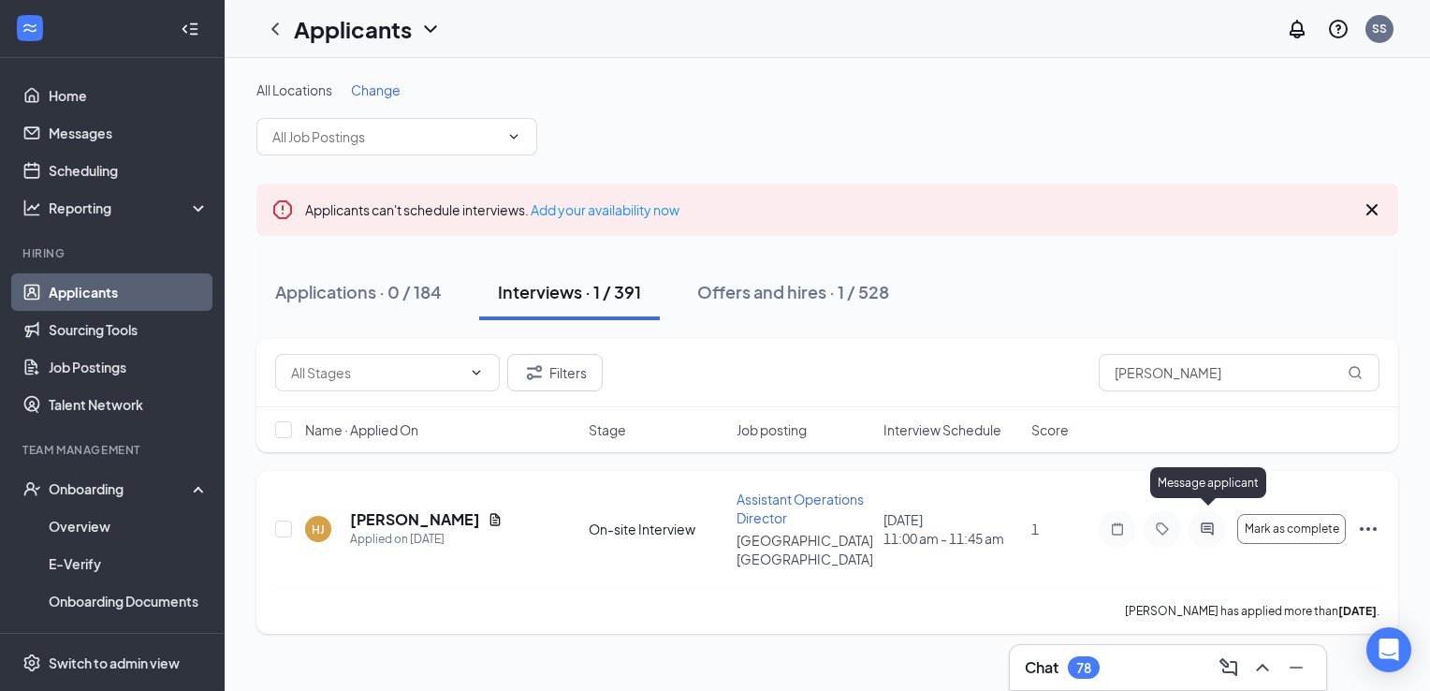
click at [1206, 522] on icon "ActiveChat" at bounding box center [1207, 528] width 12 height 12
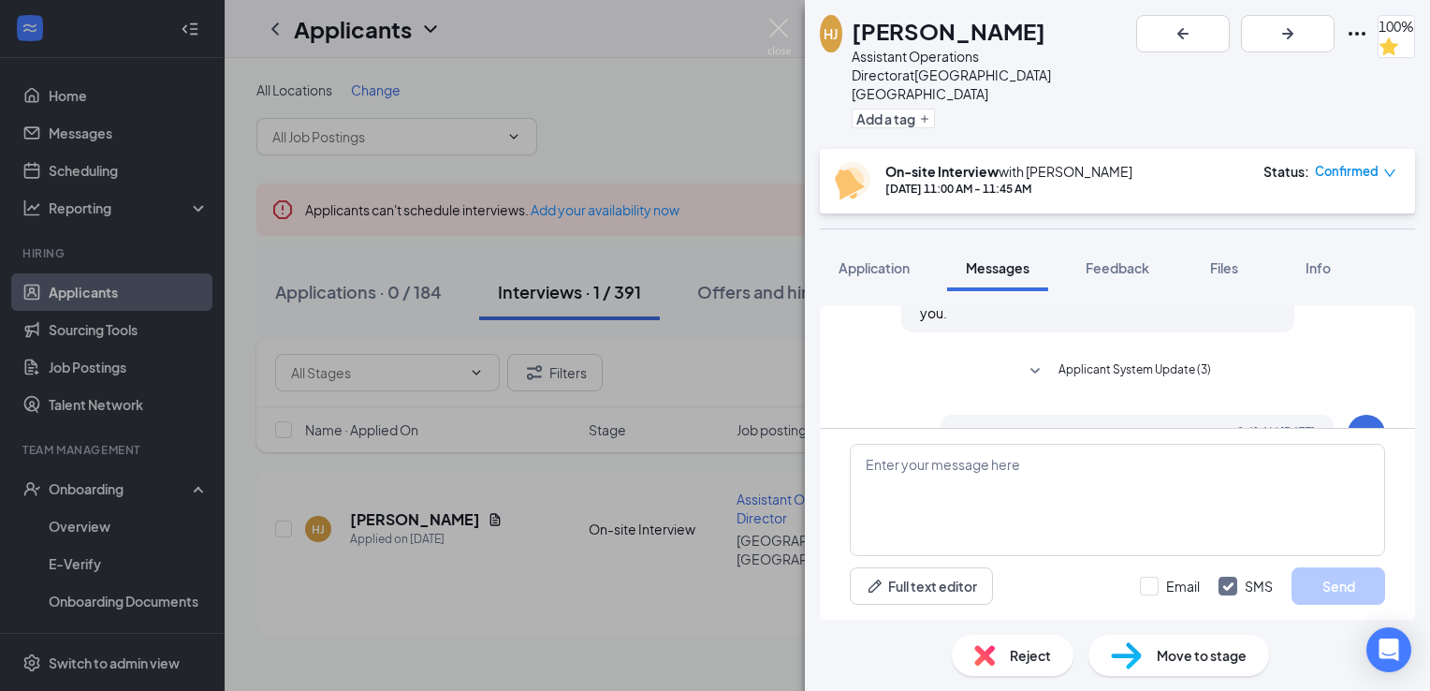
scroll to position [1000, 0]
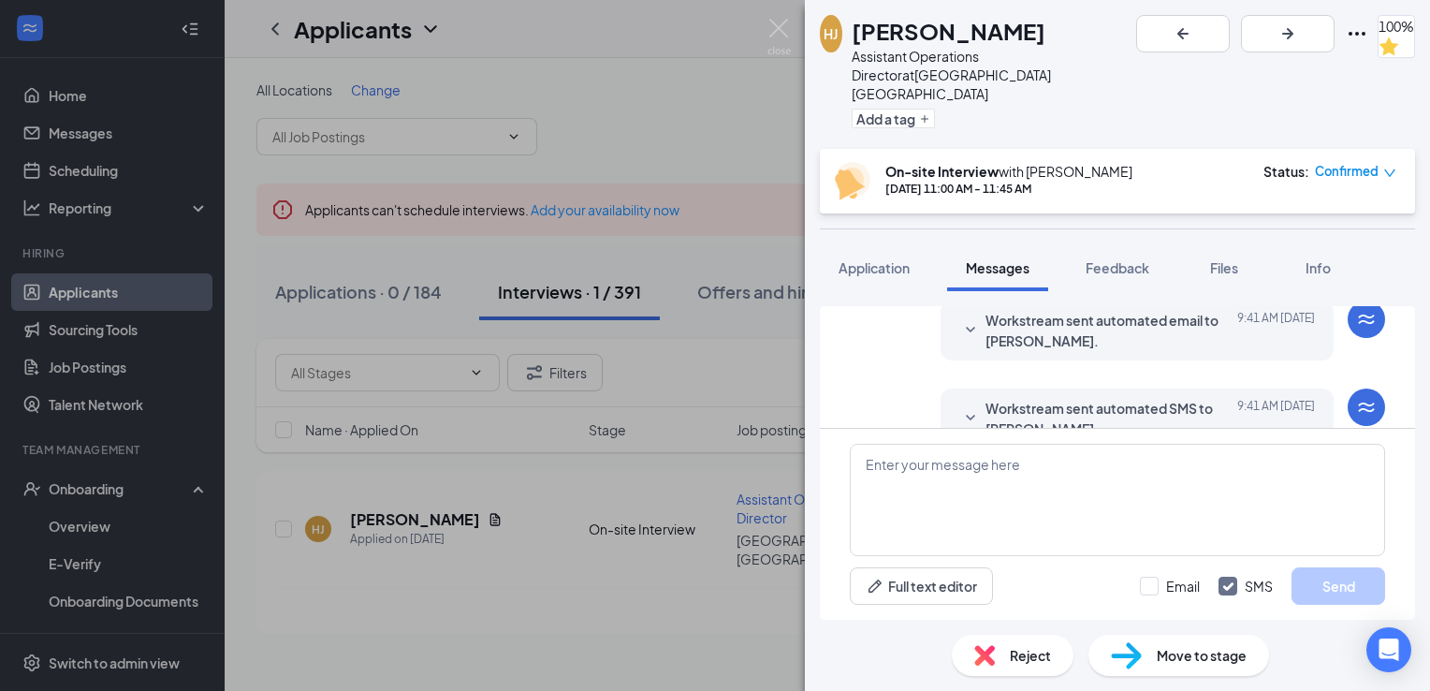
click at [960, 407] on icon "SmallChevronDown" at bounding box center [971, 418] width 22 height 22
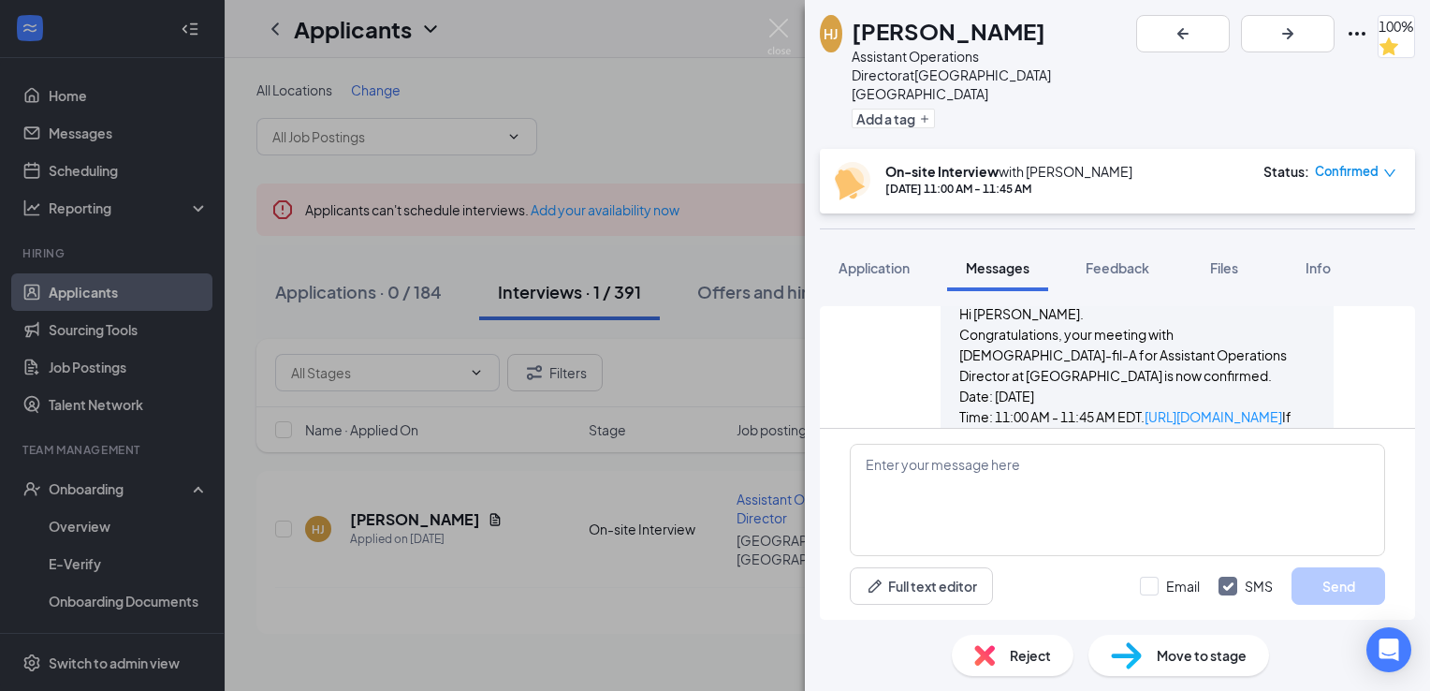
scroll to position [1143, 0]
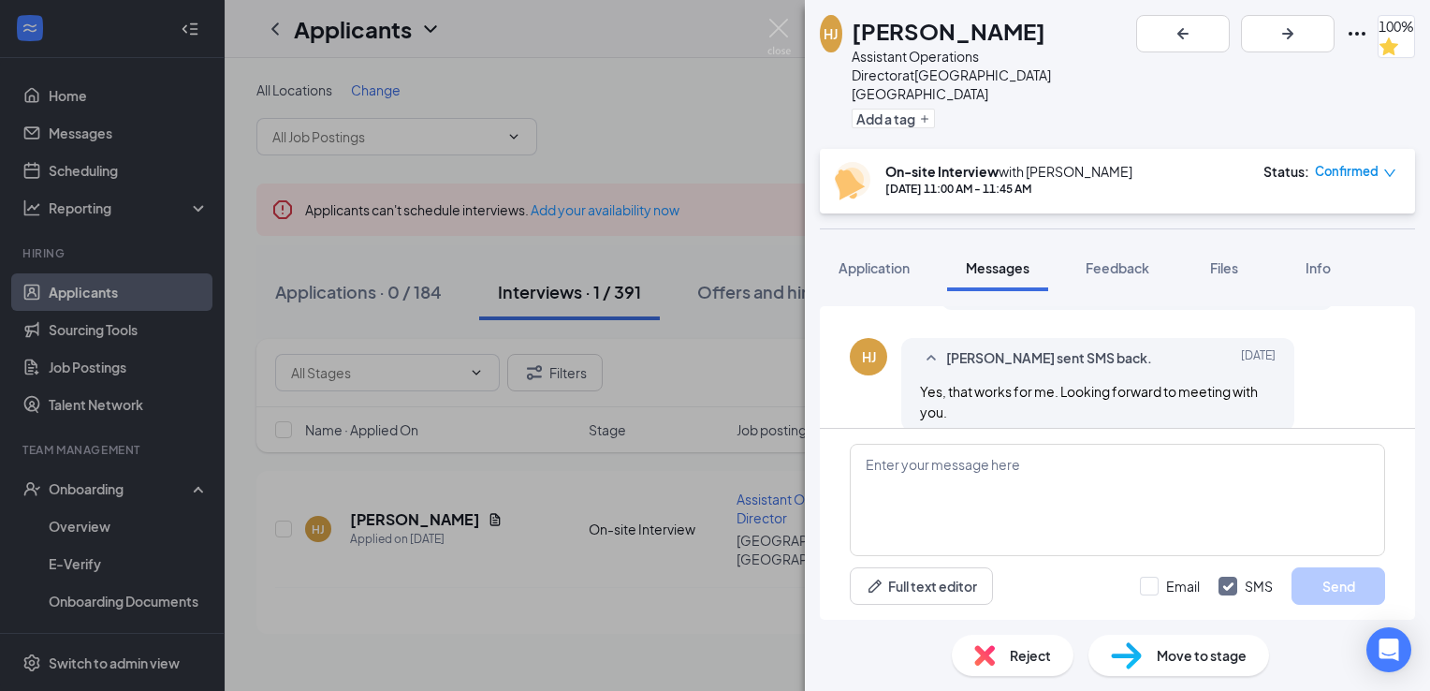
scroll to position [947, 0]
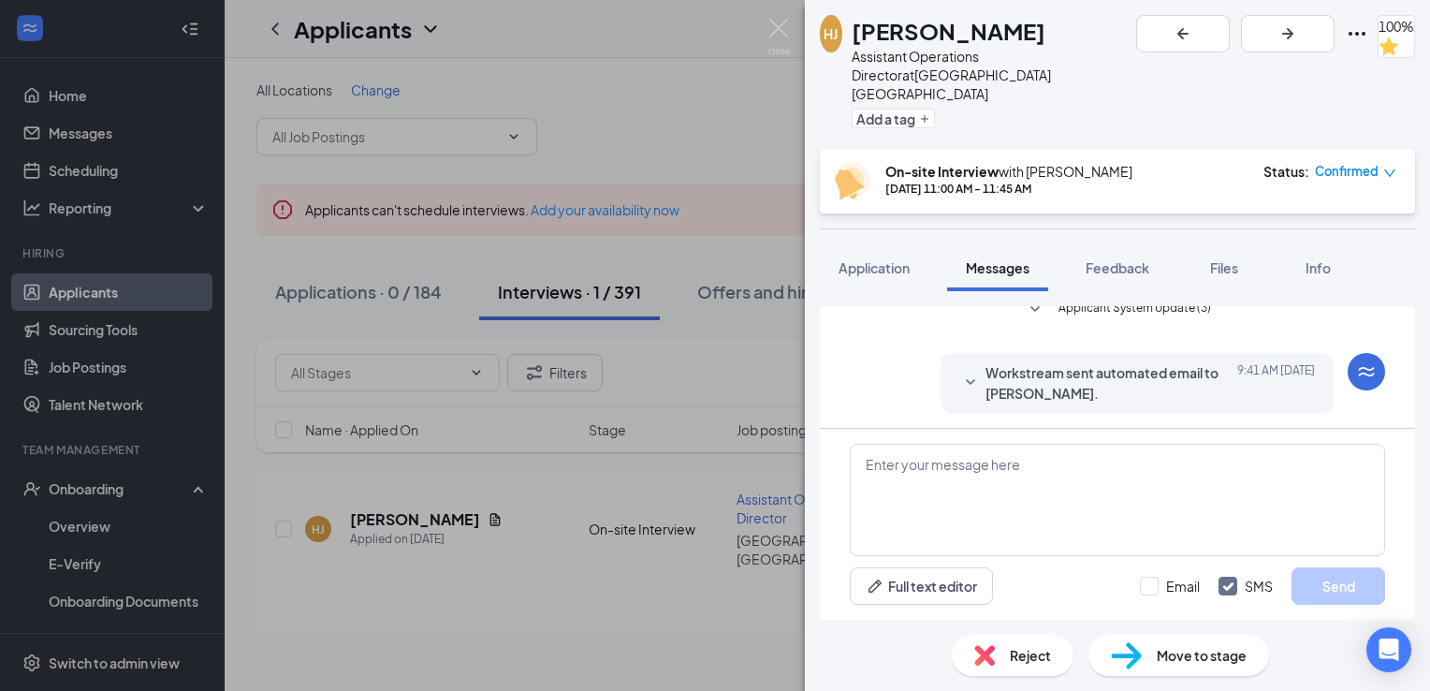
click at [960, 372] on icon "SmallChevronDown" at bounding box center [971, 383] width 22 height 22
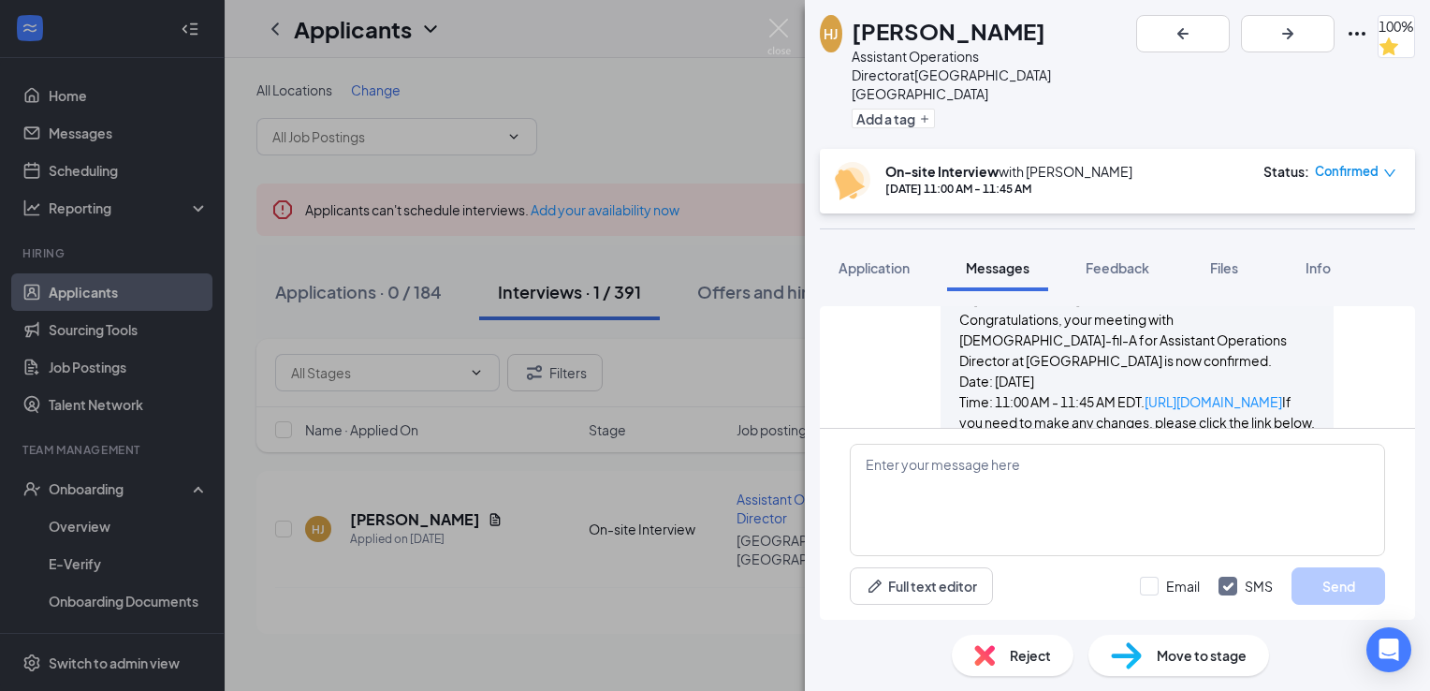
scroll to position [1722, 0]
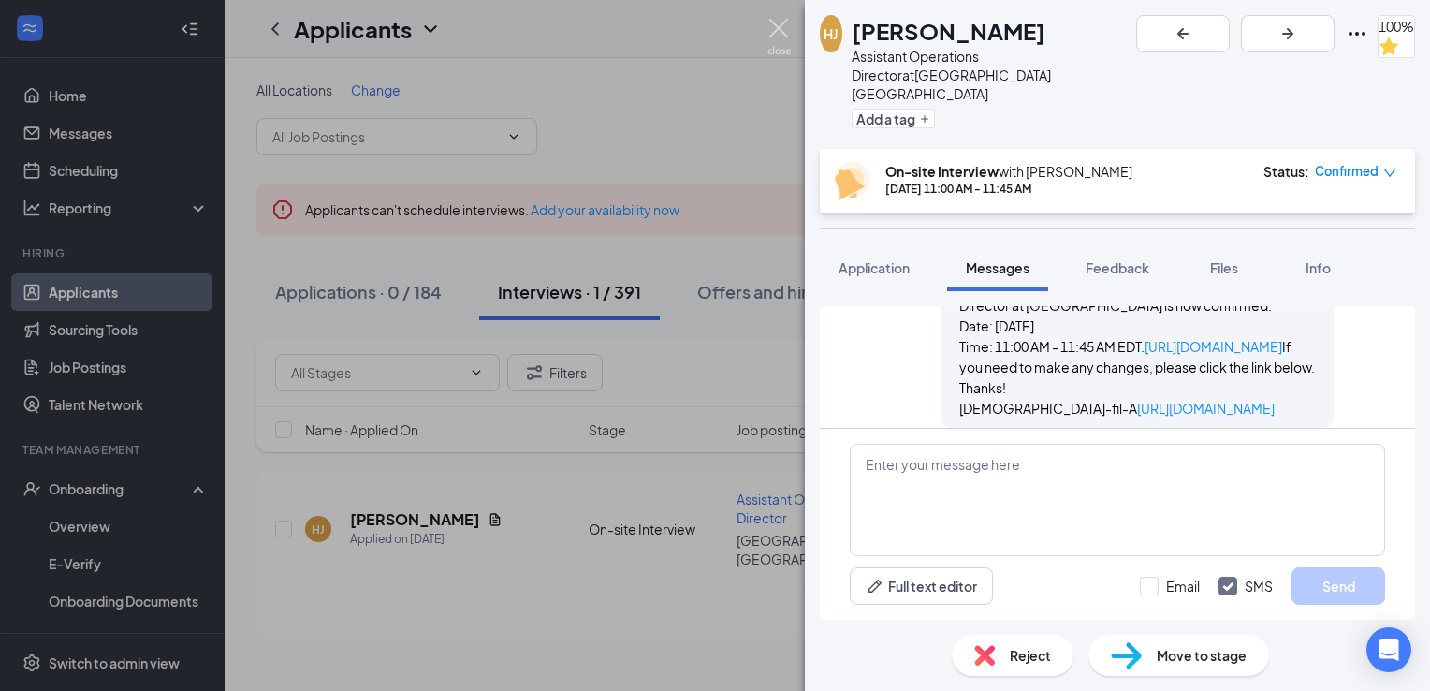
click at [775, 30] on img at bounding box center [779, 37] width 23 height 37
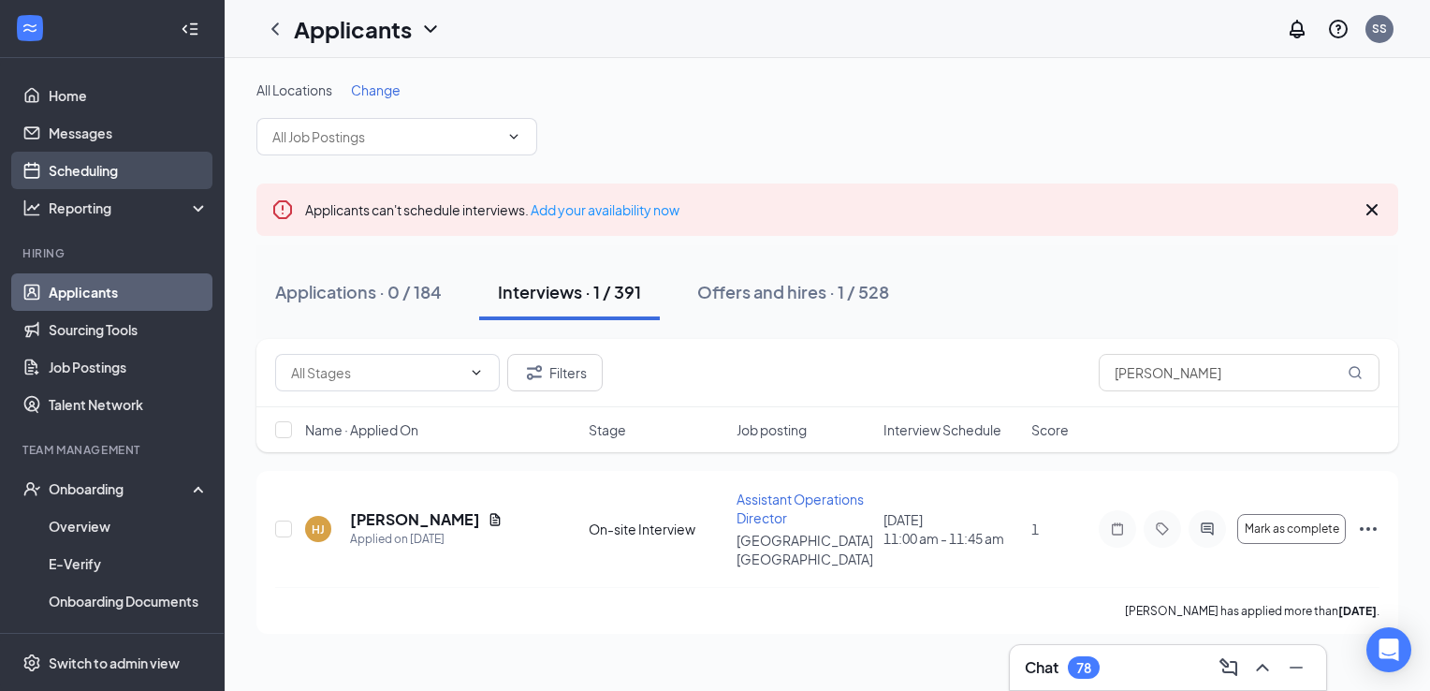
click at [94, 174] on link "Scheduling" at bounding box center [129, 170] width 160 height 37
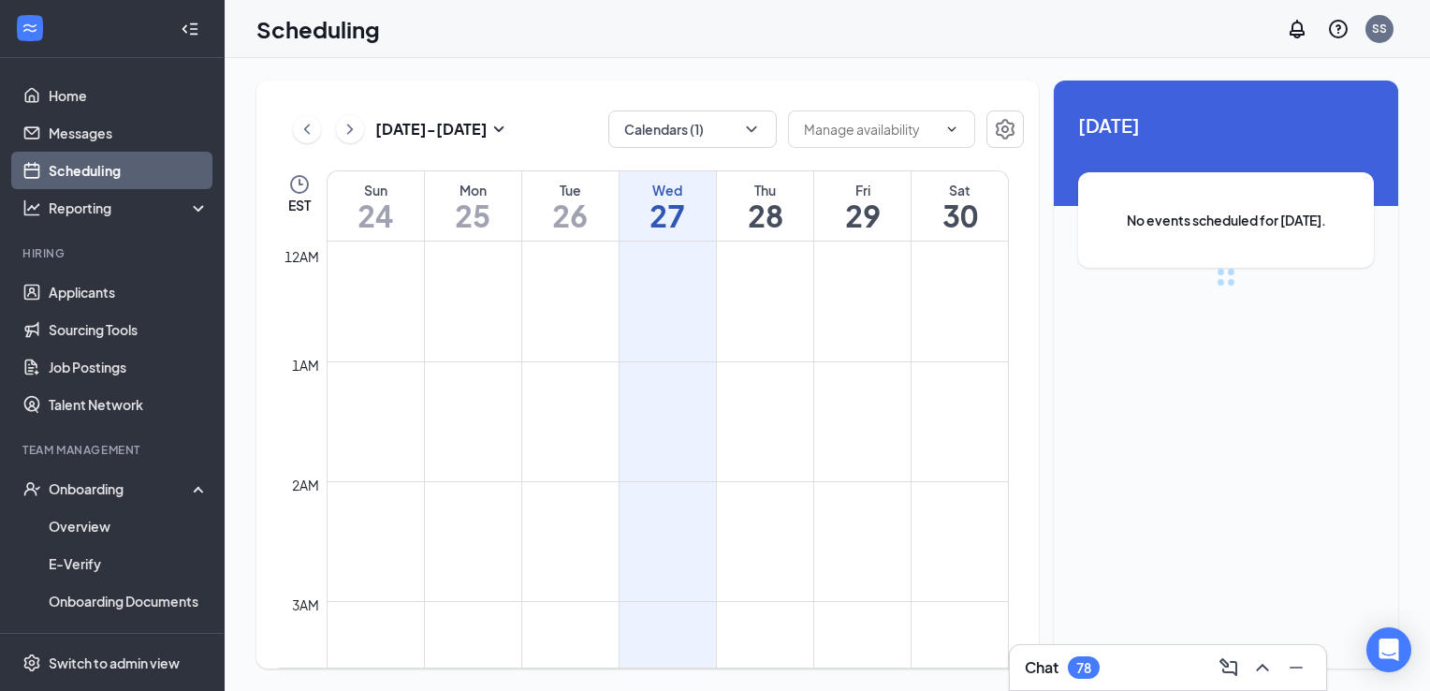
scroll to position [920, 0]
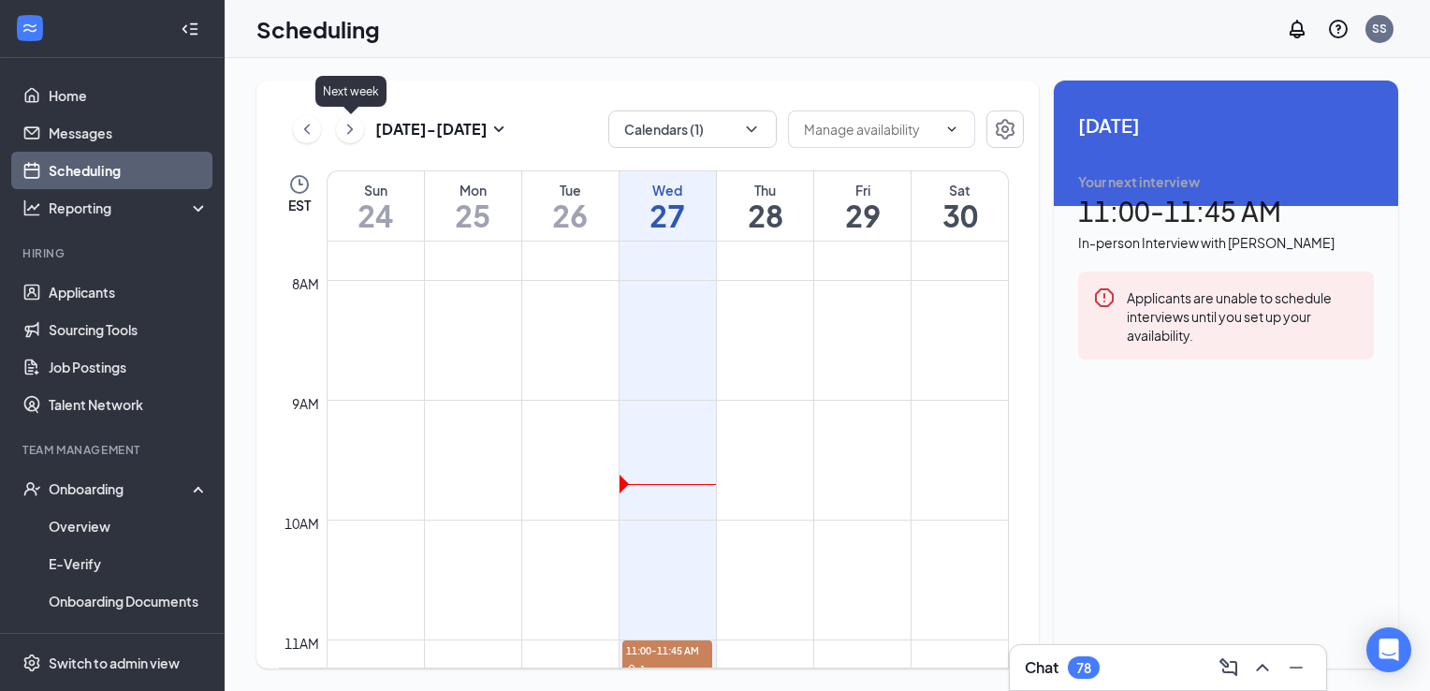
click at [344, 126] on icon "ChevronRight" at bounding box center [350, 129] width 19 height 22
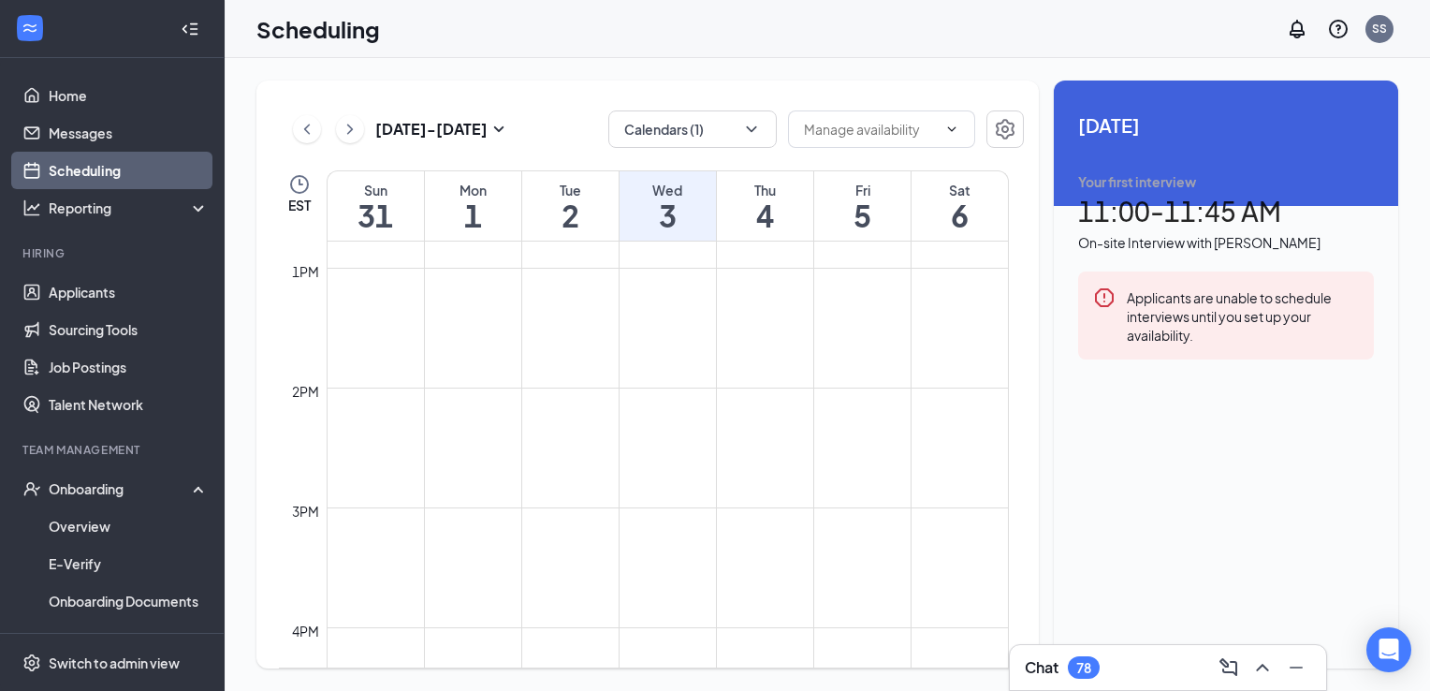
click at [308, 118] on icon "ChevronLeft" at bounding box center [307, 129] width 19 height 22
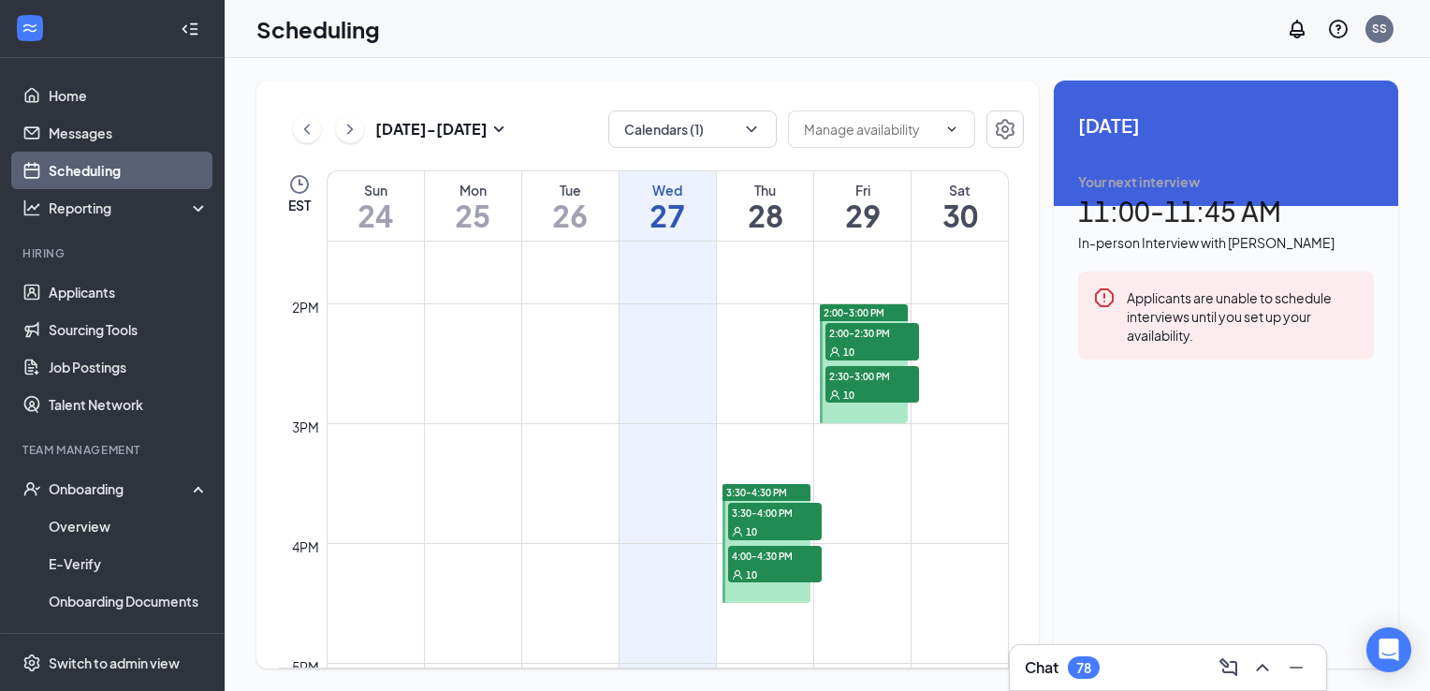
scroll to position [1626, 0]
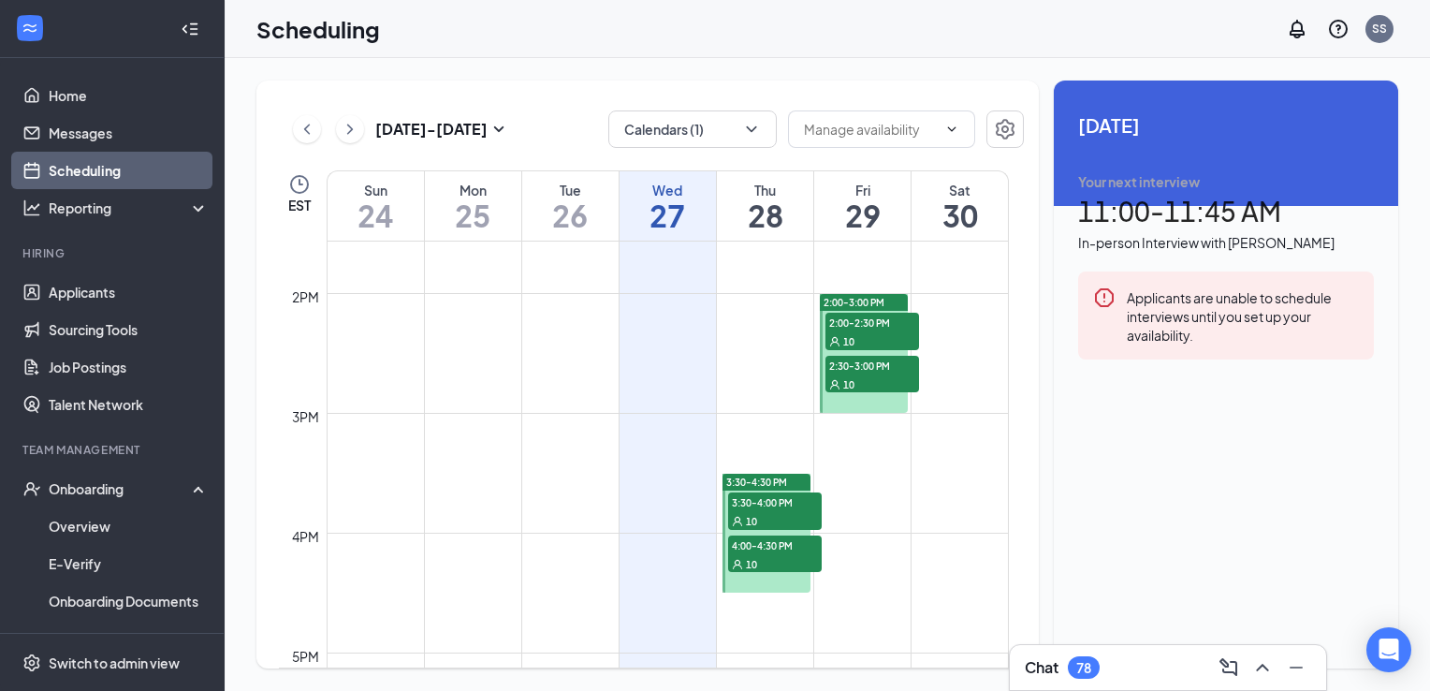
click at [767, 560] on div "10" at bounding box center [775, 563] width 94 height 19
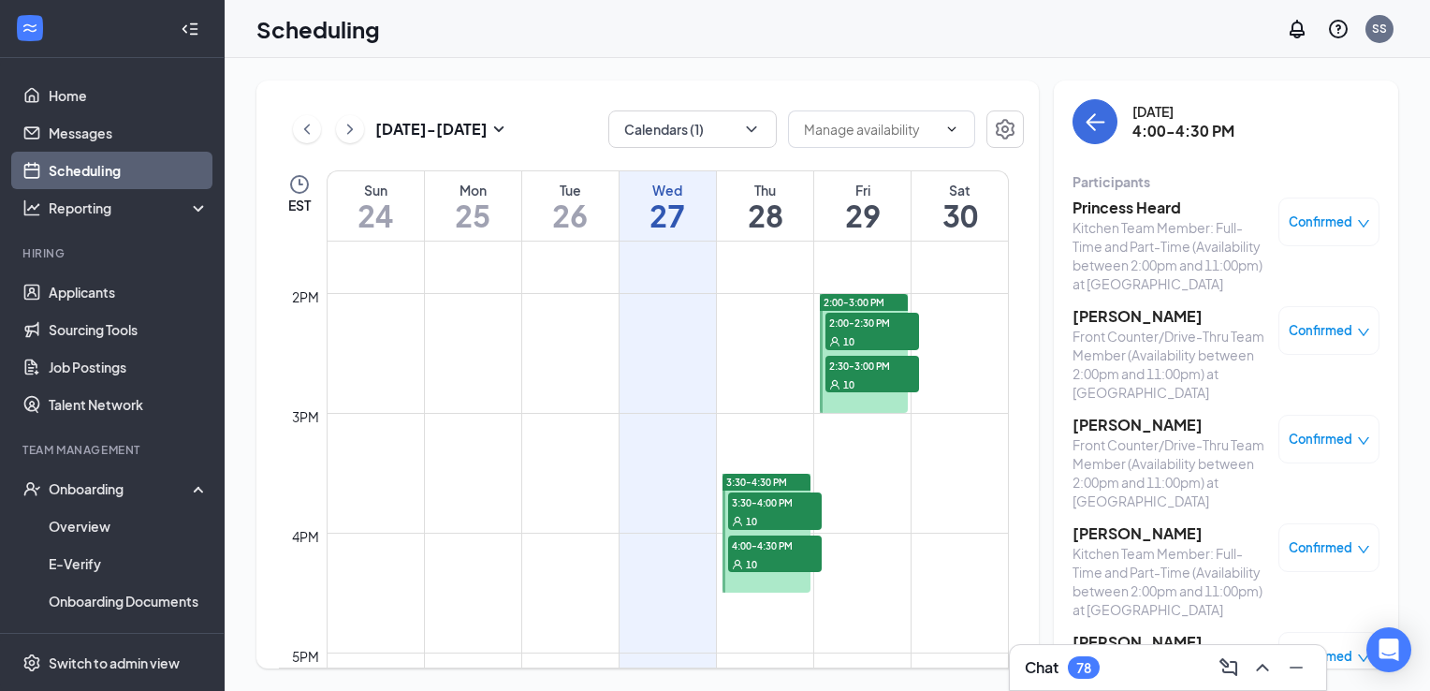
click at [771, 506] on span "3:30-4:00 PM" at bounding box center [775, 501] width 94 height 19
click at [895, 374] on div "10" at bounding box center [873, 383] width 94 height 19
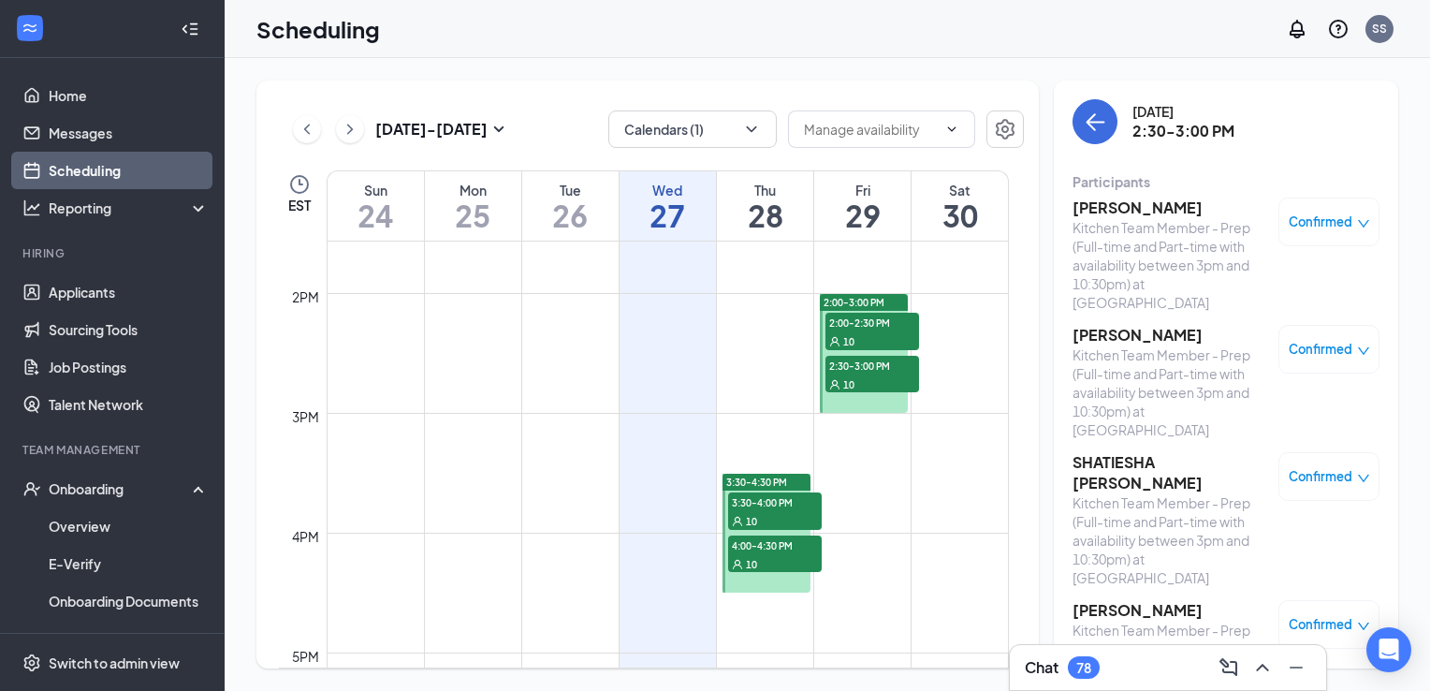
click at [873, 324] on span "2:00-2:30 PM" at bounding box center [873, 322] width 94 height 19
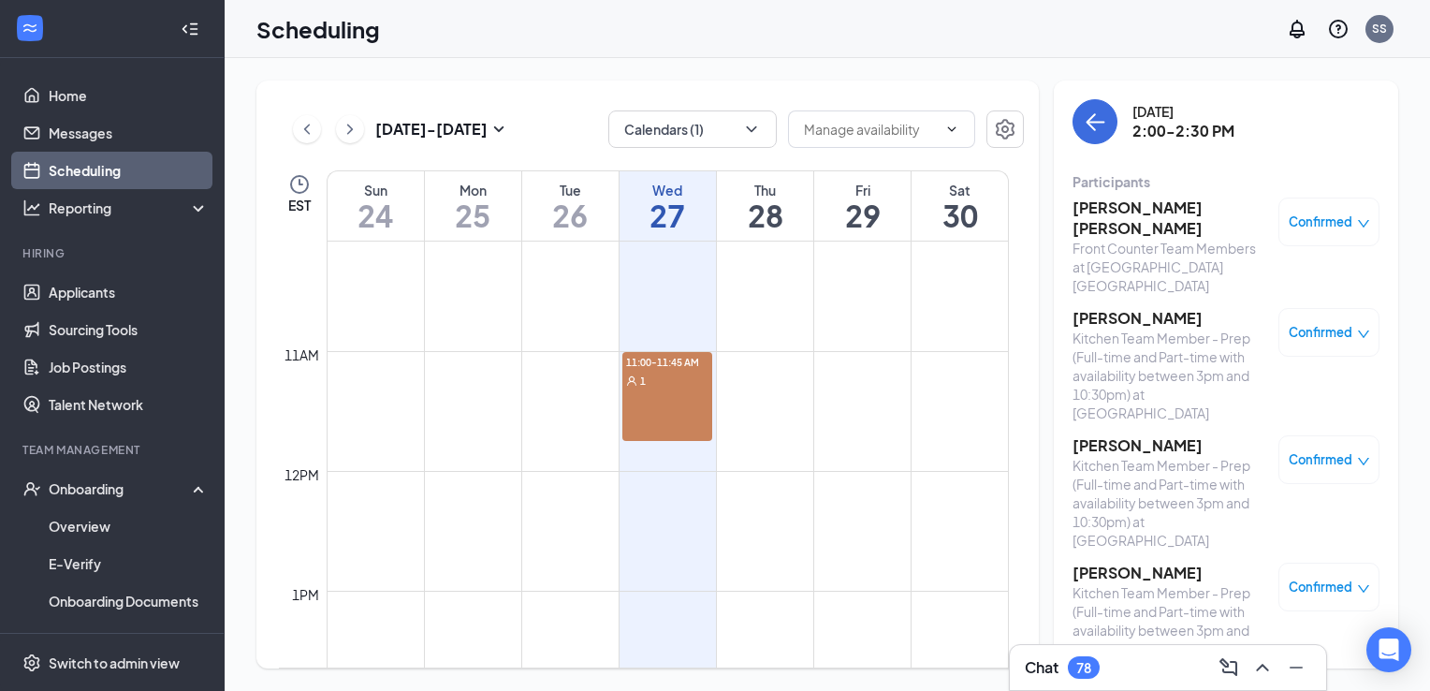
scroll to position [1209, 0]
click at [1085, 664] on div "78" at bounding box center [1084, 668] width 15 height 16
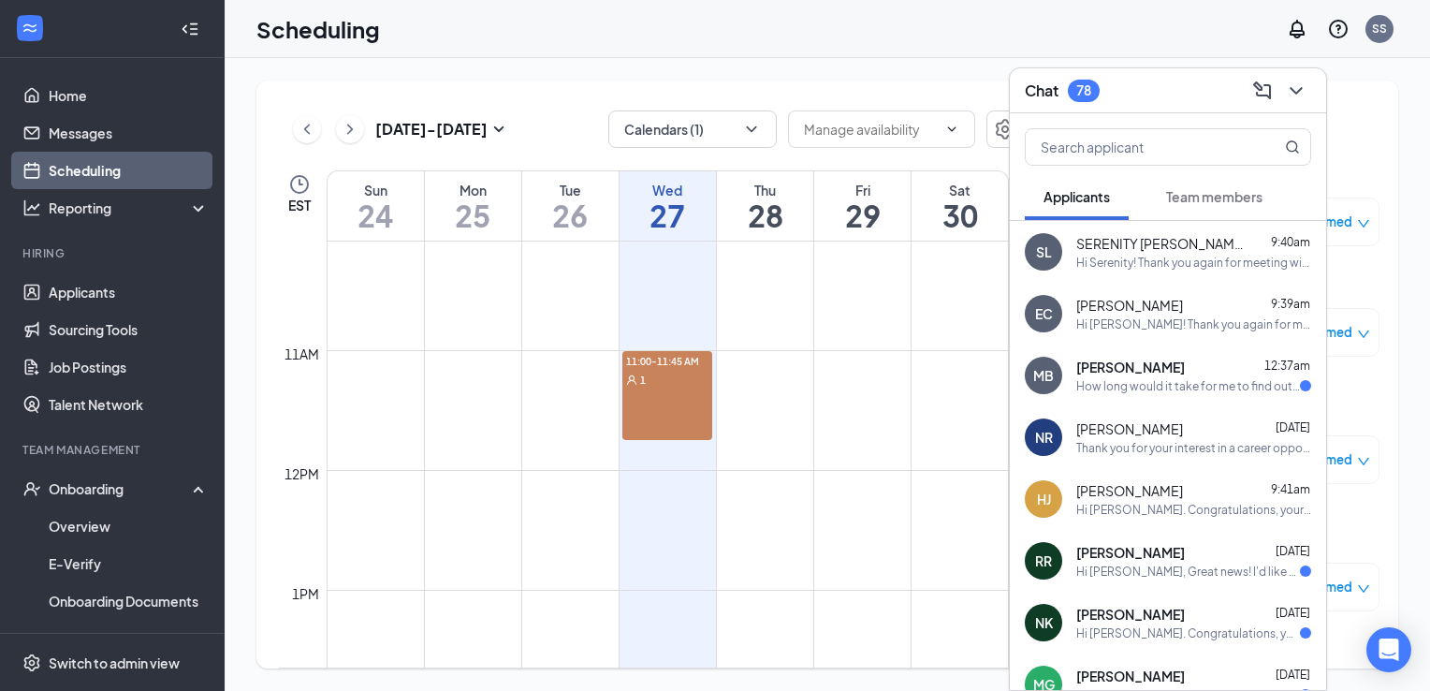
click at [1243, 183] on button "Team members" at bounding box center [1215, 196] width 134 height 47
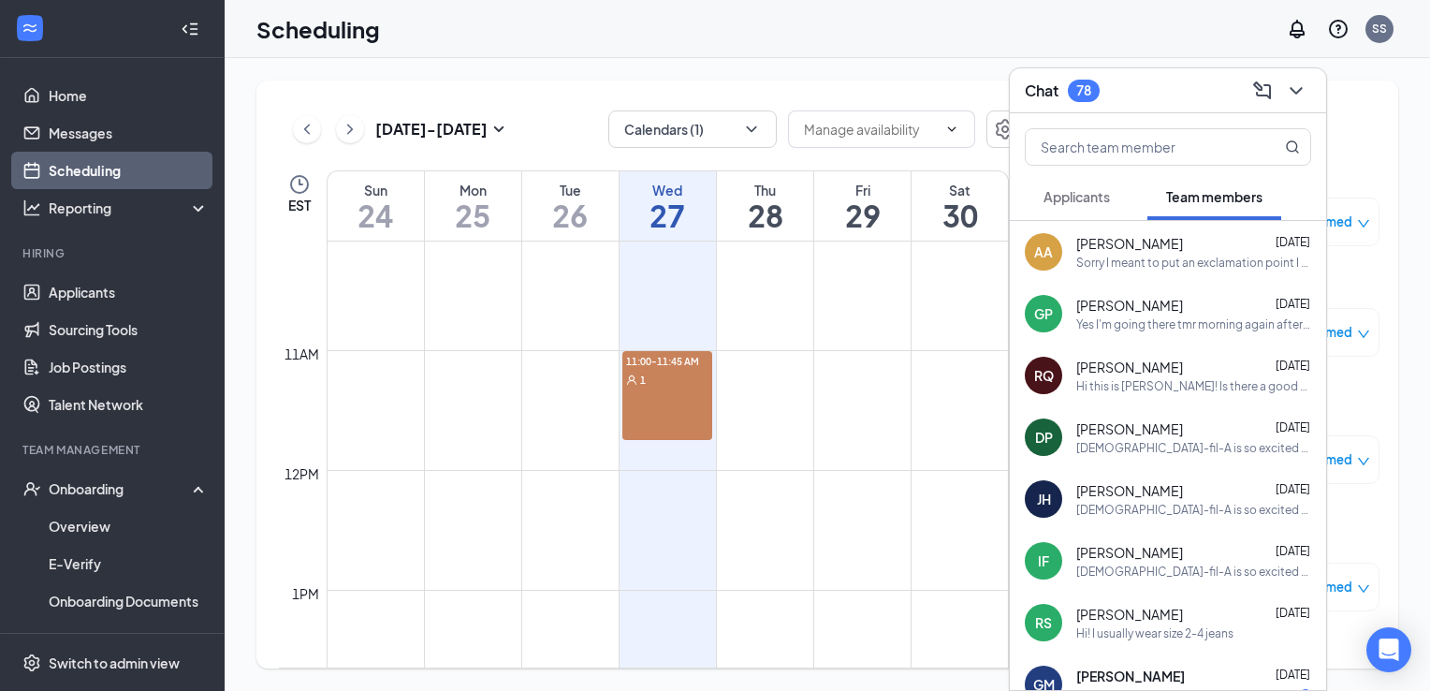
click at [1093, 196] on span "Applicants" at bounding box center [1077, 196] width 66 height 17
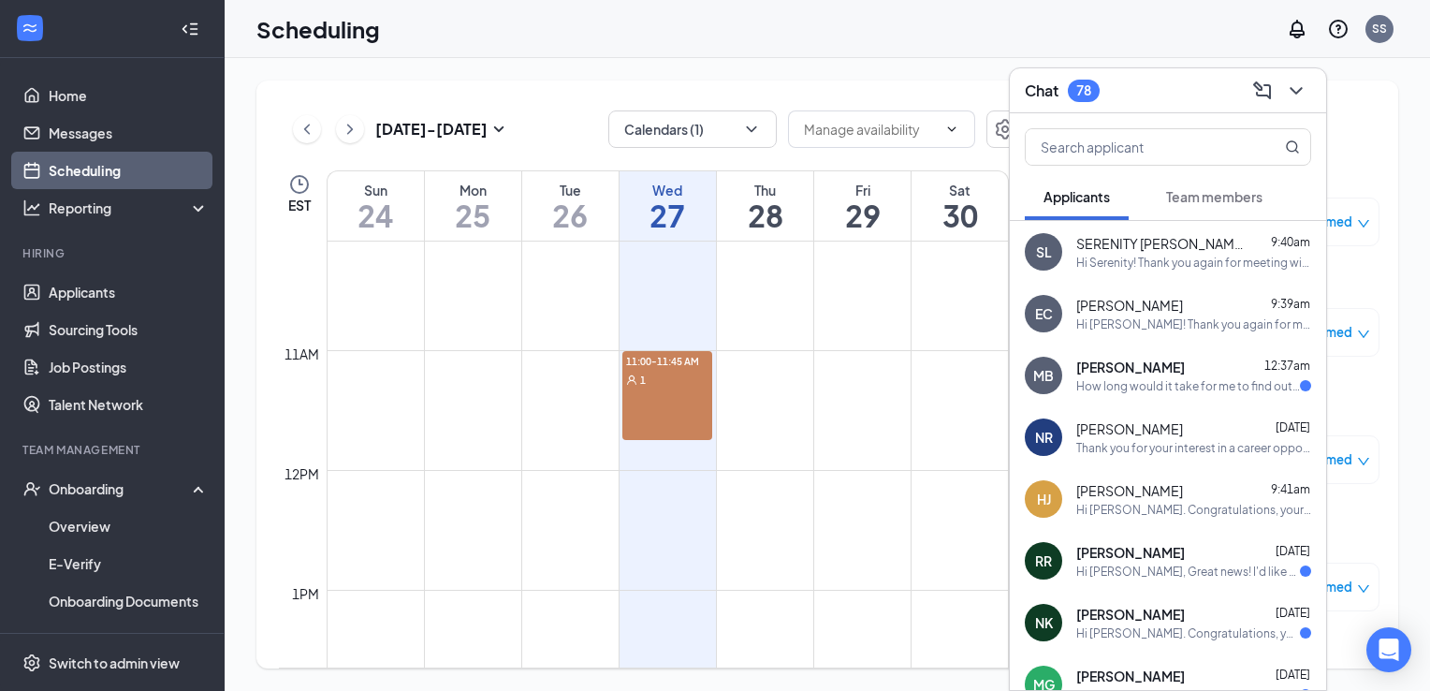
click at [1141, 627] on div "Hi [PERSON_NAME]. Congratulations, your onsite interview with [DEMOGRAPHIC_DATA…" at bounding box center [1189, 633] width 224 height 16
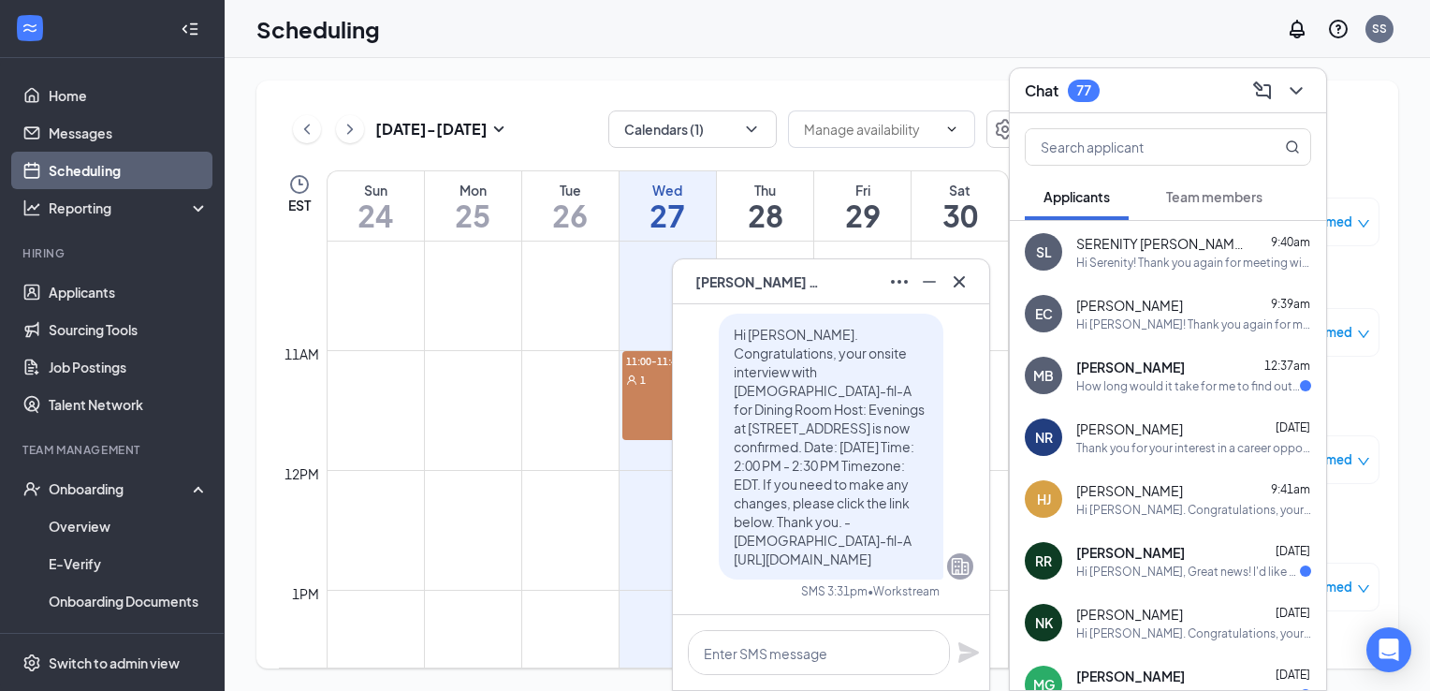
click at [1136, 560] on span "[PERSON_NAME]" at bounding box center [1131, 552] width 109 height 19
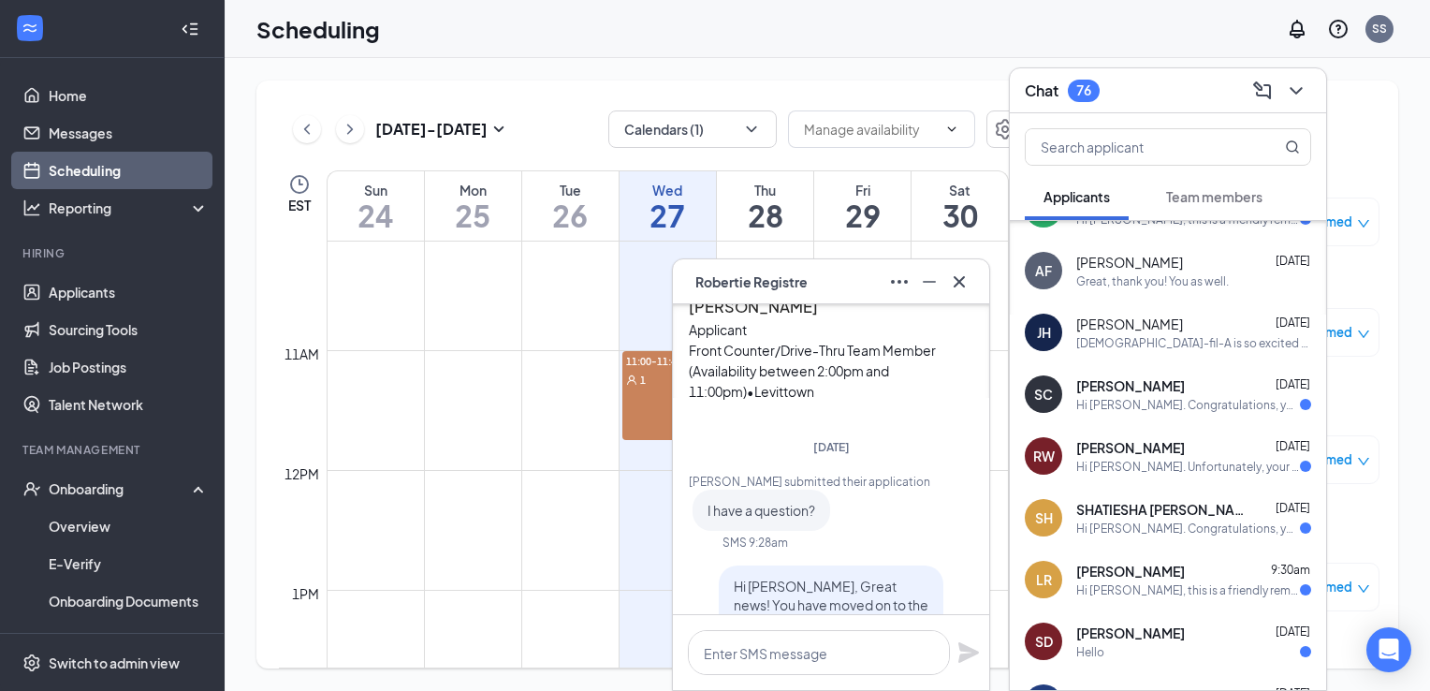
scroll to position [472, 0]
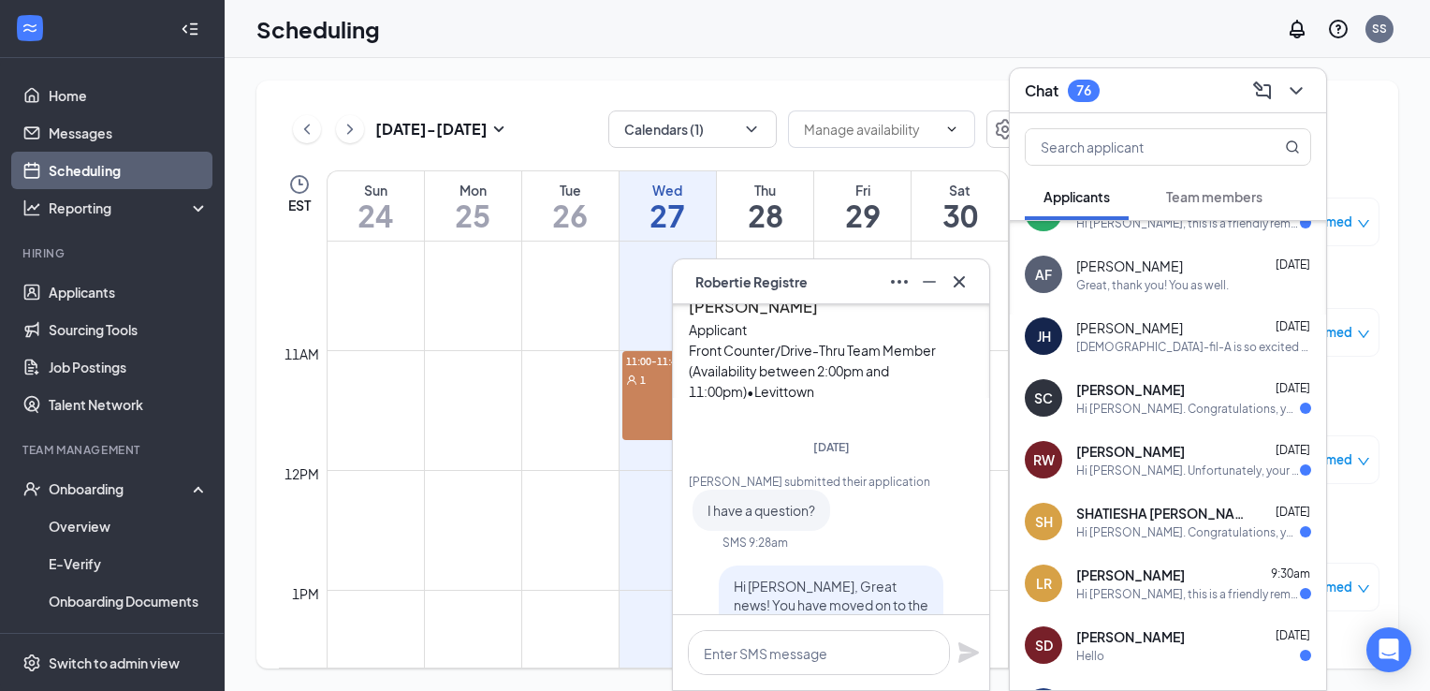
click at [1206, 424] on div "SC [PERSON_NAME] [DATE] Hi [PERSON_NAME]. Congratulations, your onsite intervie…" at bounding box center [1168, 398] width 316 height 62
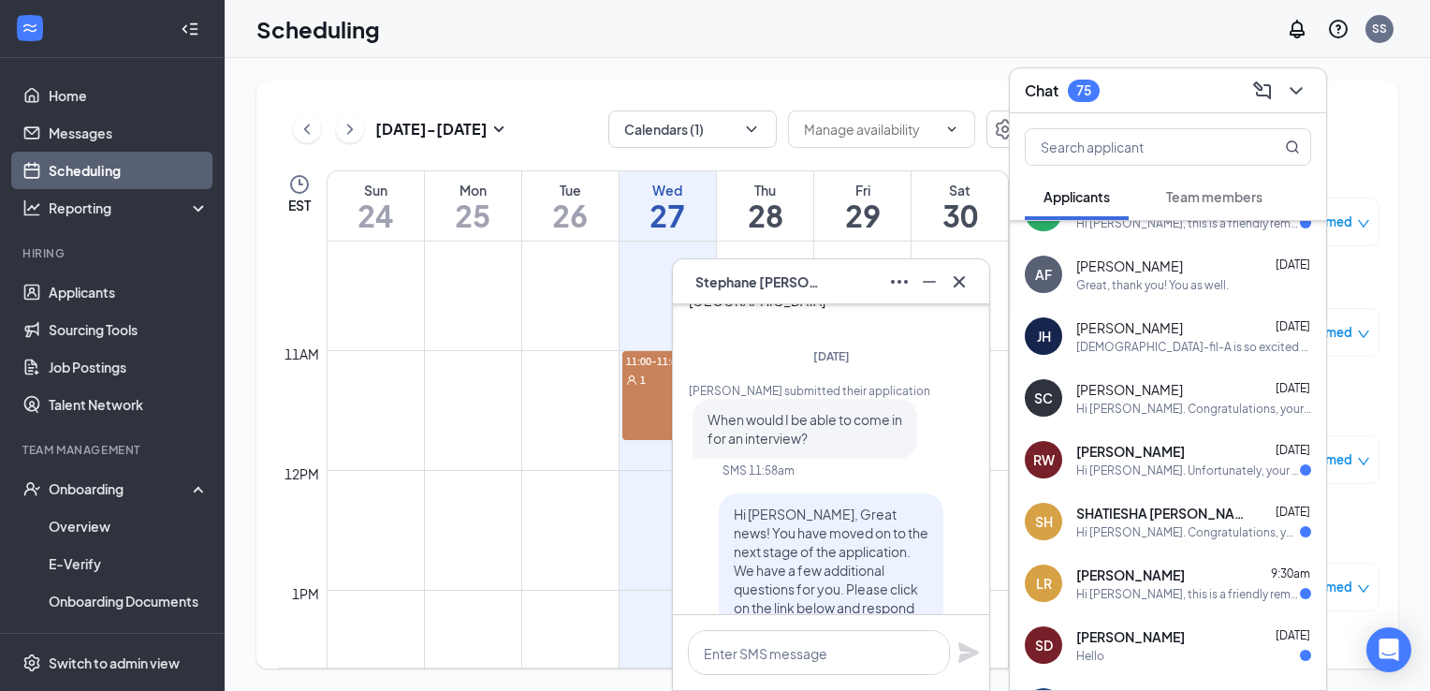
scroll to position [-667, 0]
click at [1159, 526] on div "Hi [PERSON_NAME]. Congratulations, your onsite interview with [DEMOGRAPHIC_DATA…" at bounding box center [1189, 532] width 224 height 16
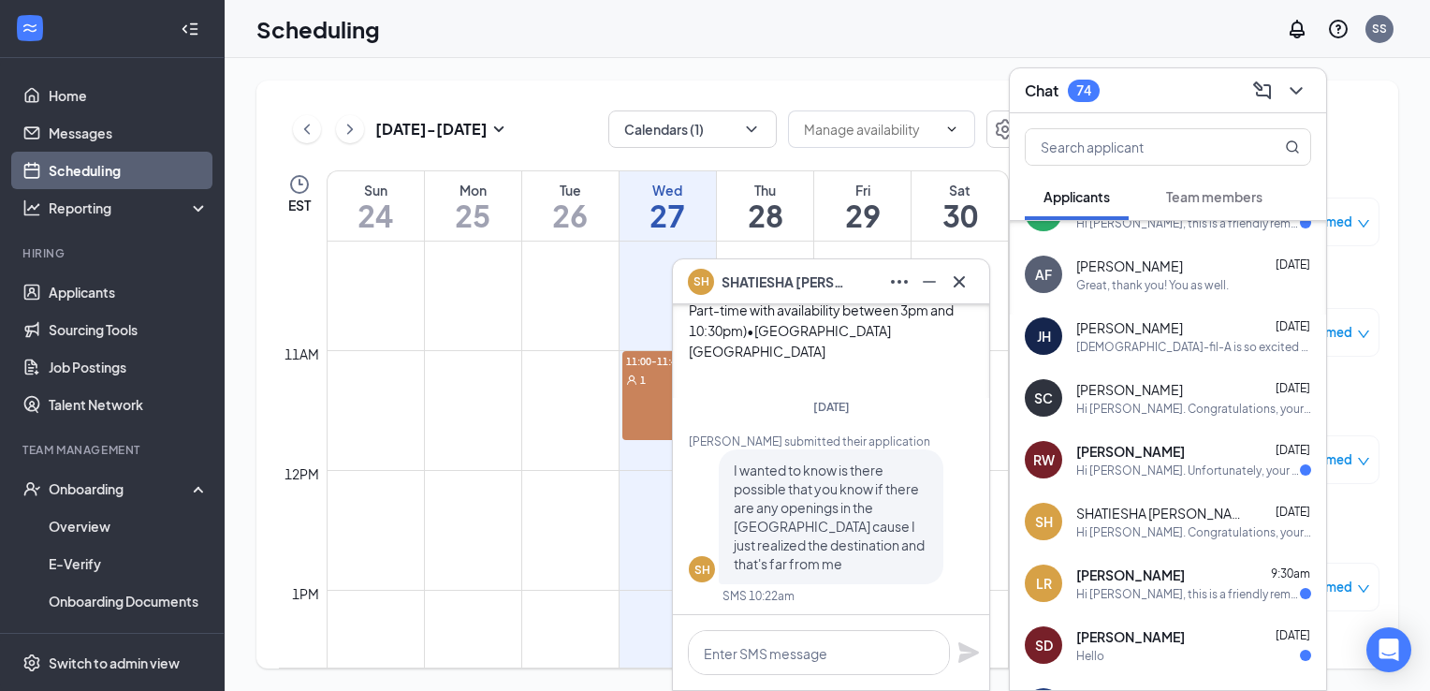
scroll to position [-1297, 0]
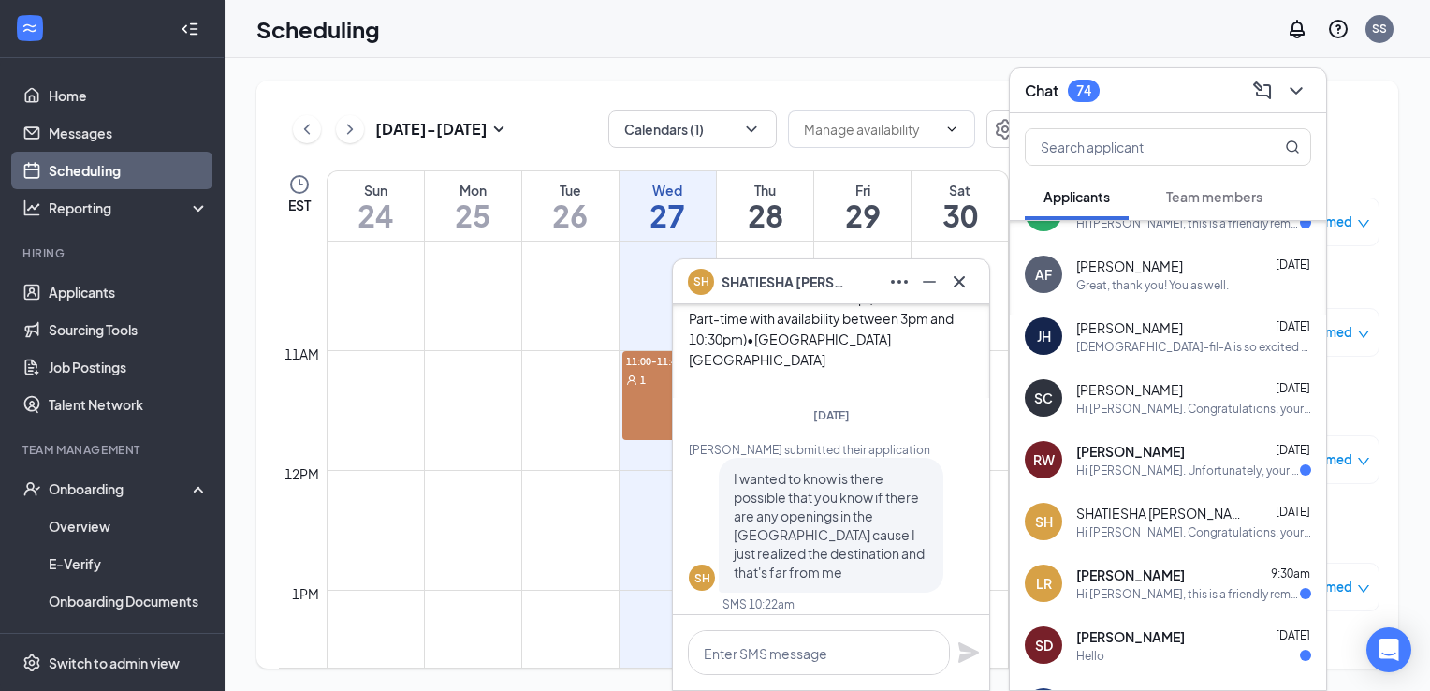
click at [1182, 588] on div "Hi [PERSON_NAME], this is a friendly reminder. Your meeting with [DEMOGRAPHIC_D…" at bounding box center [1189, 594] width 224 height 16
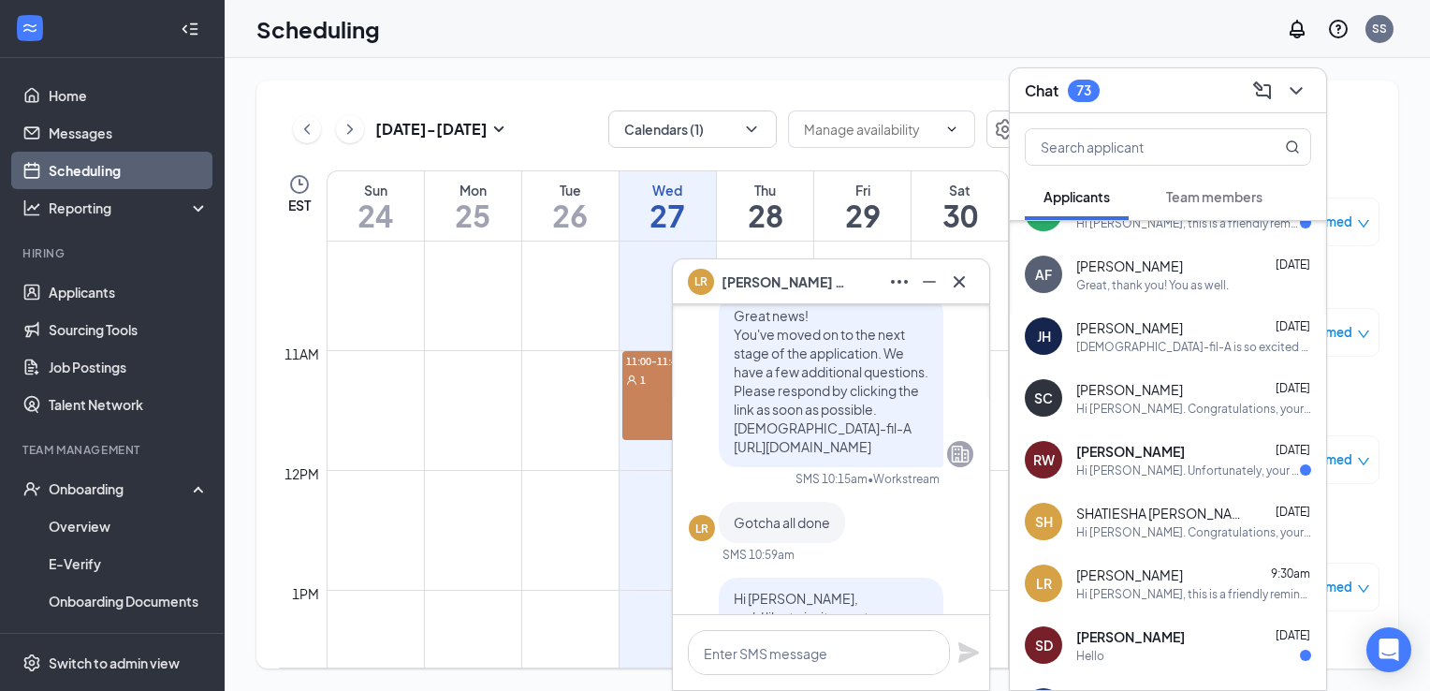
scroll to position [691, 0]
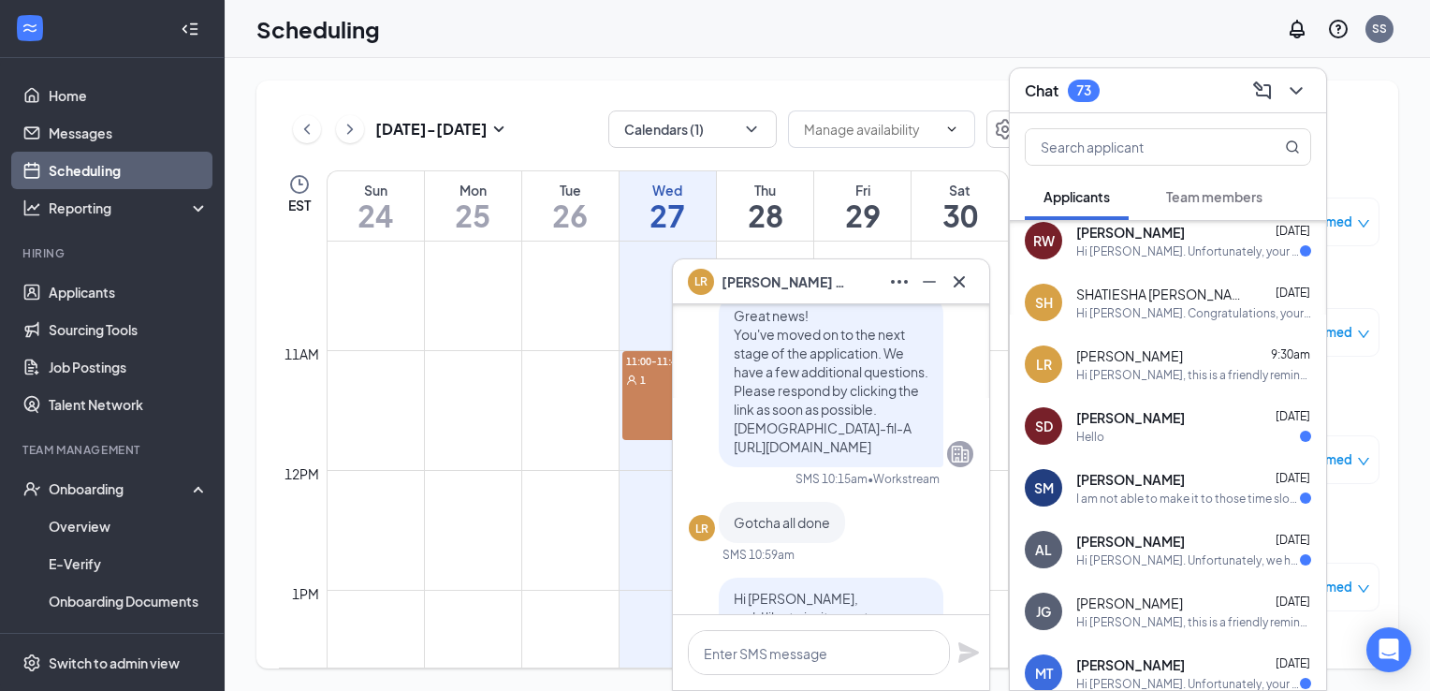
click at [1187, 427] on div "[PERSON_NAME] [DATE] Hello" at bounding box center [1194, 426] width 235 height 37
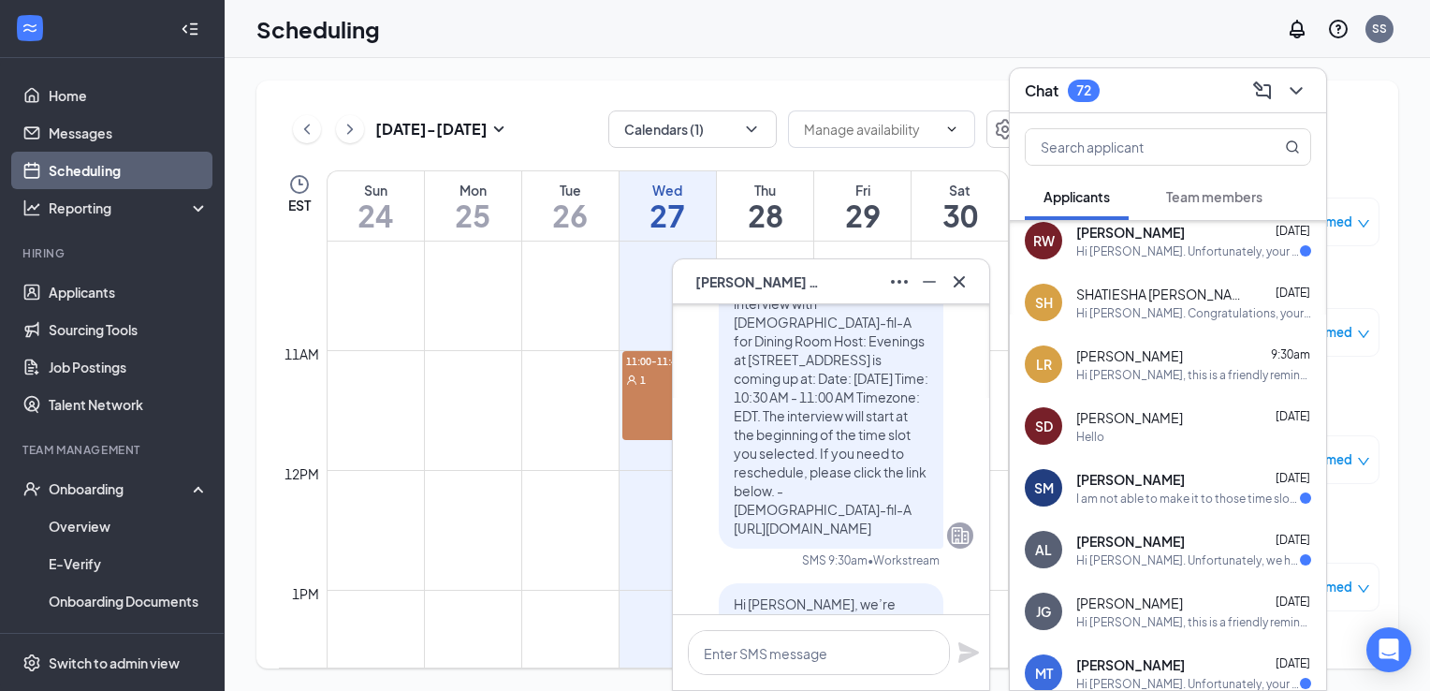
scroll to position [-643, 0]
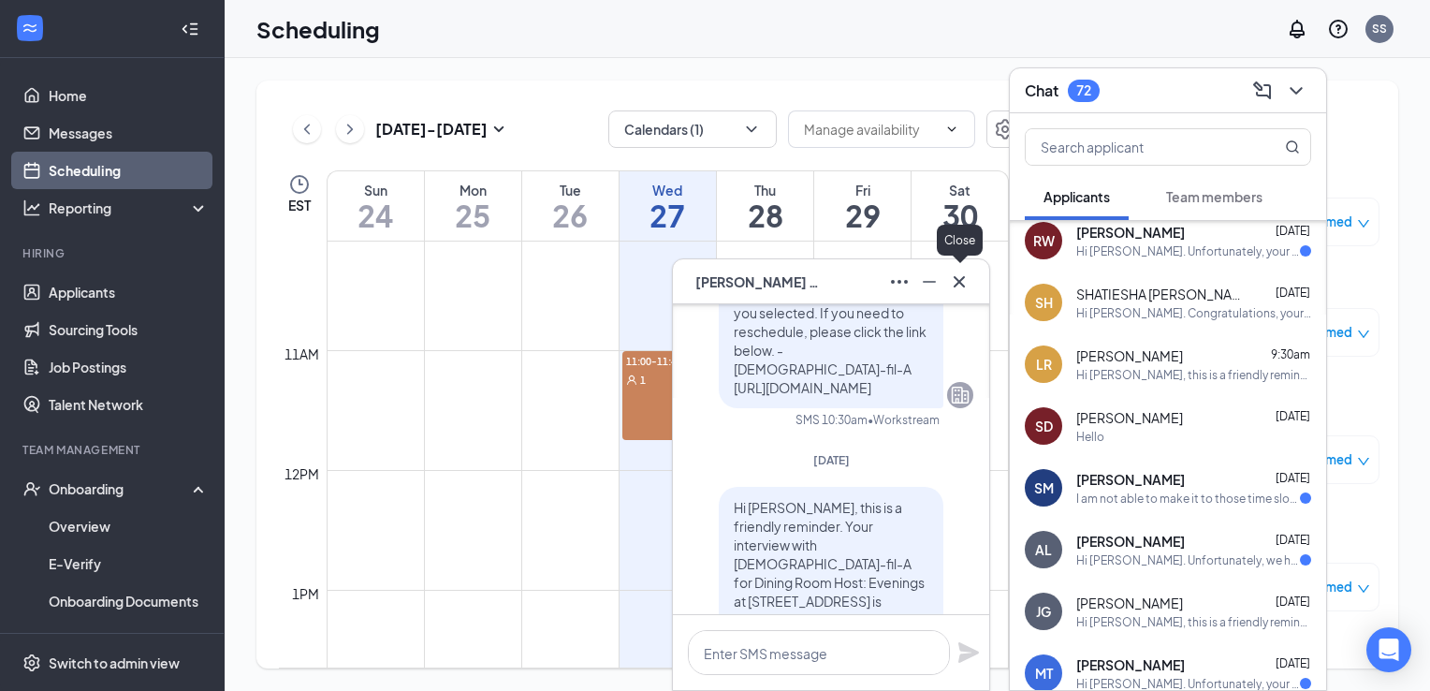
click at [958, 285] on icon "Cross" at bounding box center [959, 280] width 11 height 11
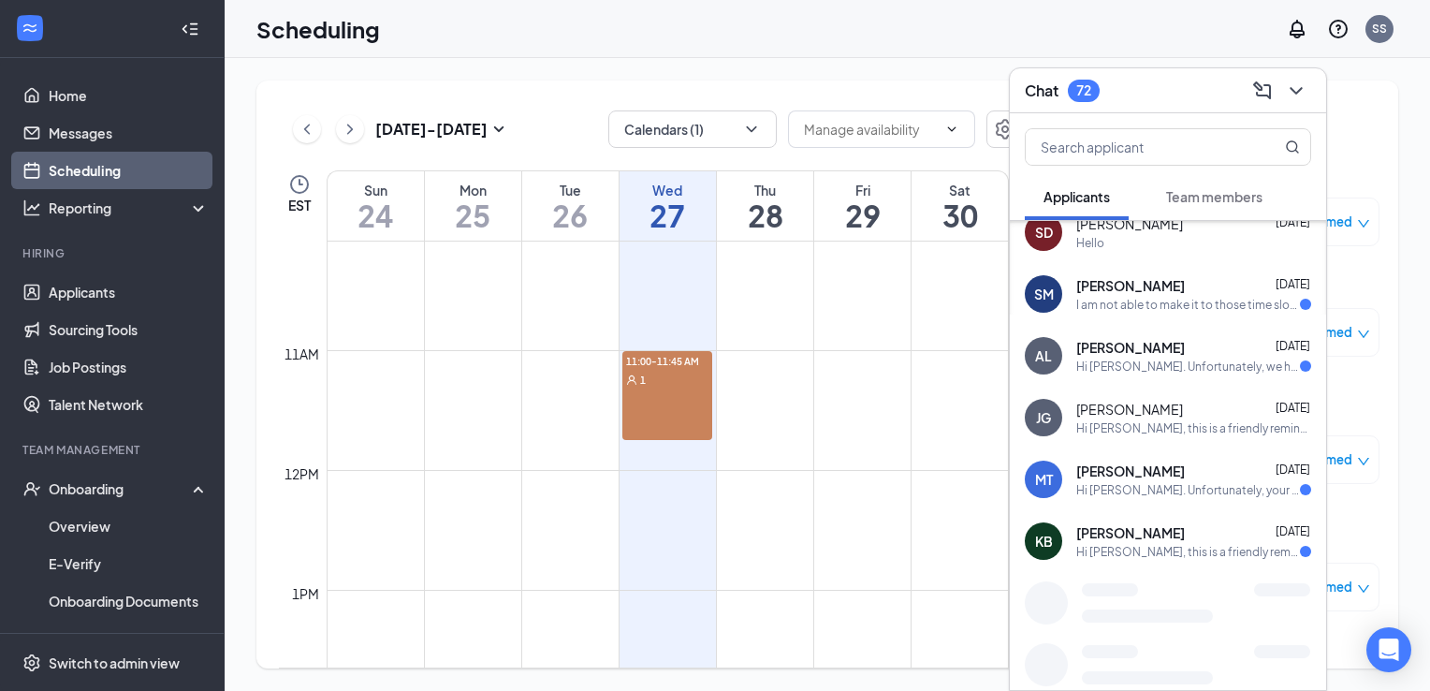
scroll to position [886, 0]
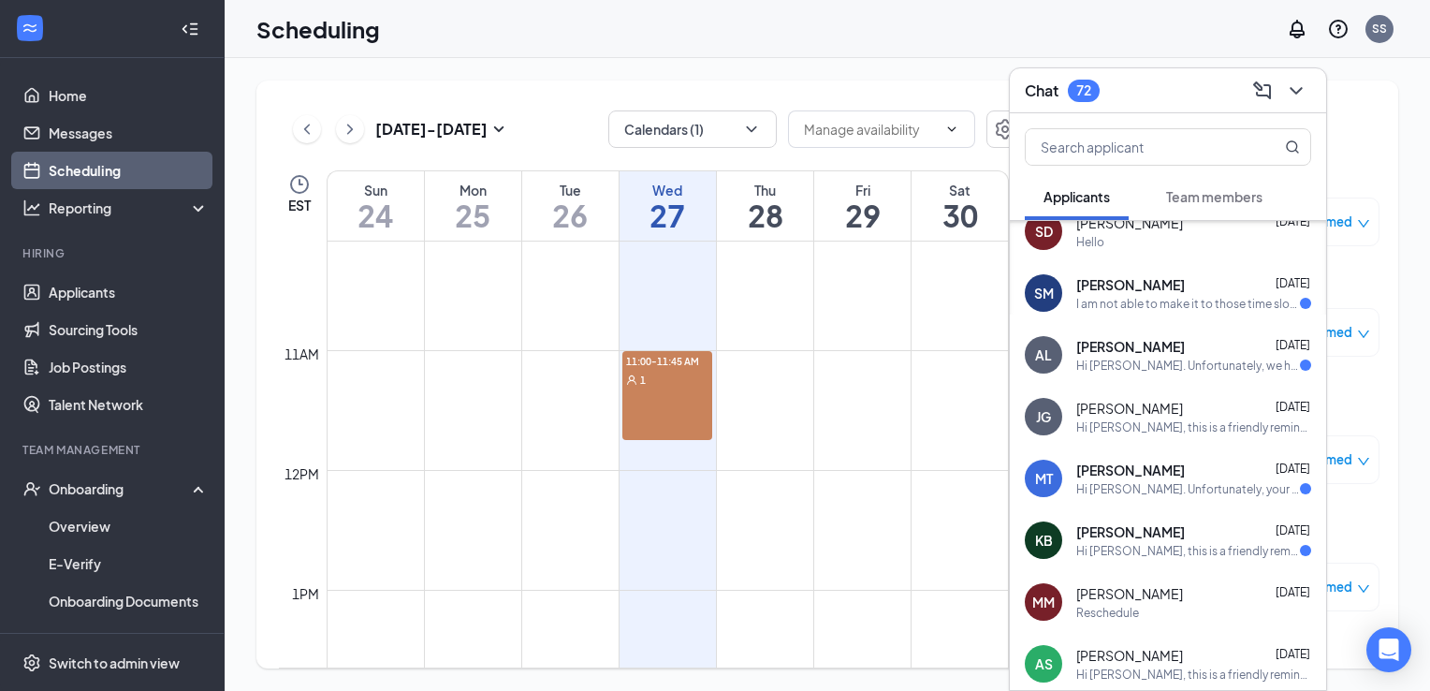
click at [1188, 358] on div "Hi [PERSON_NAME]. Unfortunately, we had to reschedule your interview with [DEMO…" at bounding box center [1189, 366] width 224 height 16
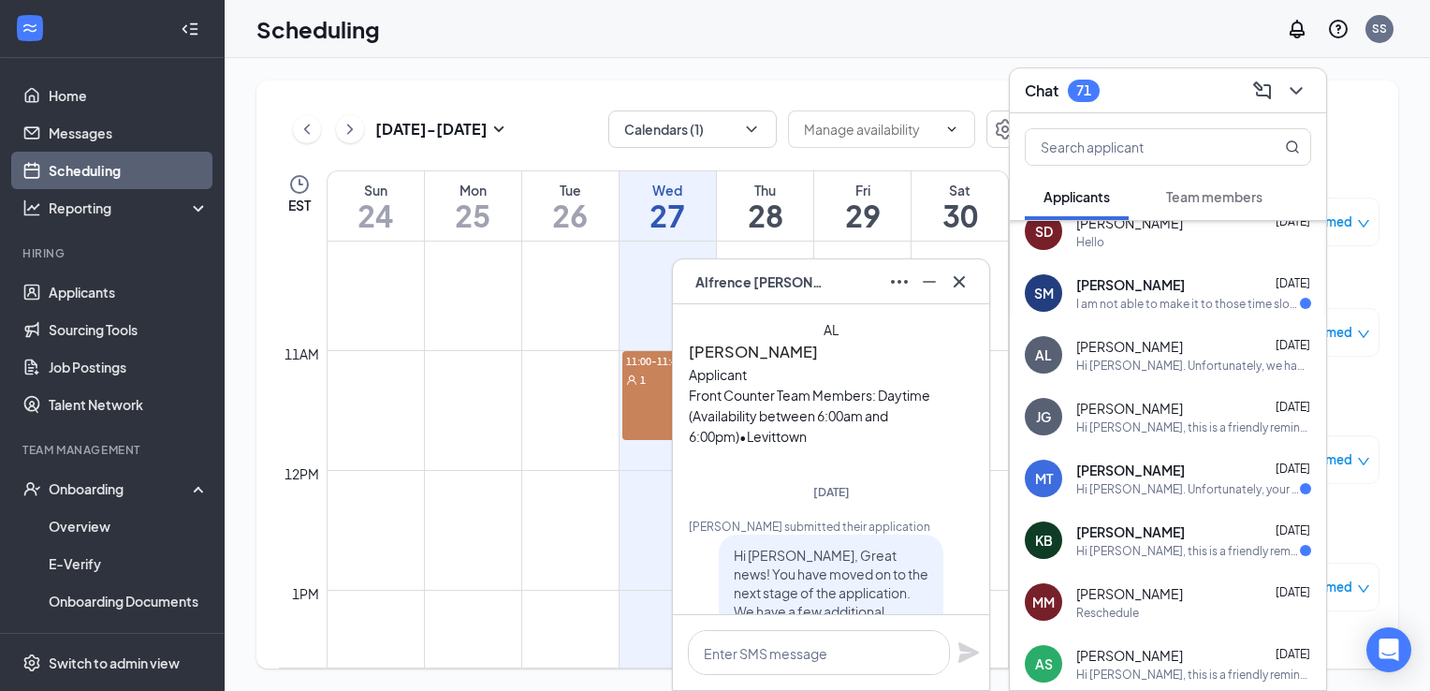
scroll to position [-2014, 0]
click at [955, 290] on icon "Cross" at bounding box center [959, 282] width 22 height 22
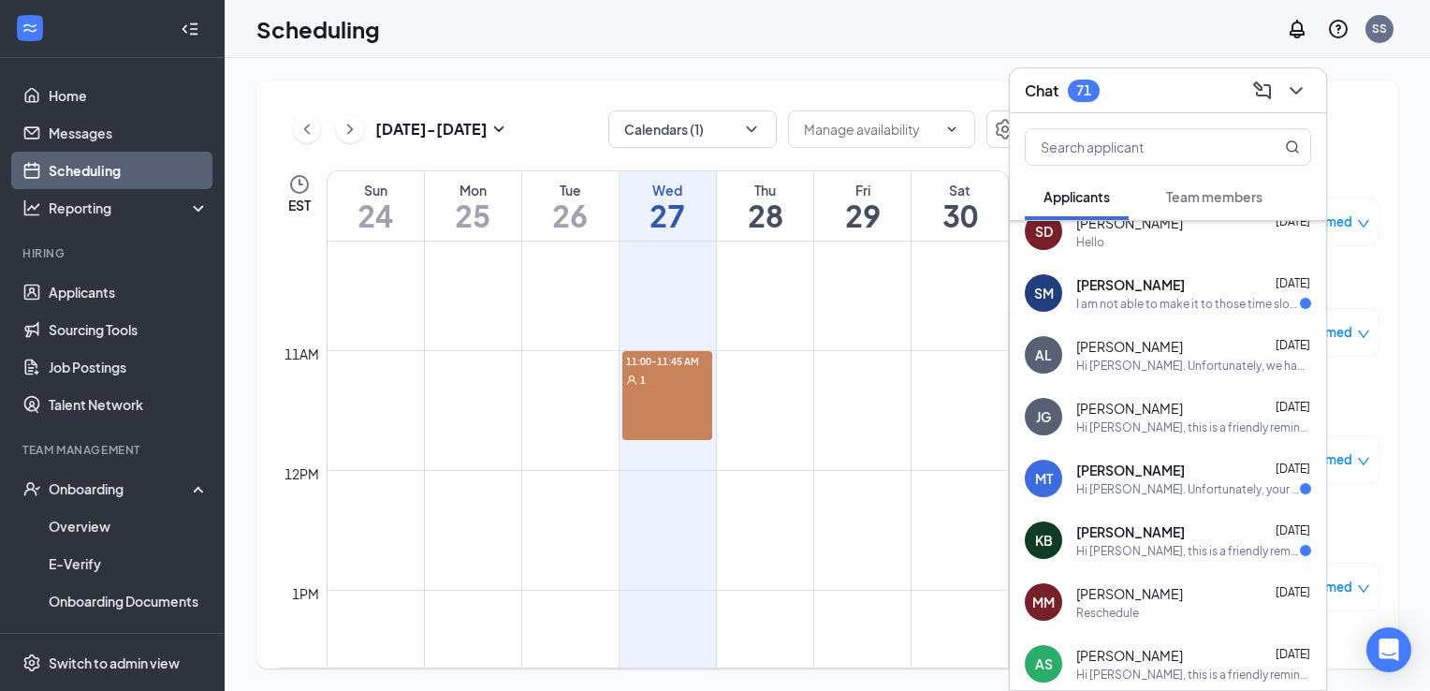
click at [1191, 543] on div "Hi [PERSON_NAME], this is a friendly reminder. Please select an interview time …" at bounding box center [1189, 551] width 224 height 16
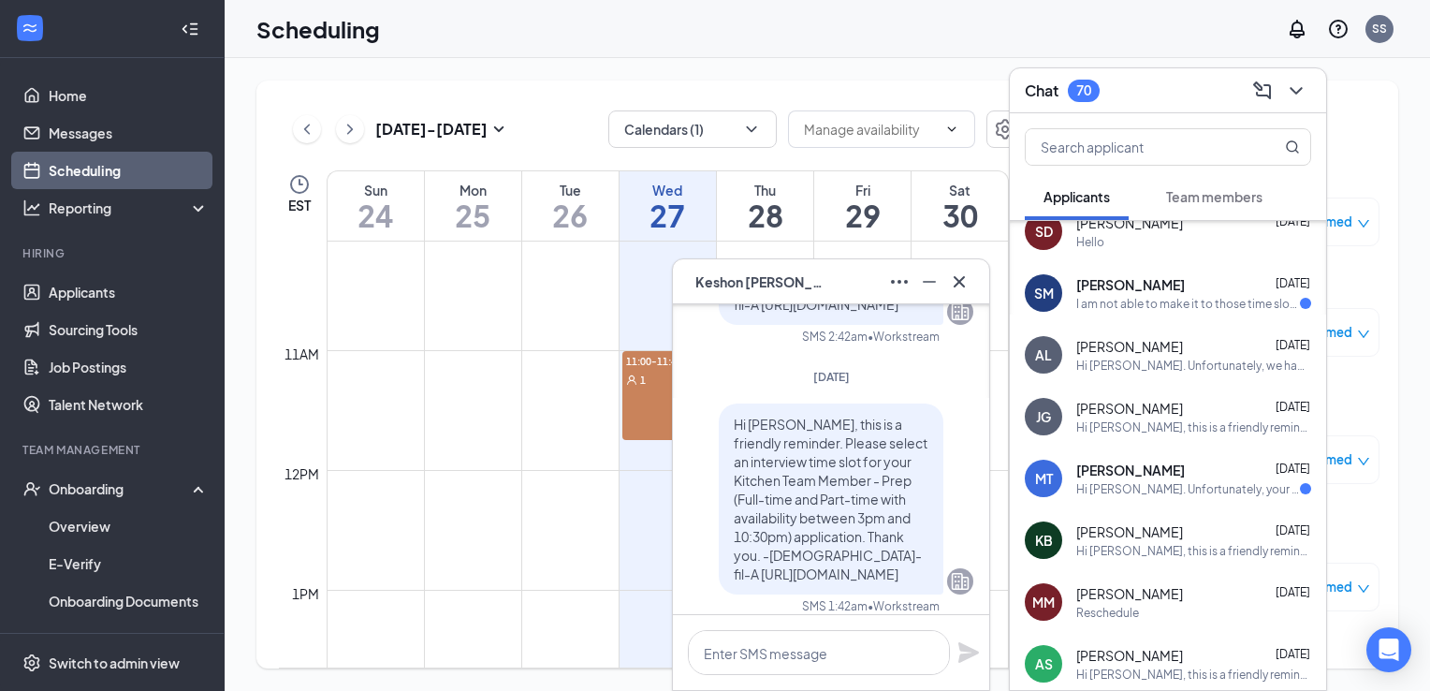
scroll to position [0, 0]
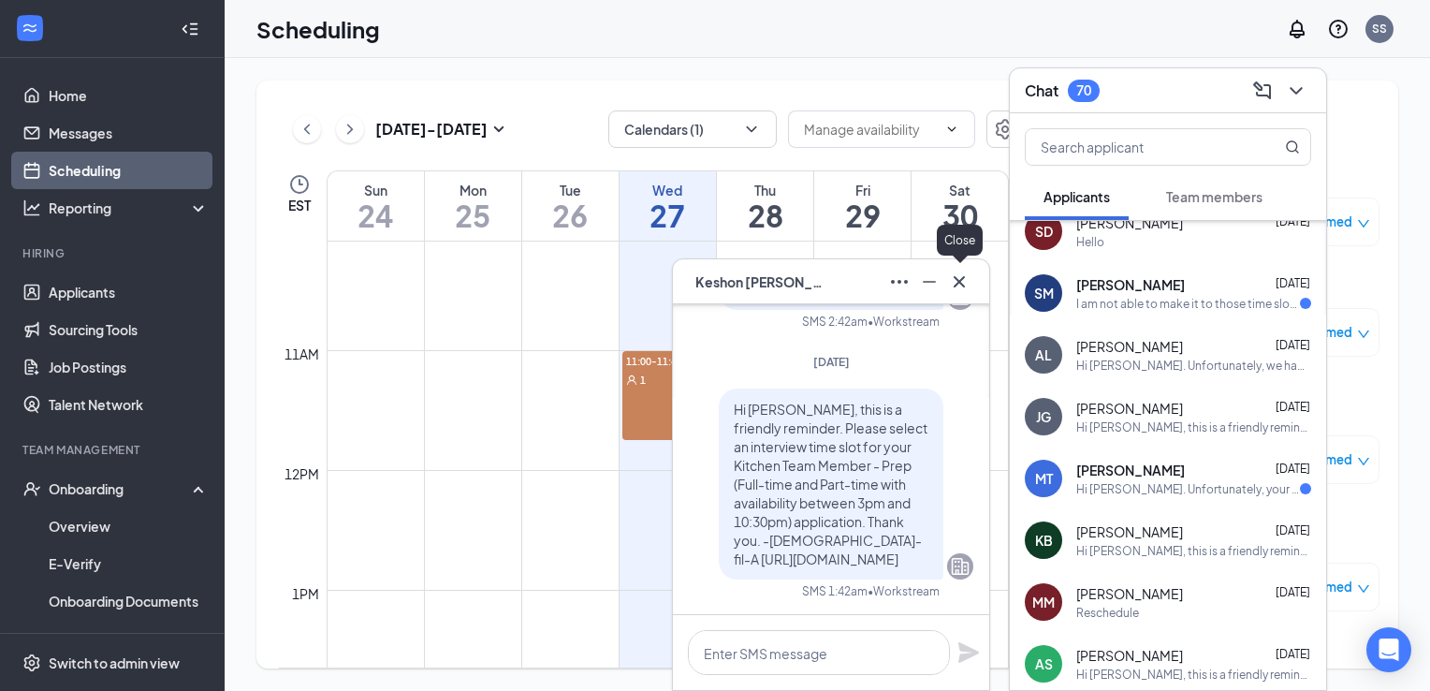
click at [953, 275] on icon "Cross" at bounding box center [959, 282] width 22 height 22
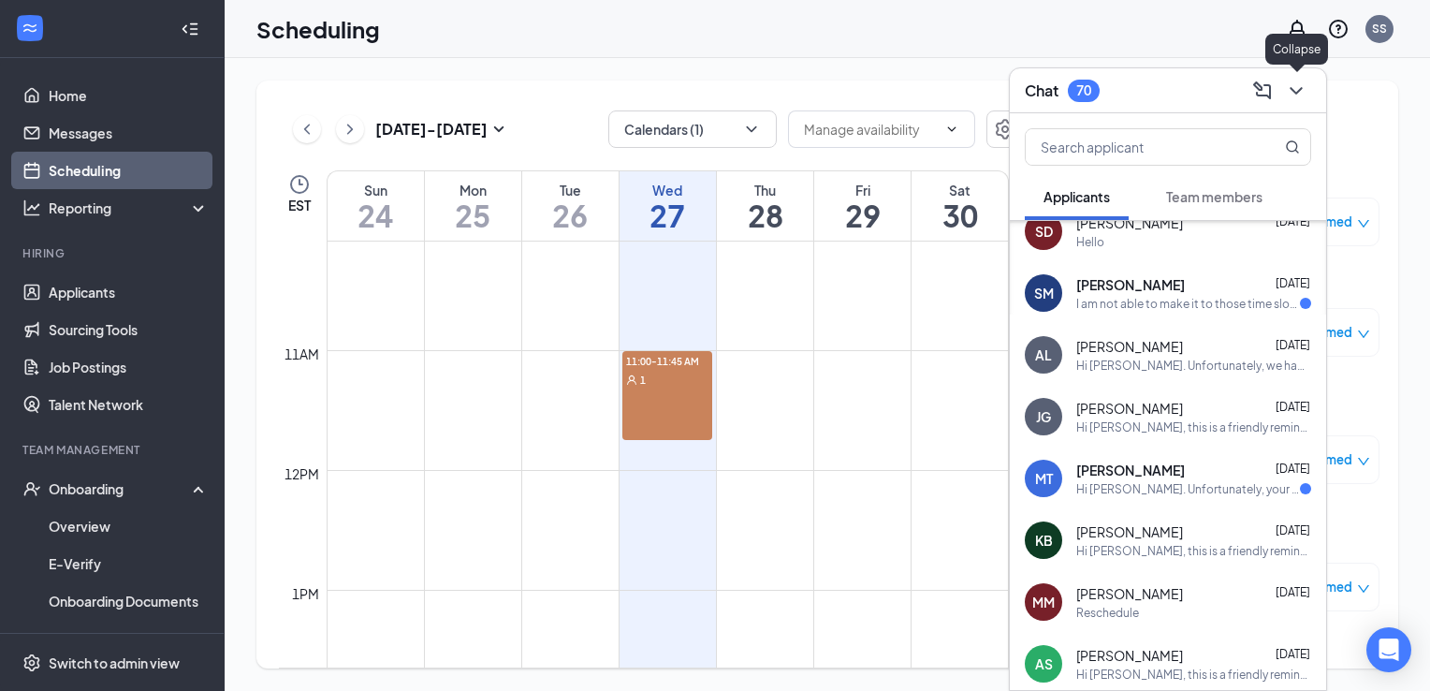
click at [1306, 80] on icon "ChevronDown" at bounding box center [1296, 91] width 22 height 22
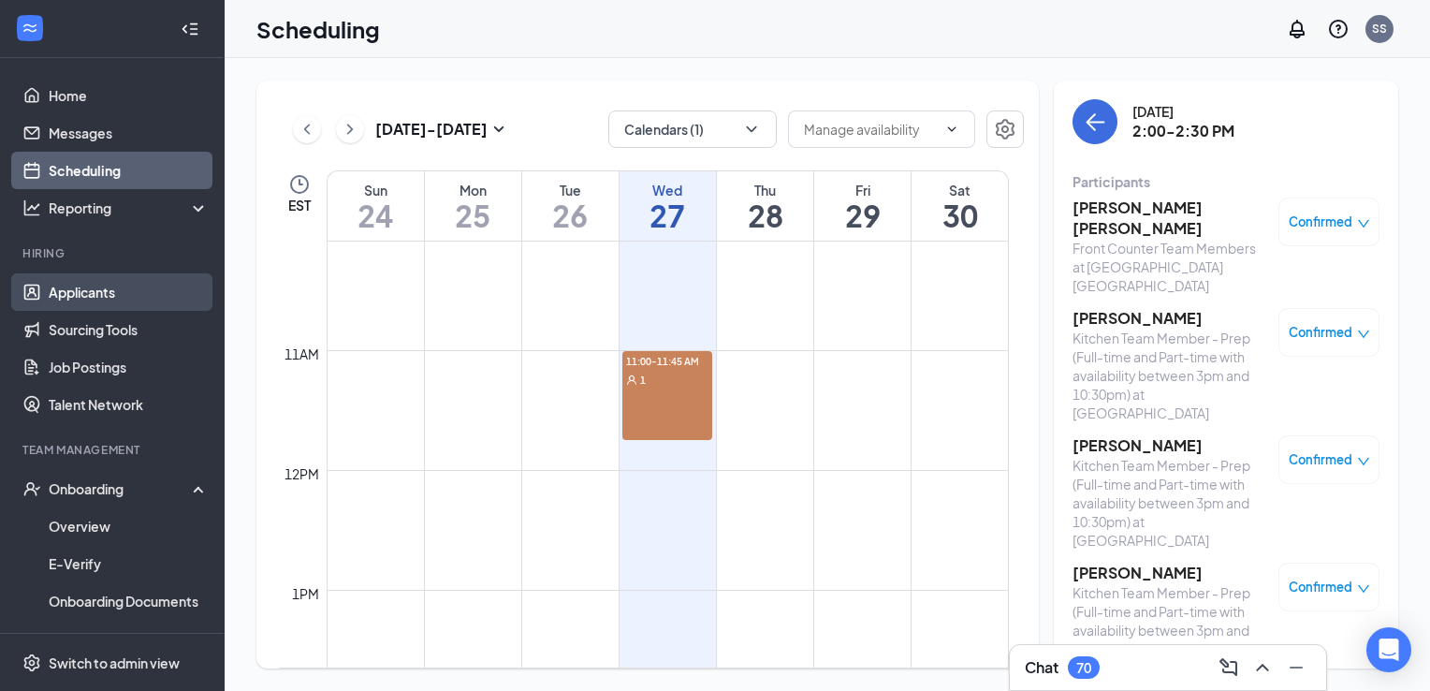
click at [77, 298] on link "Applicants" at bounding box center [129, 291] width 160 height 37
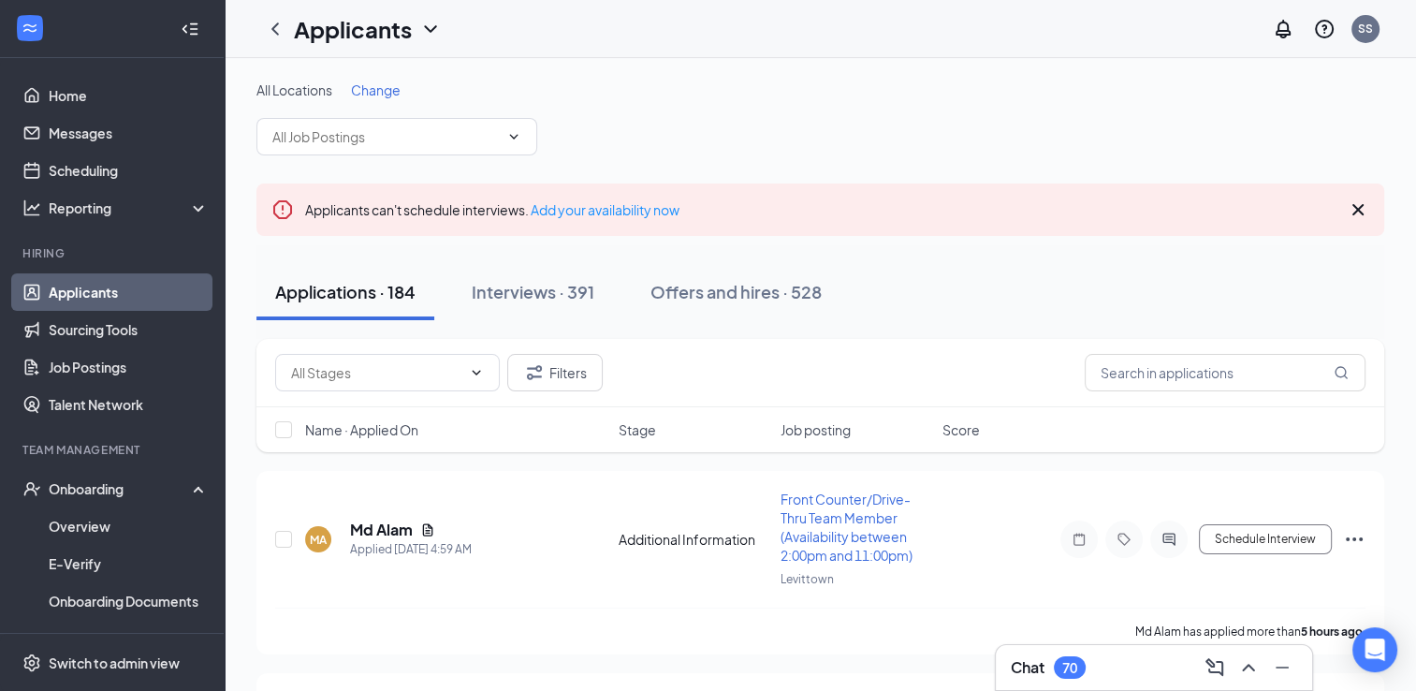
click at [517, 220] on div "Applicants can't schedule interviews. Add your availability now" at bounding box center [820, 209] width 1128 height 52
click at [579, 305] on button "Interviews · 391" at bounding box center [533, 292] width 160 height 56
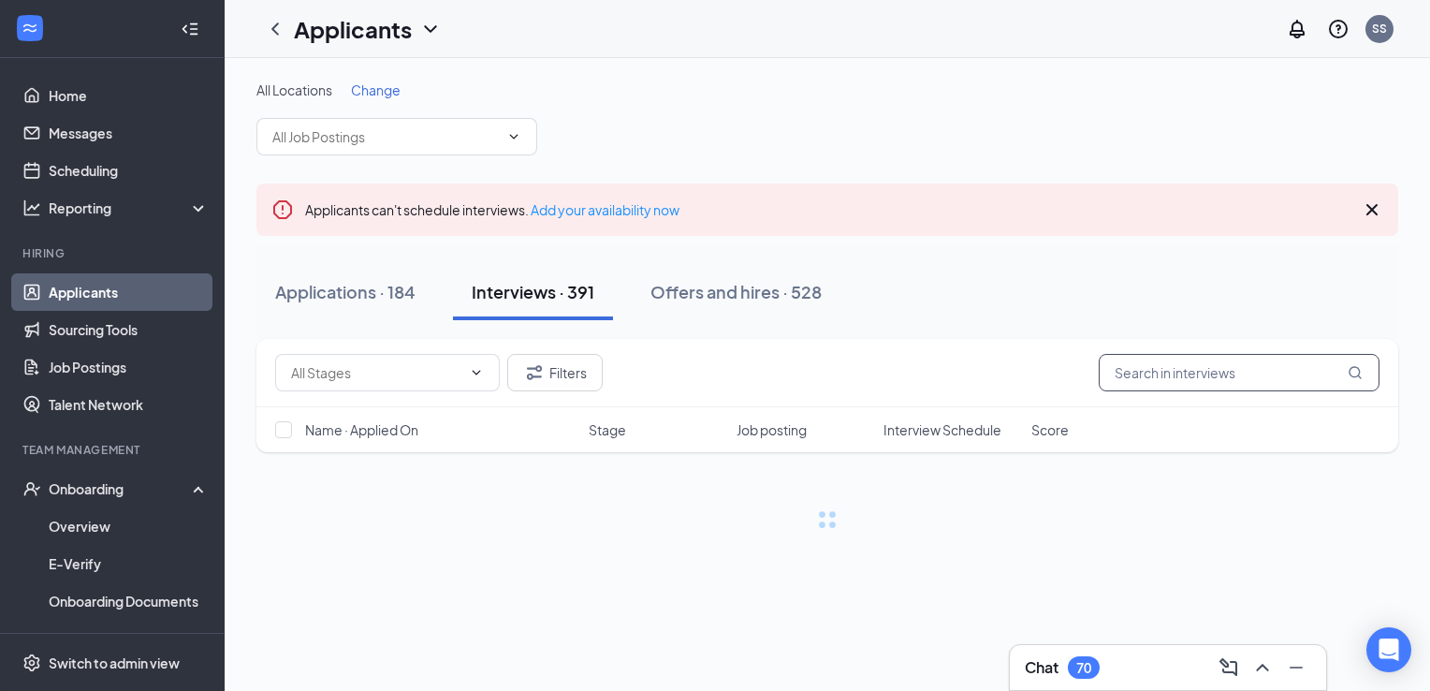
click at [1143, 365] on input "text" at bounding box center [1239, 372] width 281 height 37
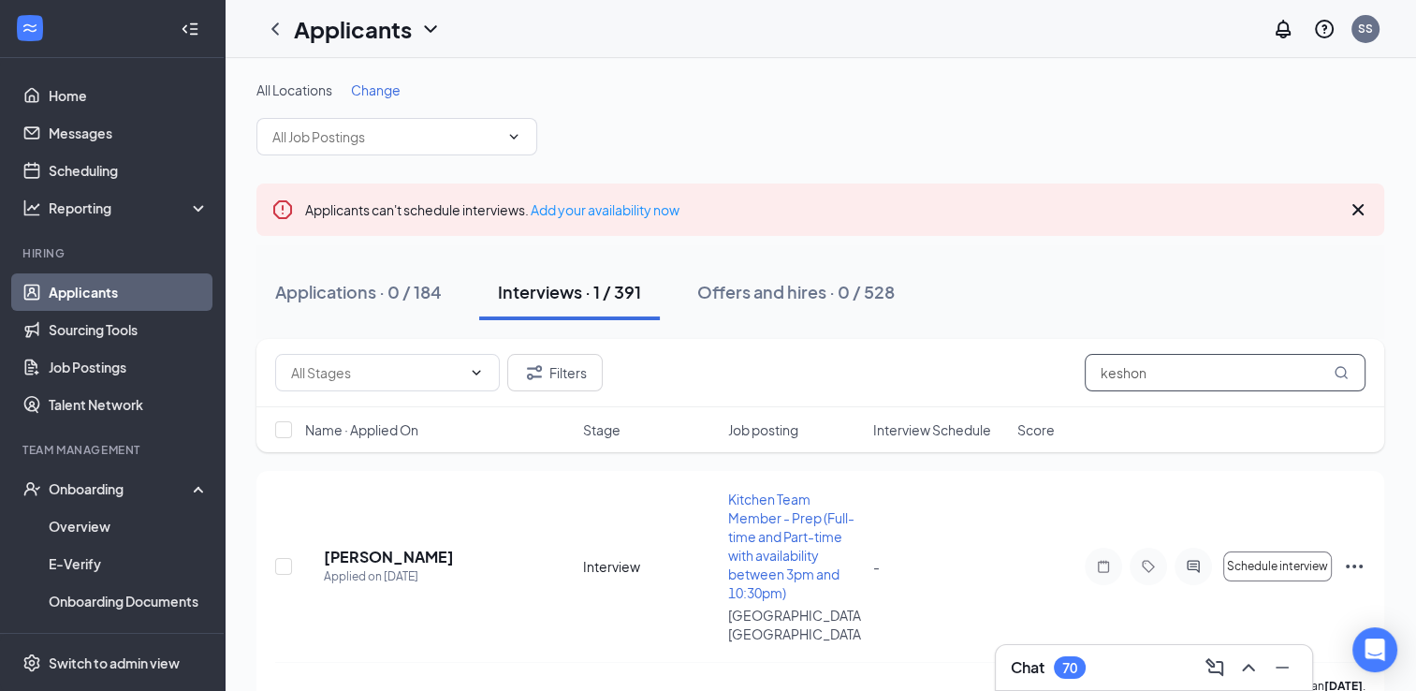
scroll to position [18, 0]
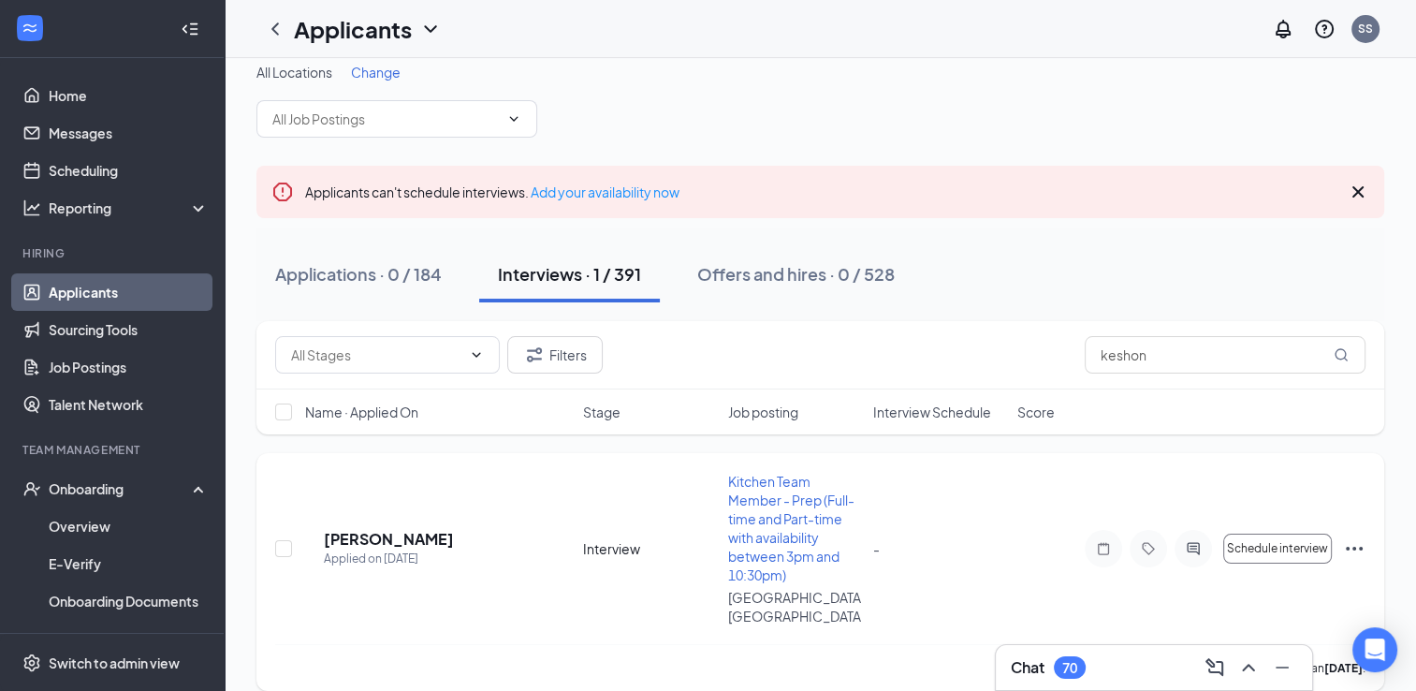
click at [1355, 537] on icon "Ellipses" at bounding box center [1354, 548] width 22 height 22
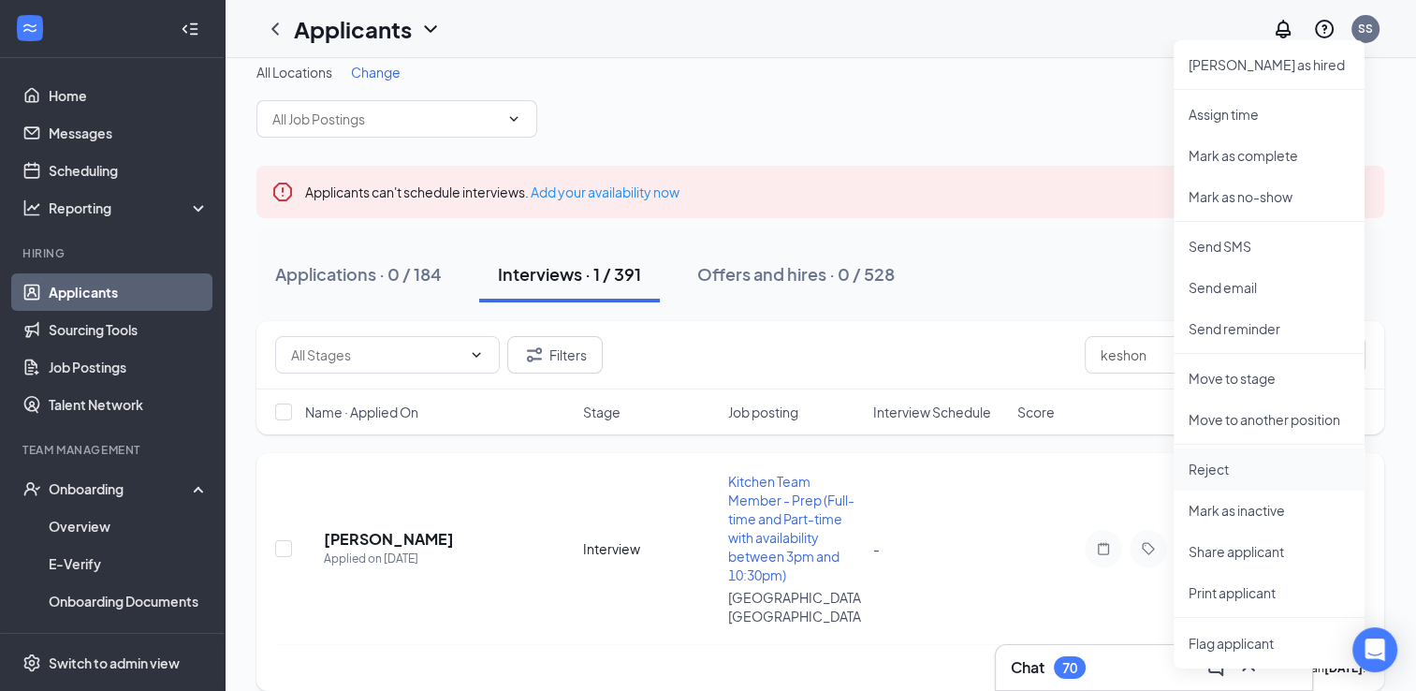
click at [1218, 474] on p "Reject" at bounding box center [1269, 469] width 161 height 19
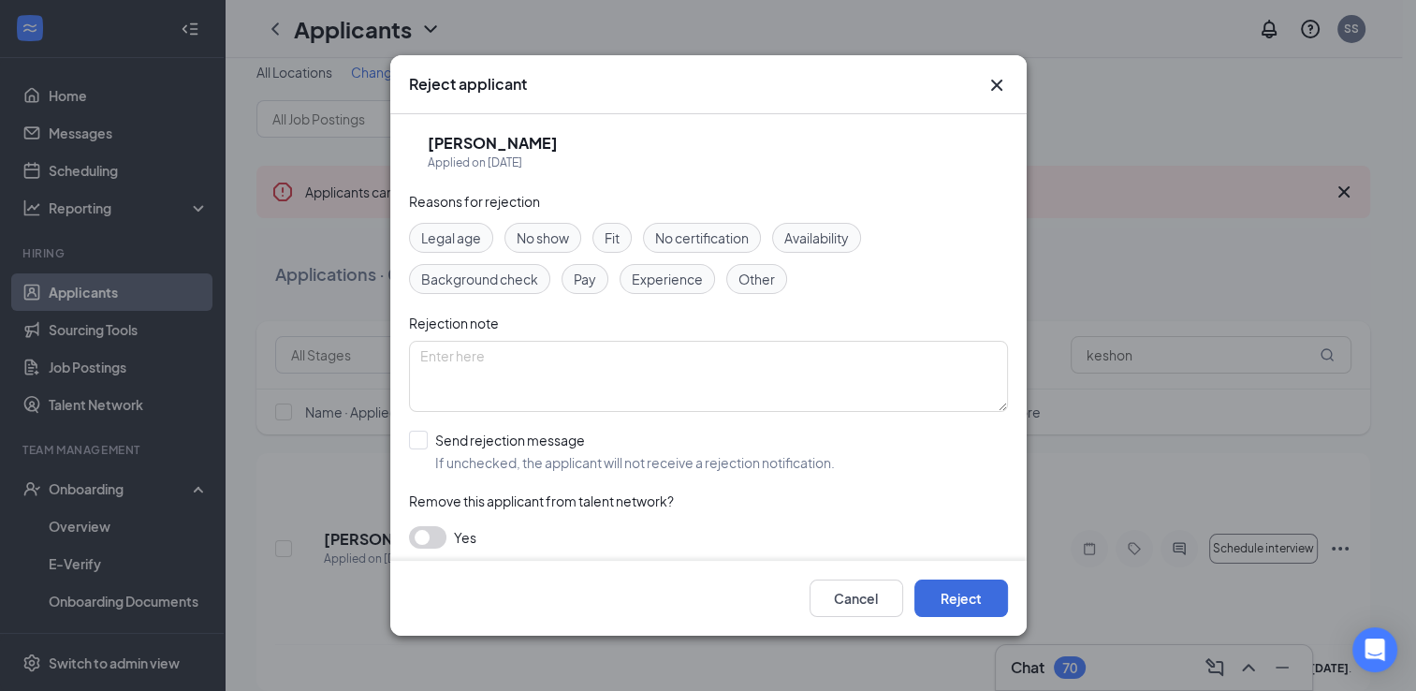
click at [615, 243] on span "Fit" at bounding box center [612, 237] width 15 height 21
click at [603, 244] on div "Fit" at bounding box center [612, 238] width 39 height 30
click at [753, 281] on span "Other" at bounding box center [757, 279] width 37 height 21
click at [763, 284] on span "Other" at bounding box center [757, 279] width 37 height 21
click at [959, 593] on button "Reject" at bounding box center [962, 597] width 94 height 37
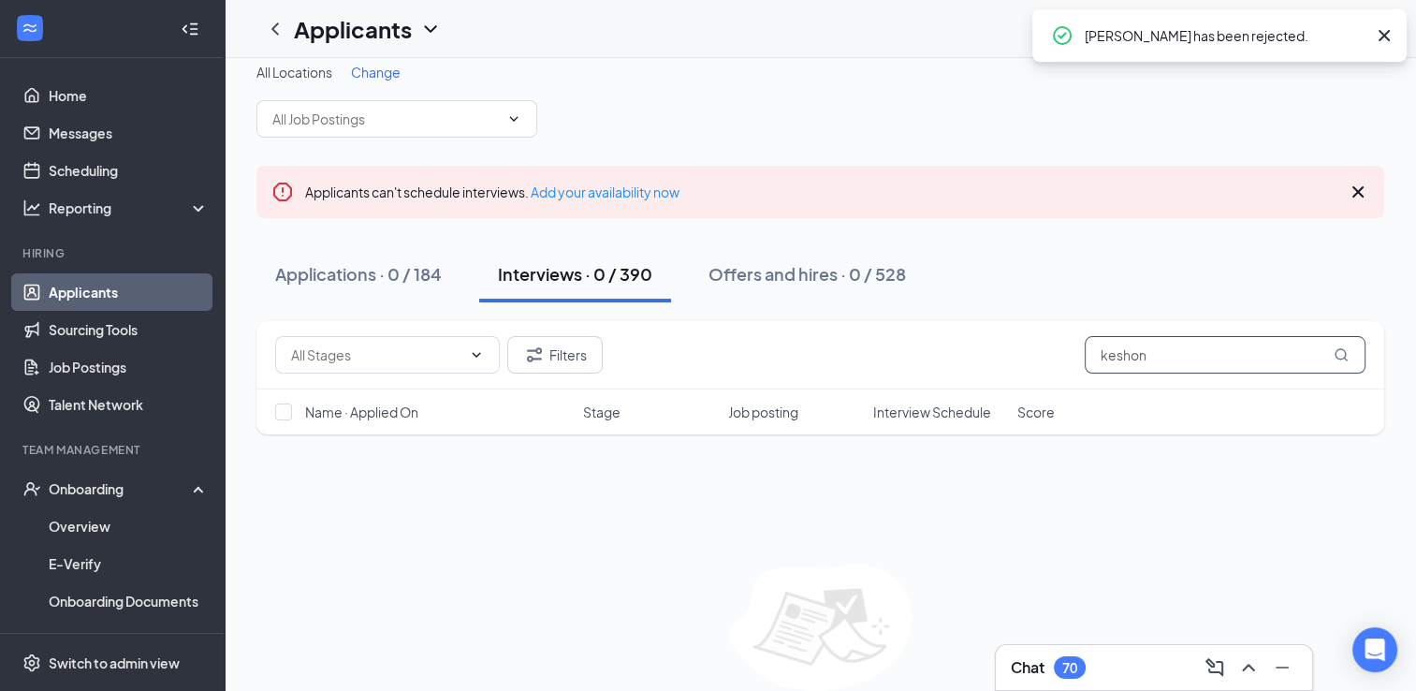
scroll to position [0, 0]
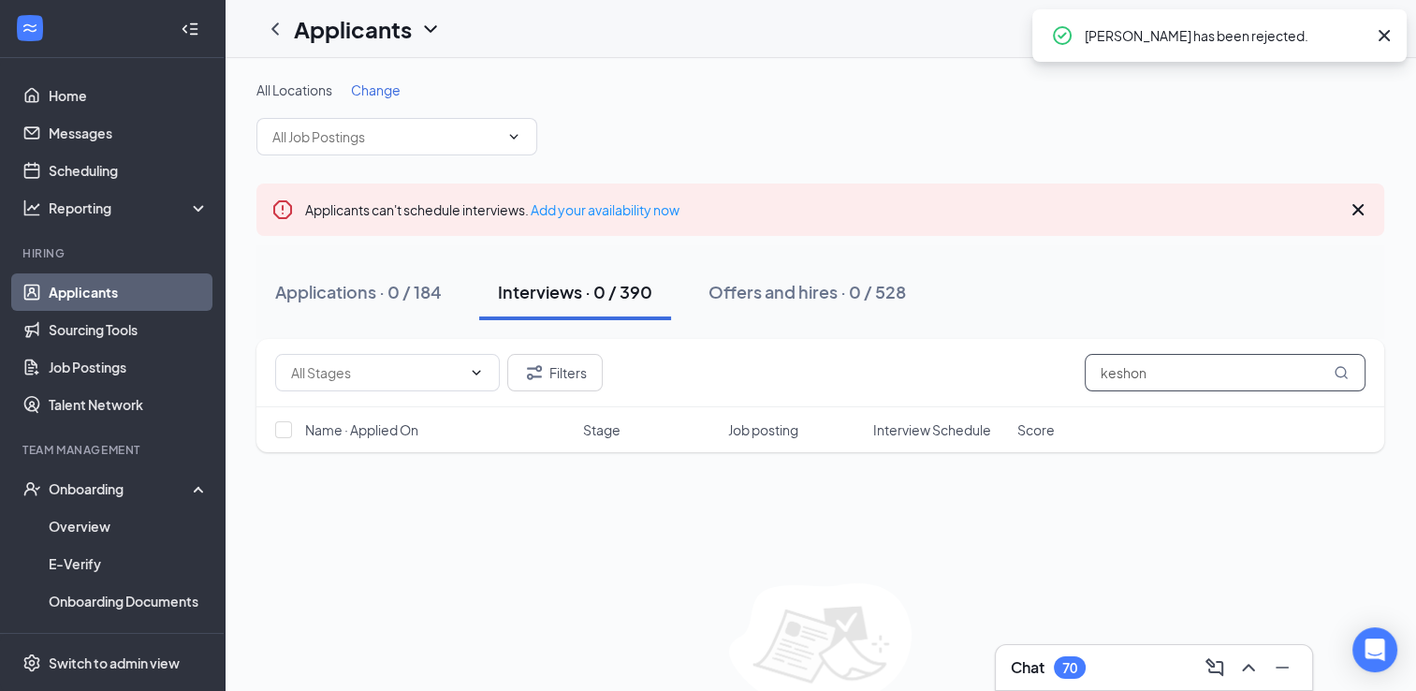
click at [1122, 350] on div "Filters keshon" at bounding box center [820, 373] width 1128 height 68
drag, startPoint x: 1122, startPoint y: 350, endPoint x: 1132, endPoint y: 385, distance: 35.9
click at [1132, 385] on input "keshon" at bounding box center [1225, 372] width 281 height 37
click at [1165, 380] on input "keshon" at bounding box center [1225, 372] width 281 height 37
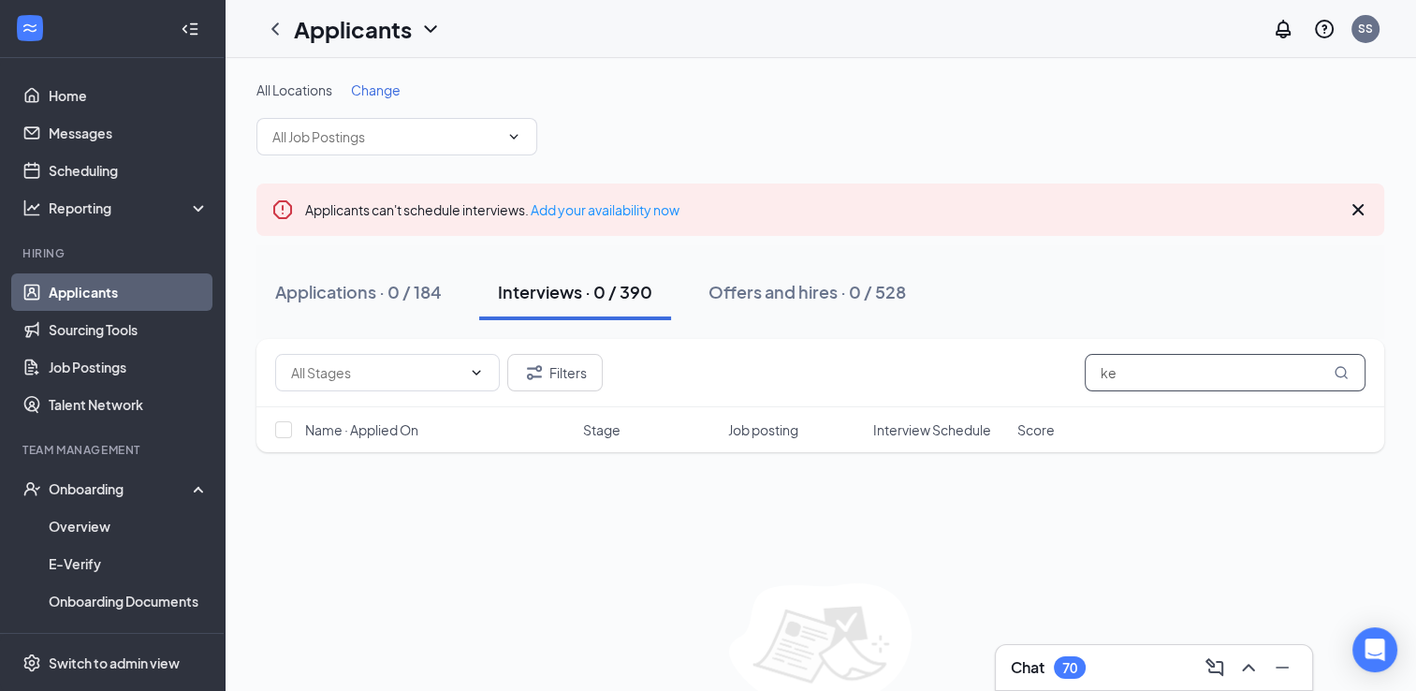
type input "k"
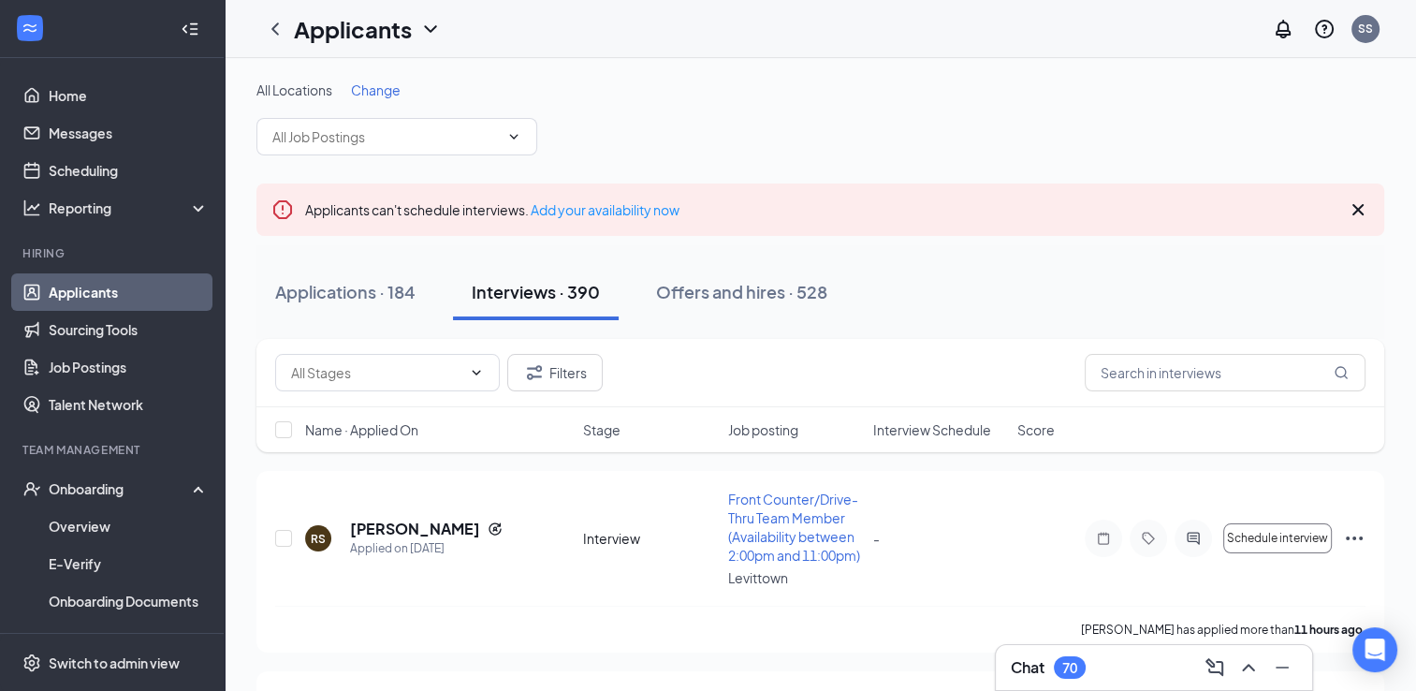
click at [1029, 661] on h3 "Chat" at bounding box center [1028, 667] width 34 height 21
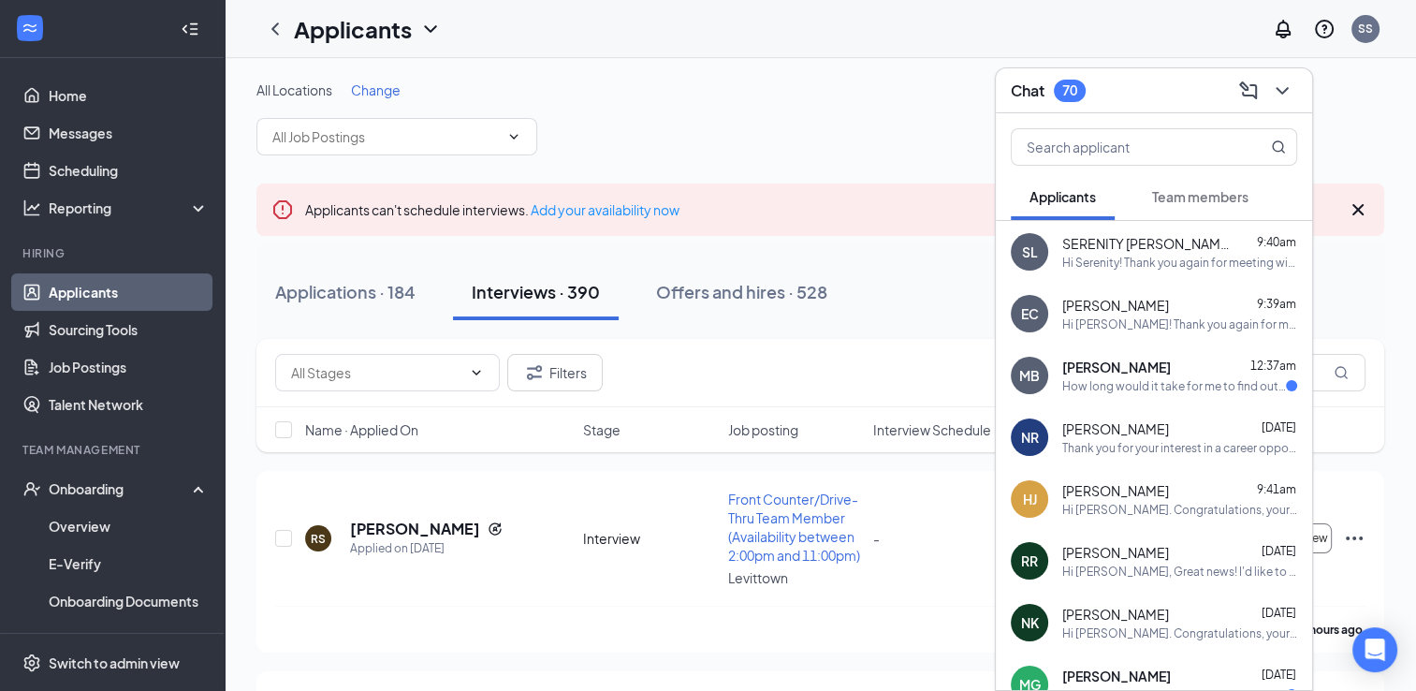
click at [1112, 374] on span "[PERSON_NAME]" at bounding box center [1116, 367] width 109 height 19
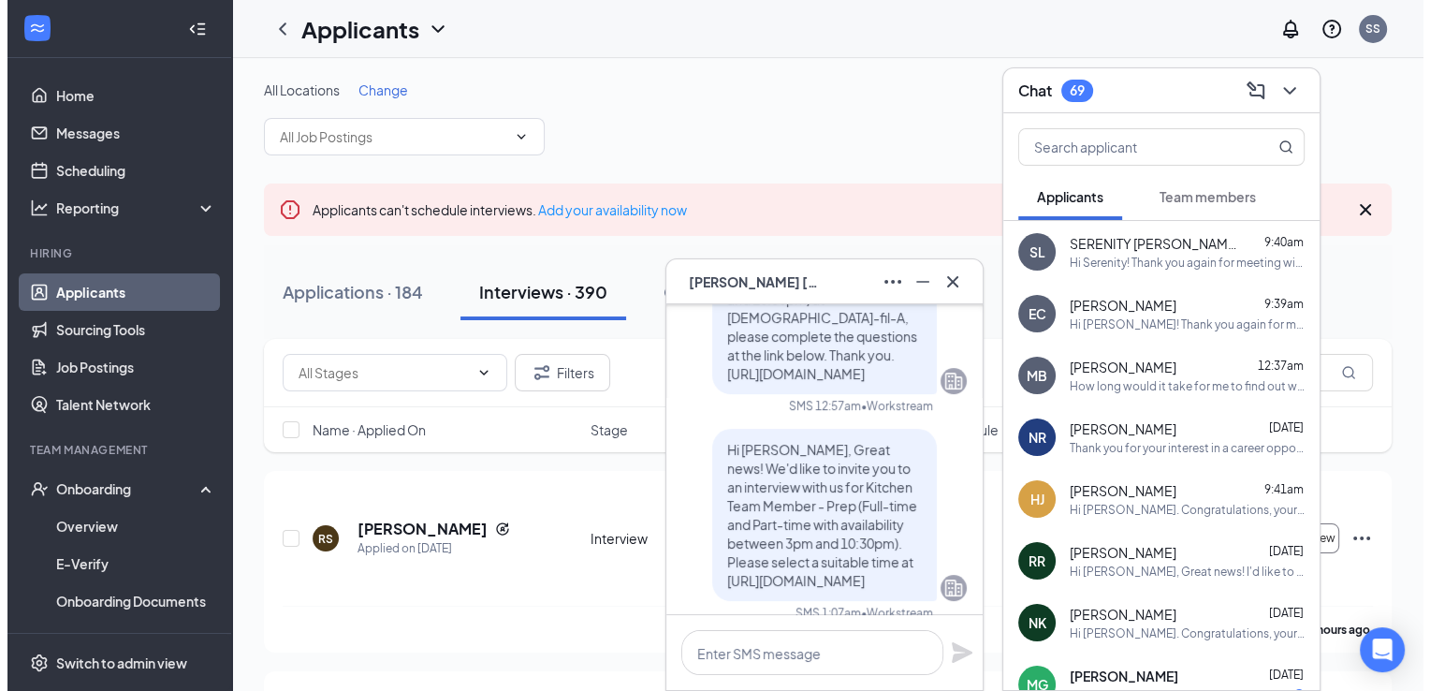
scroll to position [-160, 0]
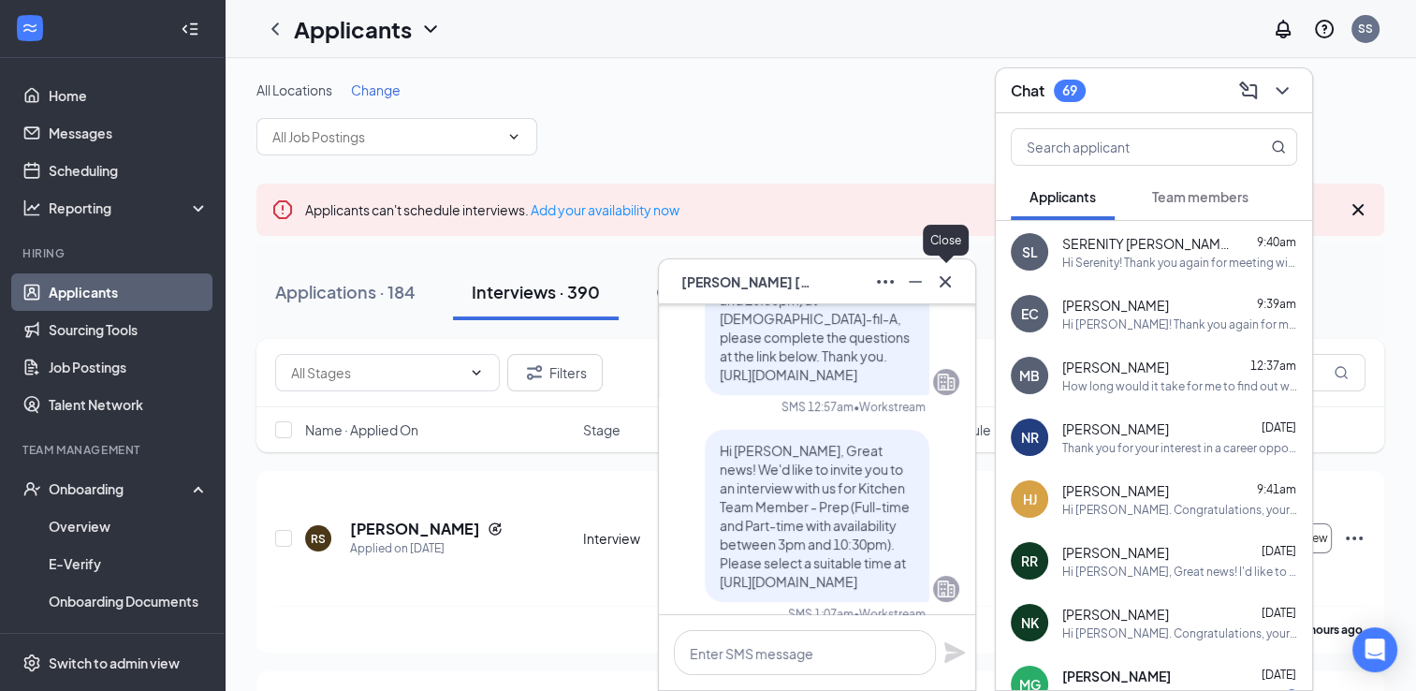
click at [942, 286] on icon "Cross" at bounding box center [945, 282] width 22 height 22
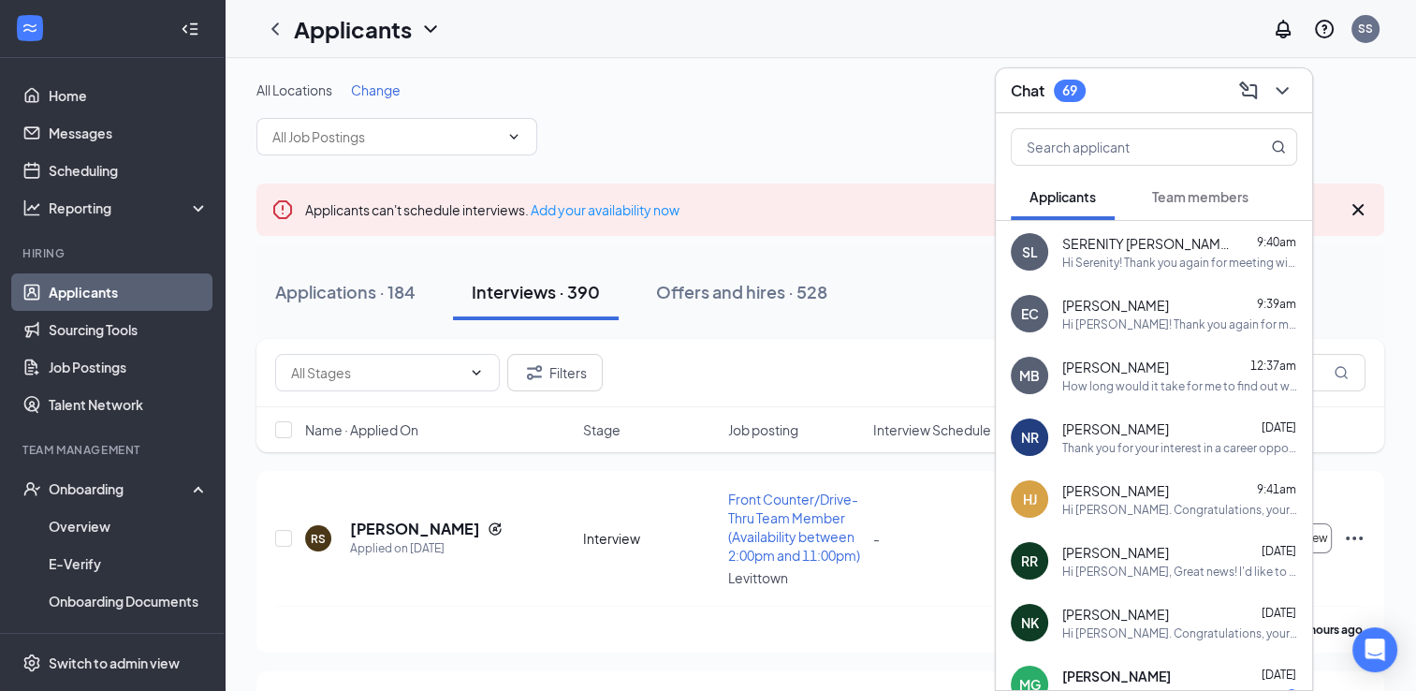
click at [1192, 185] on button "Team members" at bounding box center [1201, 196] width 134 height 47
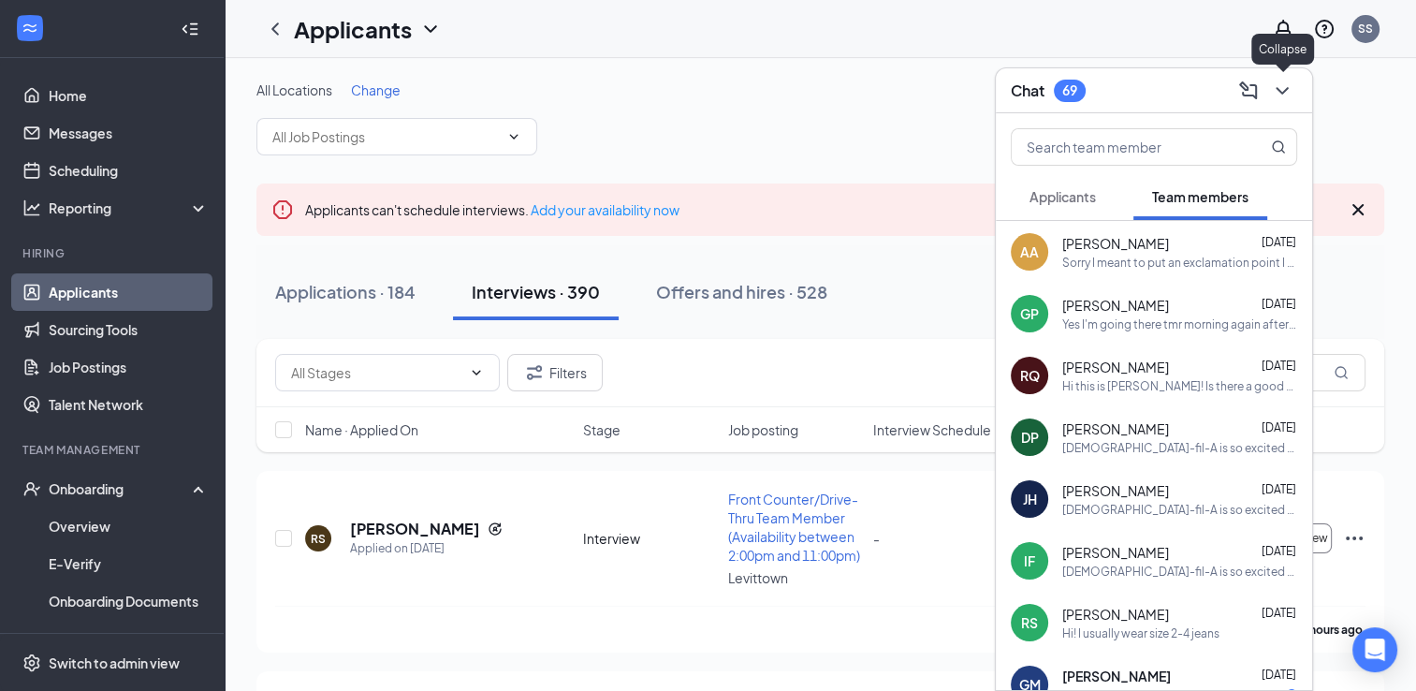
click at [1290, 95] on icon "ChevronDown" at bounding box center [1282, 91] width 22 height 22
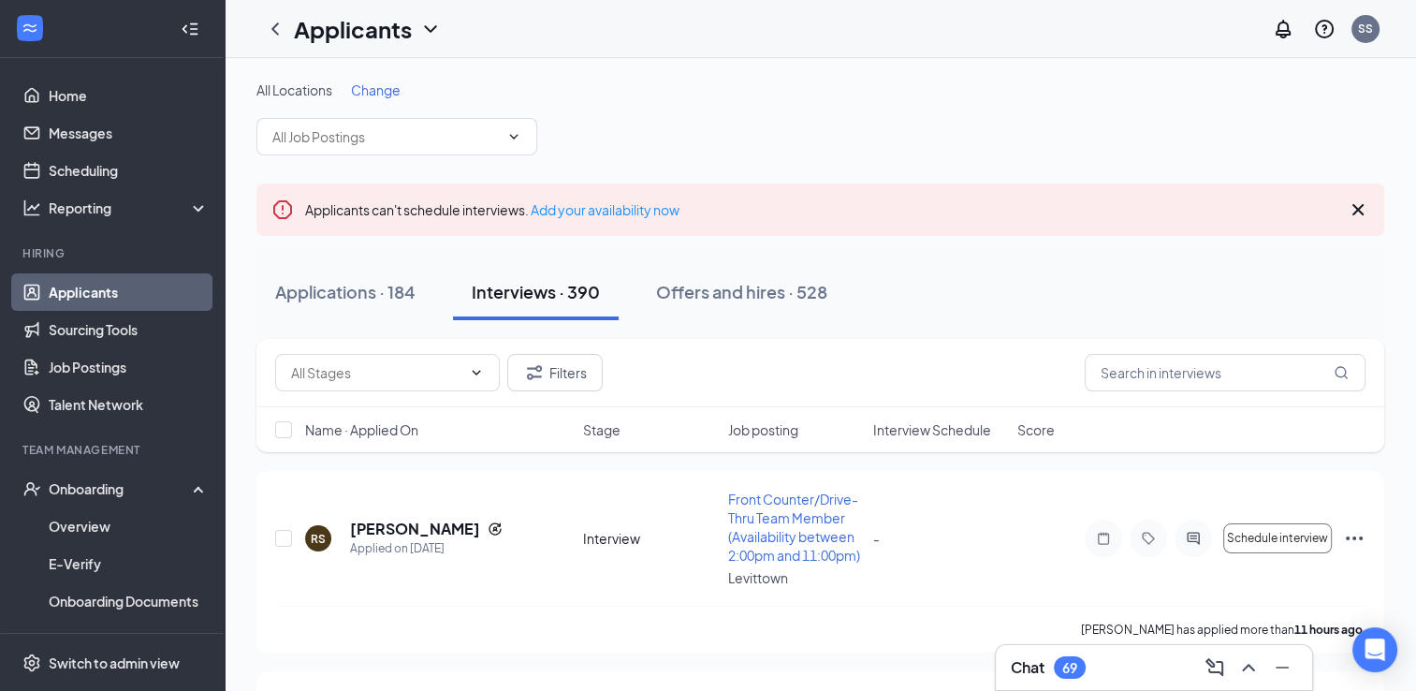
click at [1359, 211] on icon "Cross" at bounding box center [1358, 209] width 11 height 11
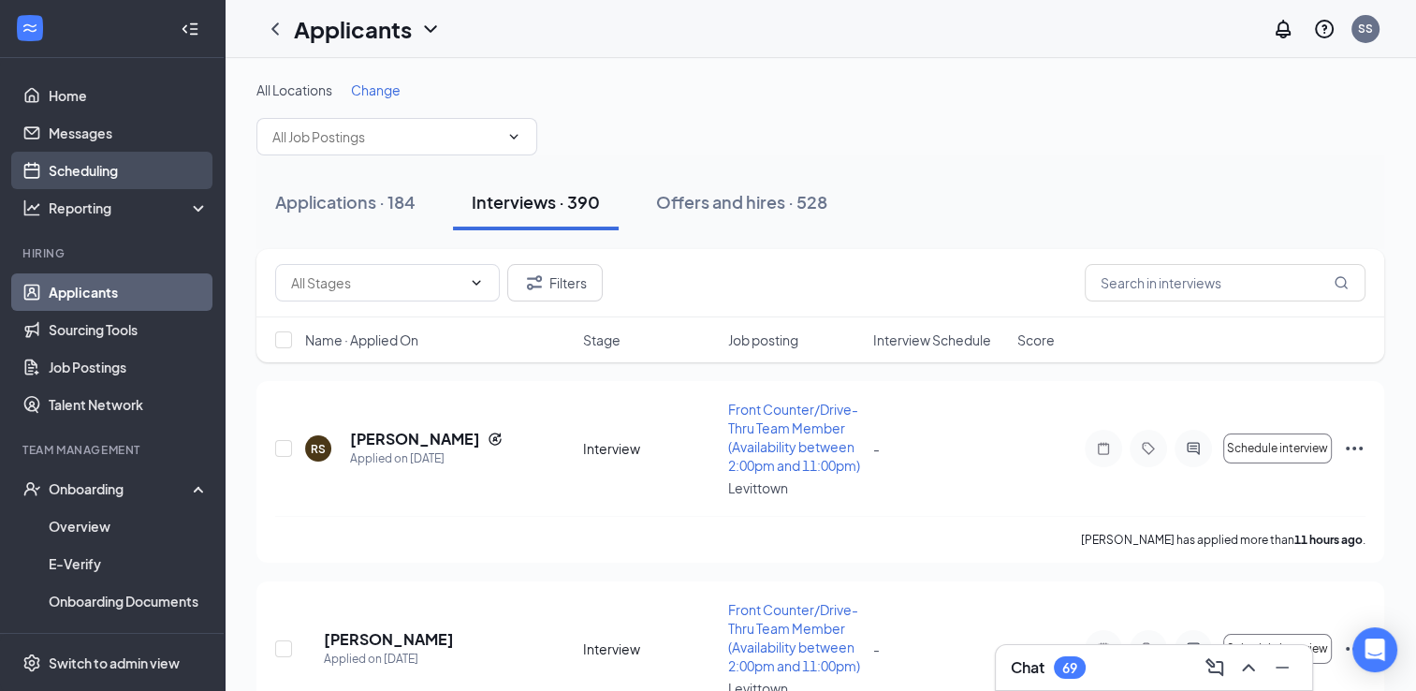
click at [85, 156] on link "Scheduling" at bounding box center [129, 170] width 160 height 37
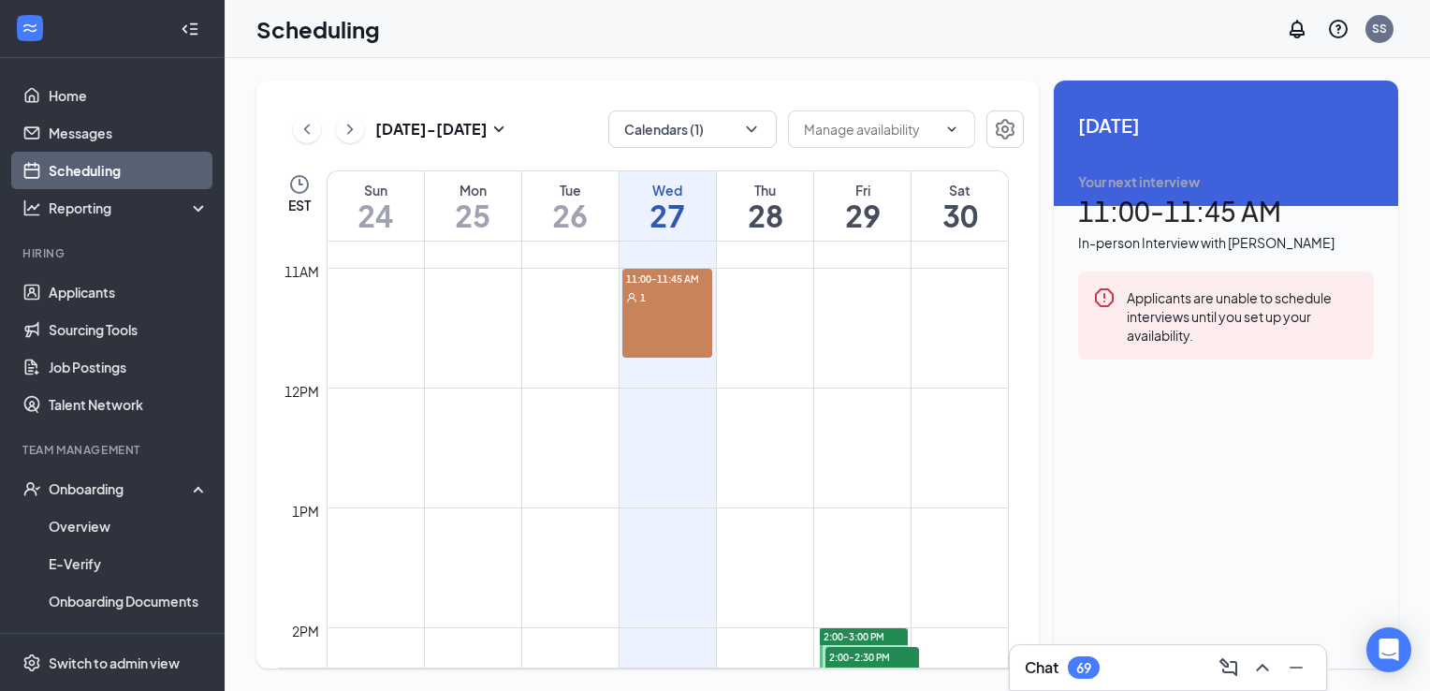
scroll to position [1291, 0]
